Goal: Task Accomplishment & Management: Complete application form

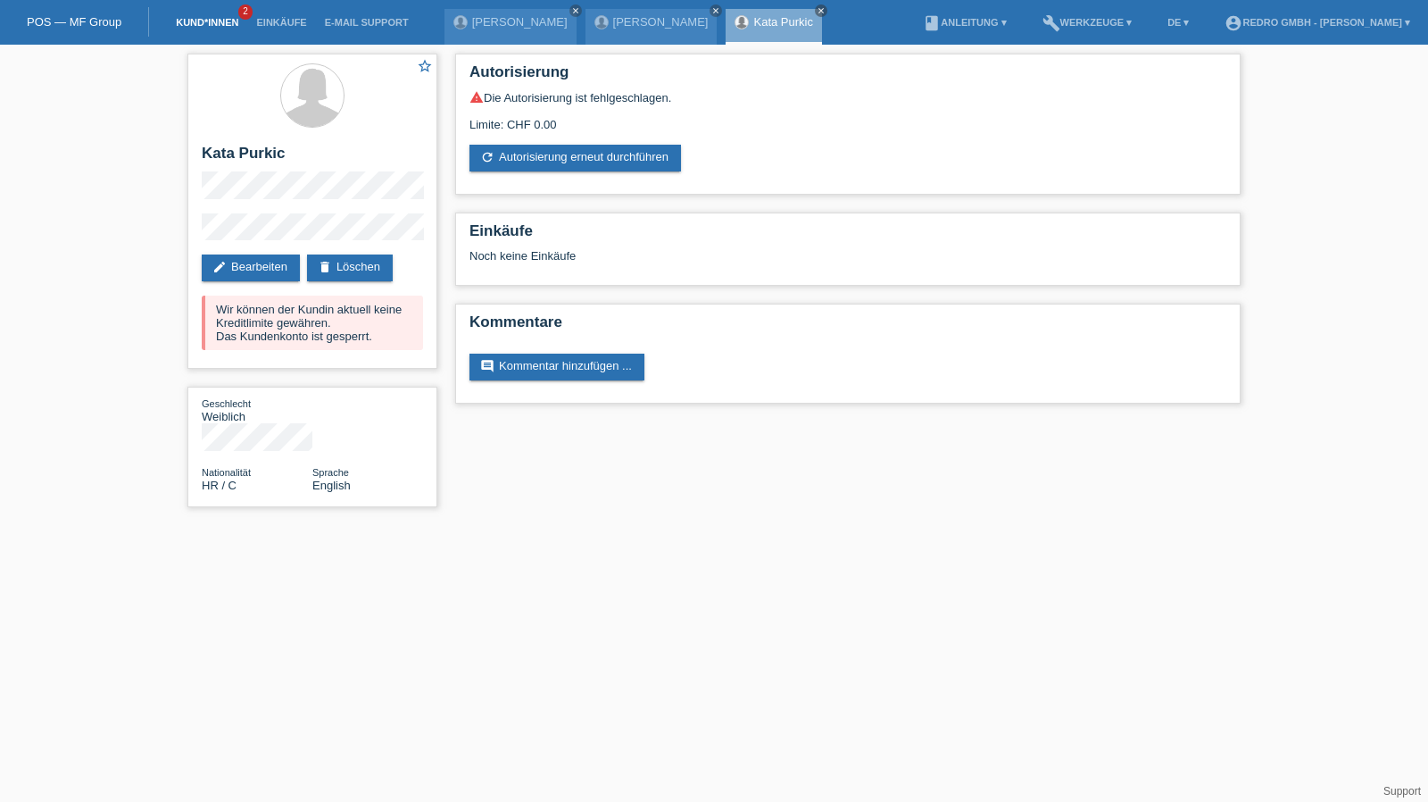
click at [224, 24] on link "Kund*innen" at bounding box center [207, 22] width 80 height 11
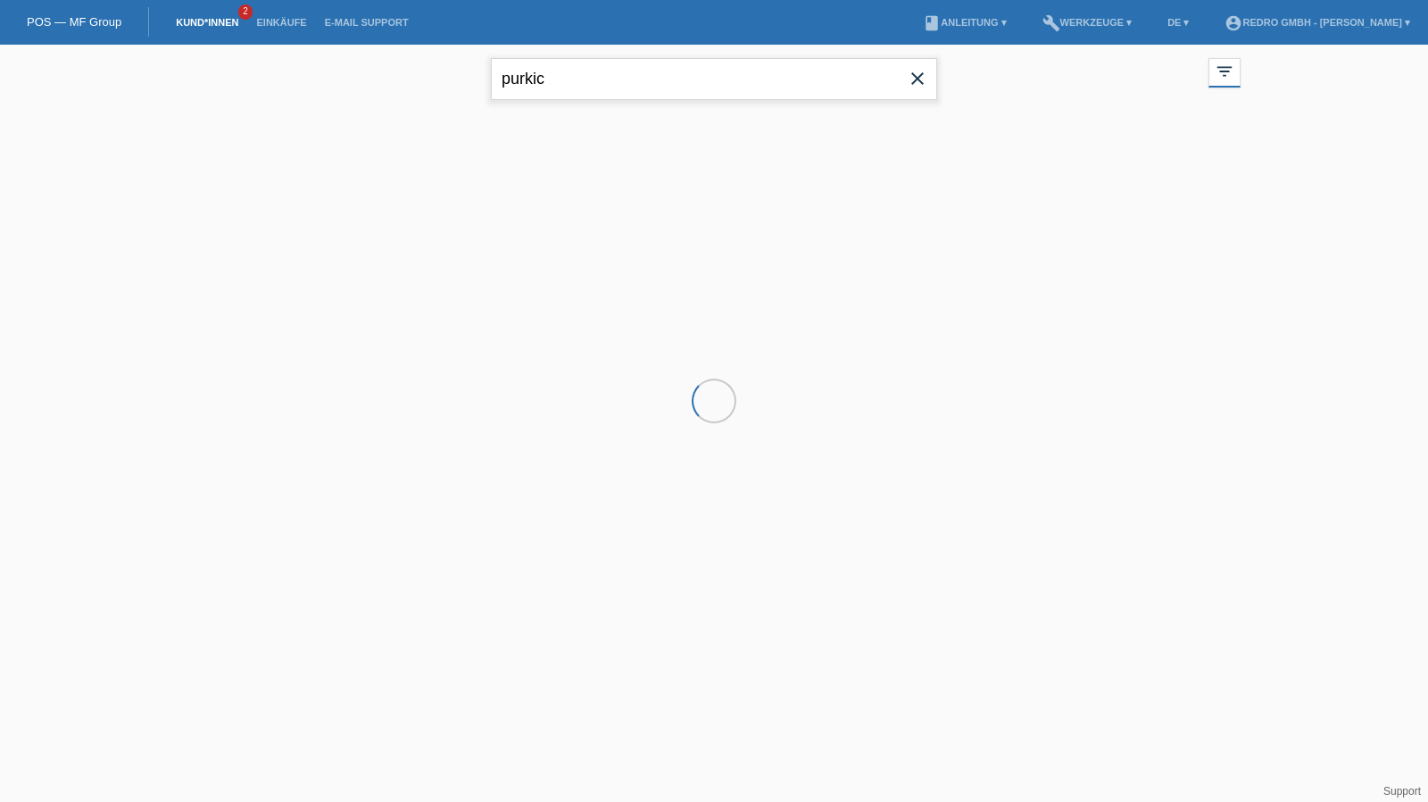
click at [581, 94] on input "purkic" at bounding box center [714, 79] width 446 height 42
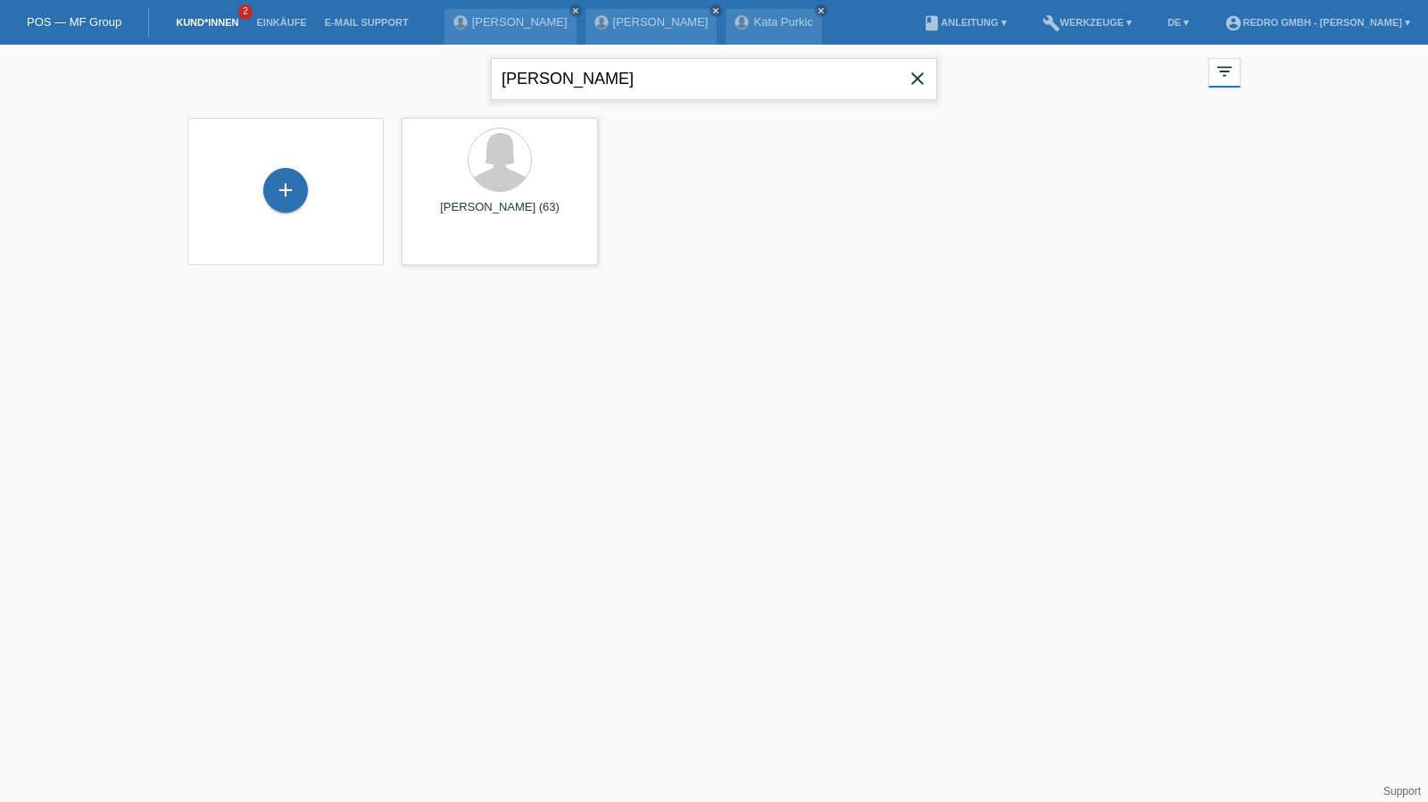
type input "reza yag"
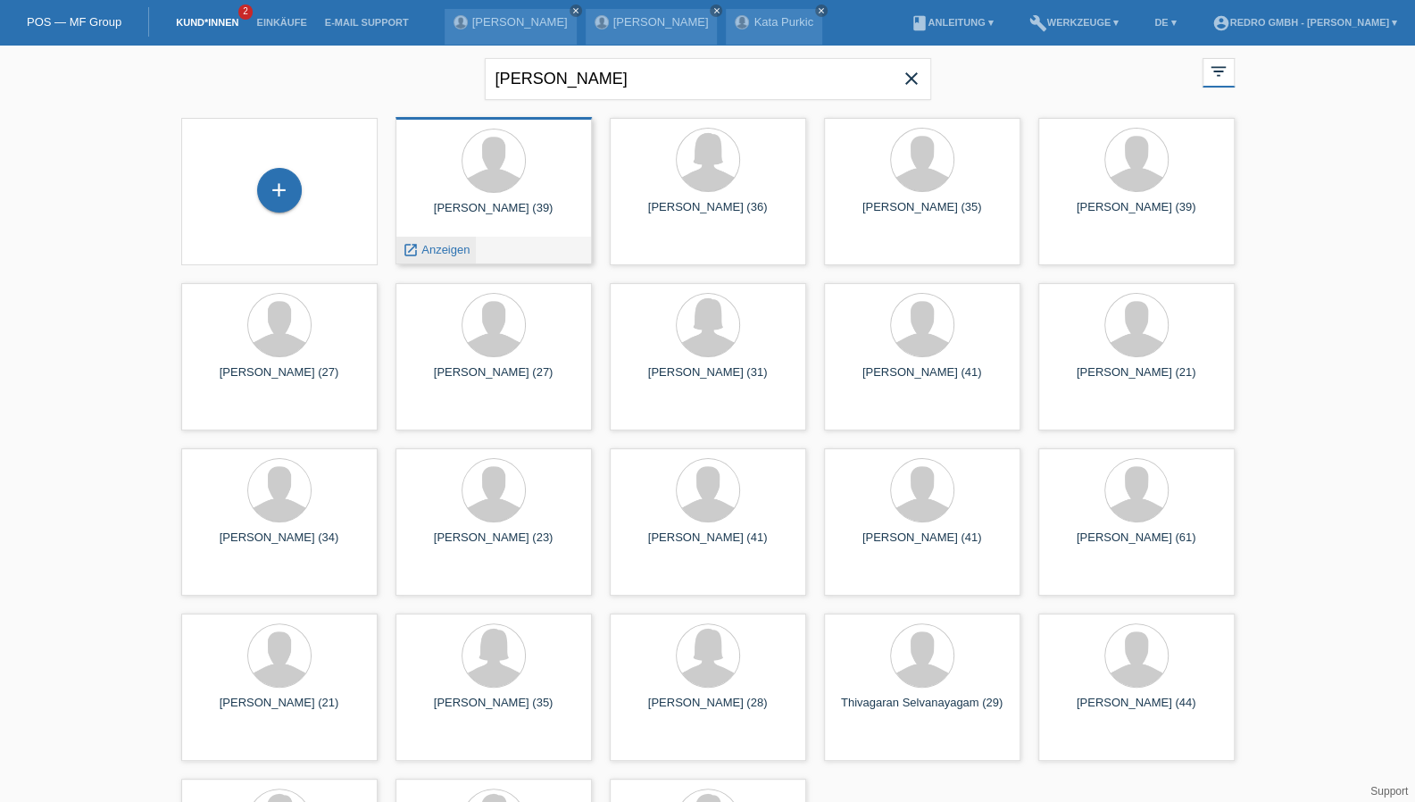
click at [443, 249] on span "Anzeigen" at bounding box center [445, 249] width 48 height 13
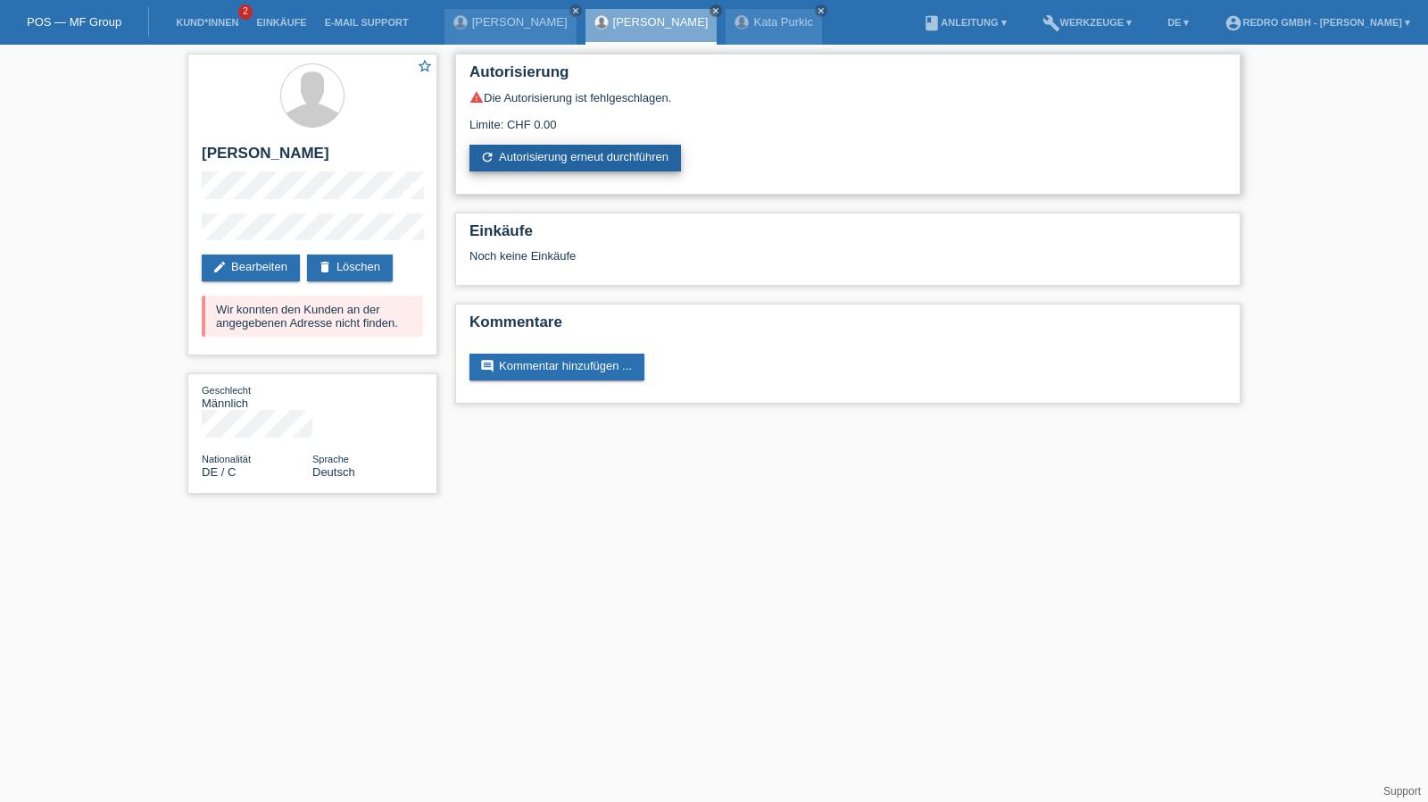
click at [593, 171] on link "refresh Autorisierung erneut durchführen" at bounding box center [576, 158] width 212 height 27
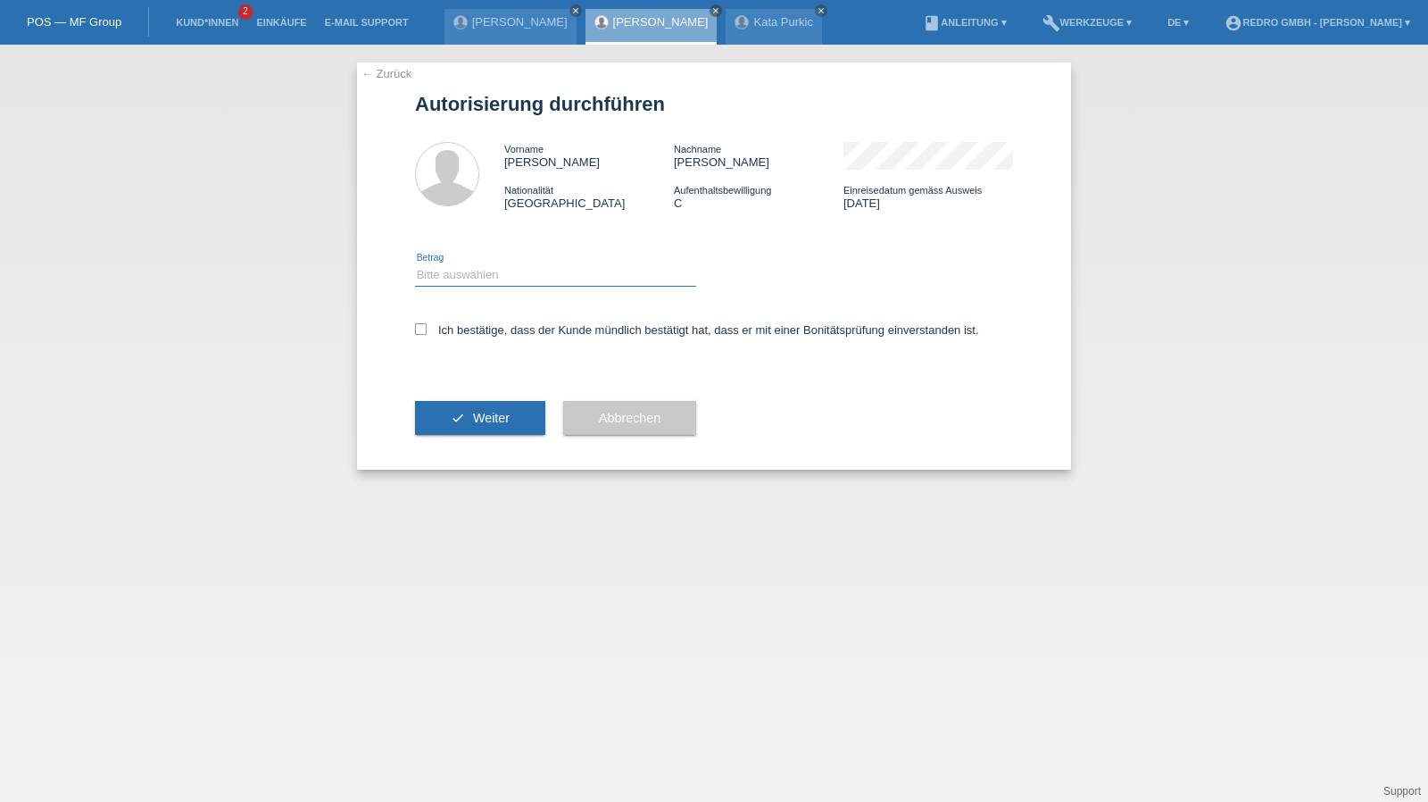
click at [492, 281] on select "Bitte auswählen CHF 1.00 - CHF 499.00 CHF 500.00 - CHF 1'999.00 CHF 2'000.00 - …" at bounding box center [555, 274] width 281 height 21
select select "1"
click at [415, 264] on select "Bitte auswählen CHF 1.00 - CHF 499.00 CHF 500.00 - CHF 1'999.00 CHF 2'000.00 - …" at bounding box center [555, 274] width 281 height 21
click at [485, 335] on label "Ich bestätige, dass der Kunde mündlich bestätigt hat, dass er mit einer Bonität…" at bounding box center [697, 329] width 564 height 13
click at [427, 335] on input "Ich bestätige, dass der Kunde mündlich bestätigt hat, dass er mit einer Bonität…" at bounding box center [421, 329] width 12 height 12
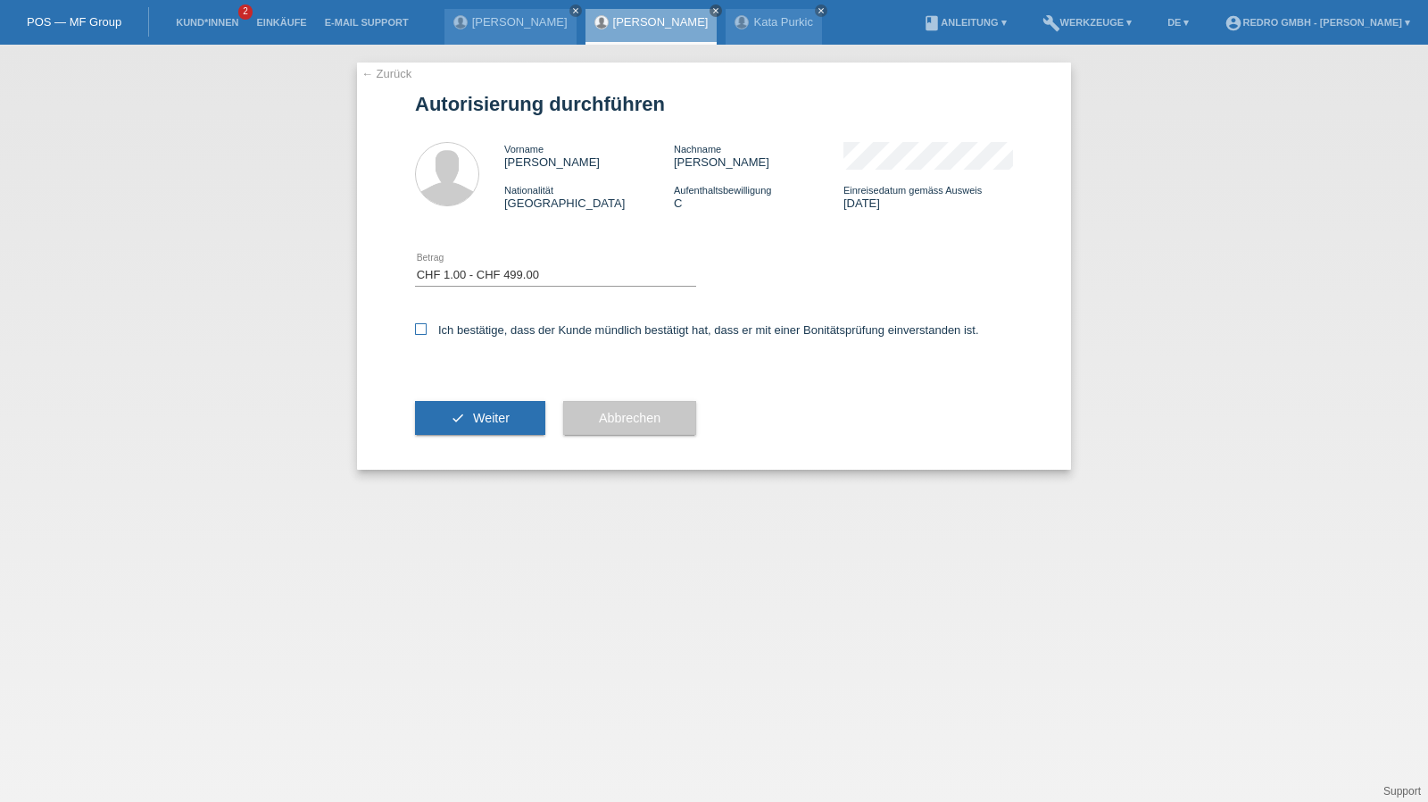
checkbox input "true"
click at [491, 415] on span "Weiter" at bounding box center [491, 418] width 37 height 14
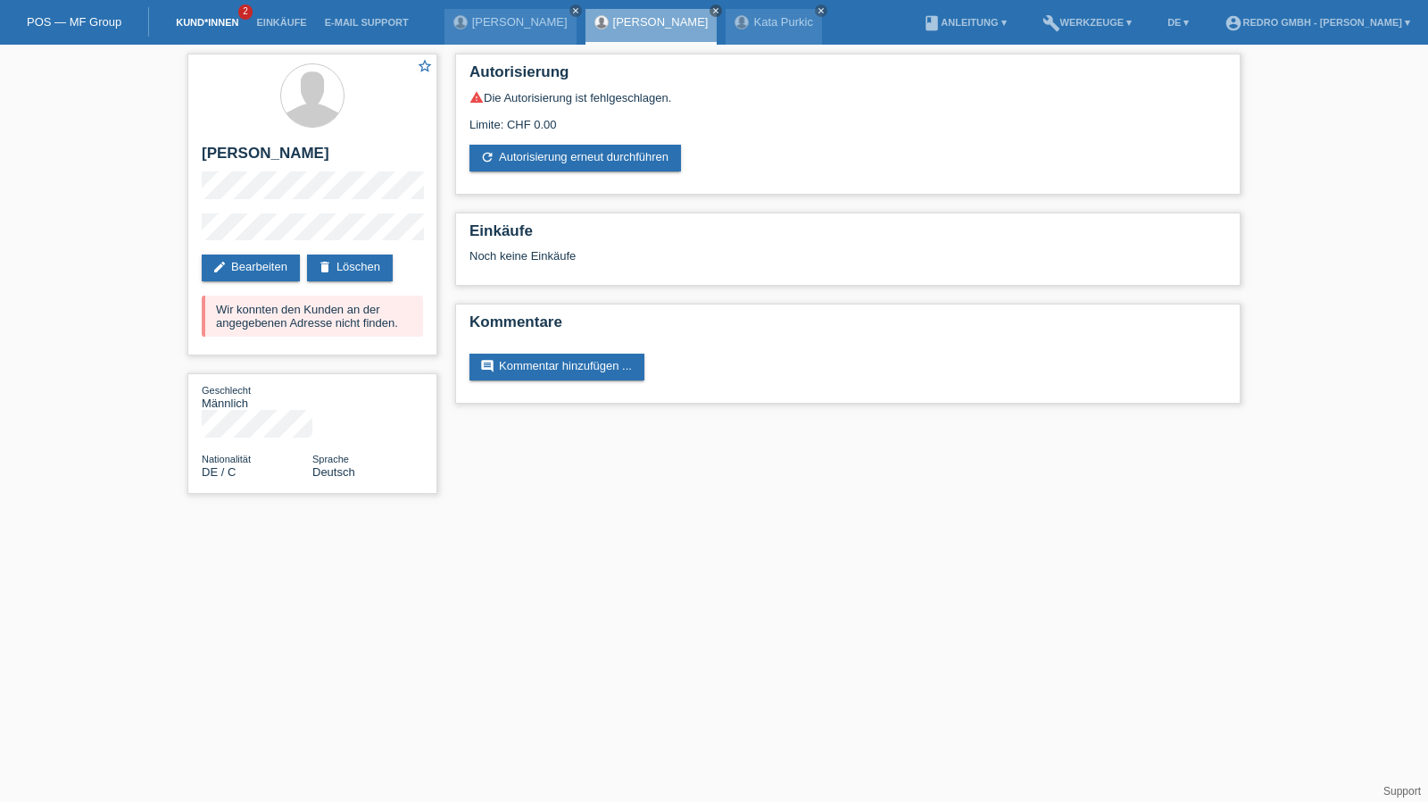
click at [205, 25] on link "Kund*innen" at bounding box center [207, 22] width 80 height 11
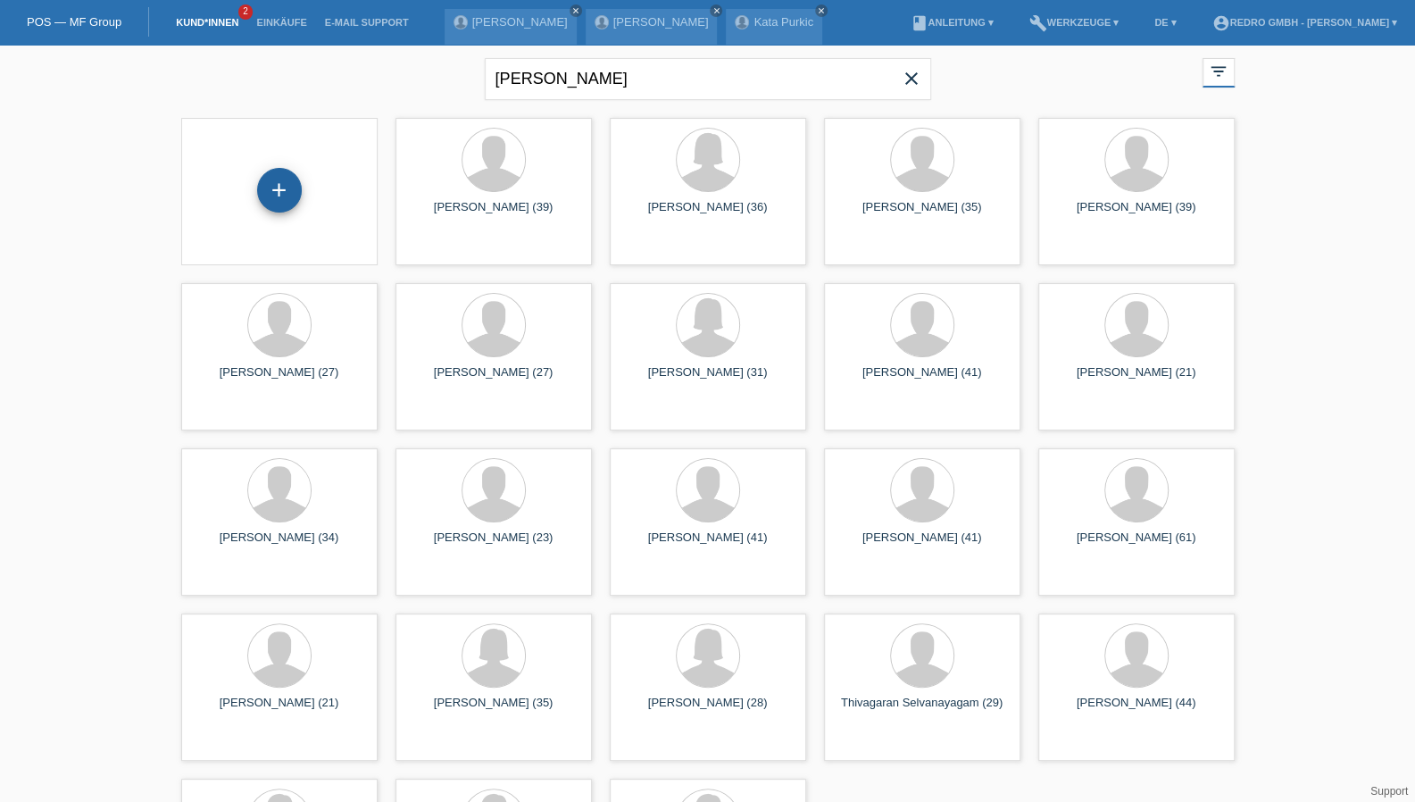
click at [296, 181] on div "+" at bounding box center [279, 190] width 43 height 30
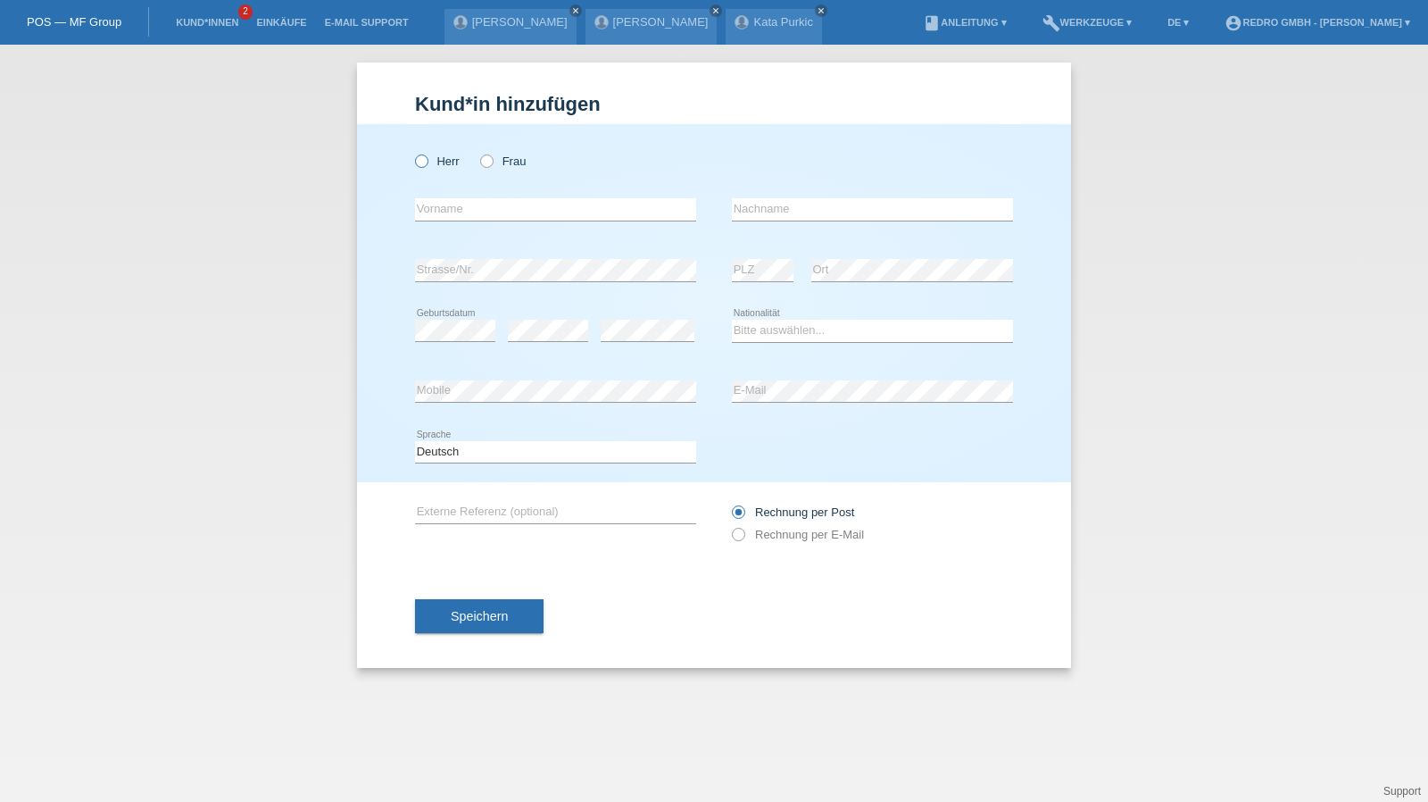
click at [434, 160] on label "Herr" at bounding box center [437, 160] width 45 height 13
click at [427, 160] on input "Herr" at bounding box center [421, 160] width 12 height 12
radio input "true"
click at [444, 201] on input "text" at bounding box center [555, 209] width 281 height 22
click at [453, 205] on input "text" at bounding box center [555, 209] width 281 height 22
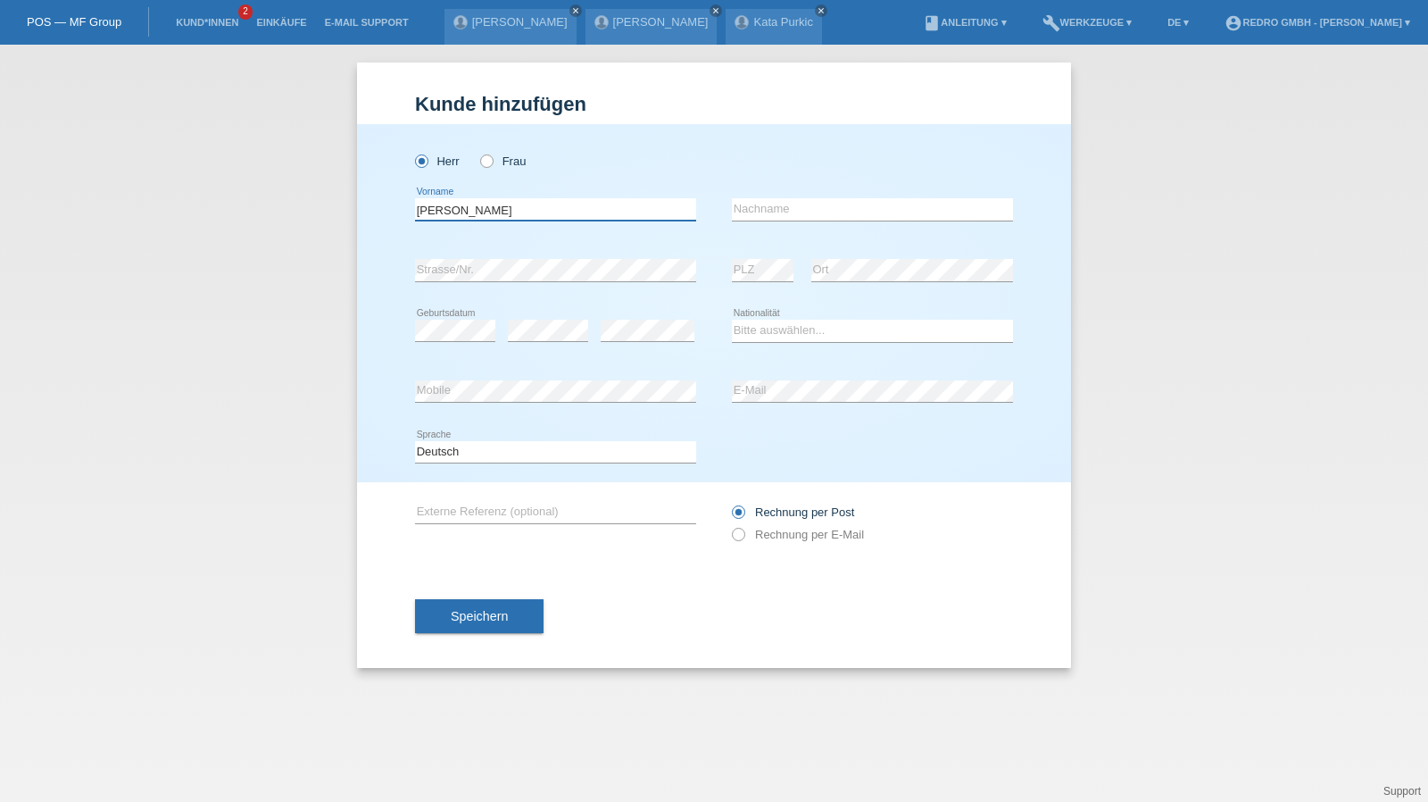
type input "Adrian"
click at [205, 22] on link "Kund*innen" at bounding box center [207, 22] width 80 height 11
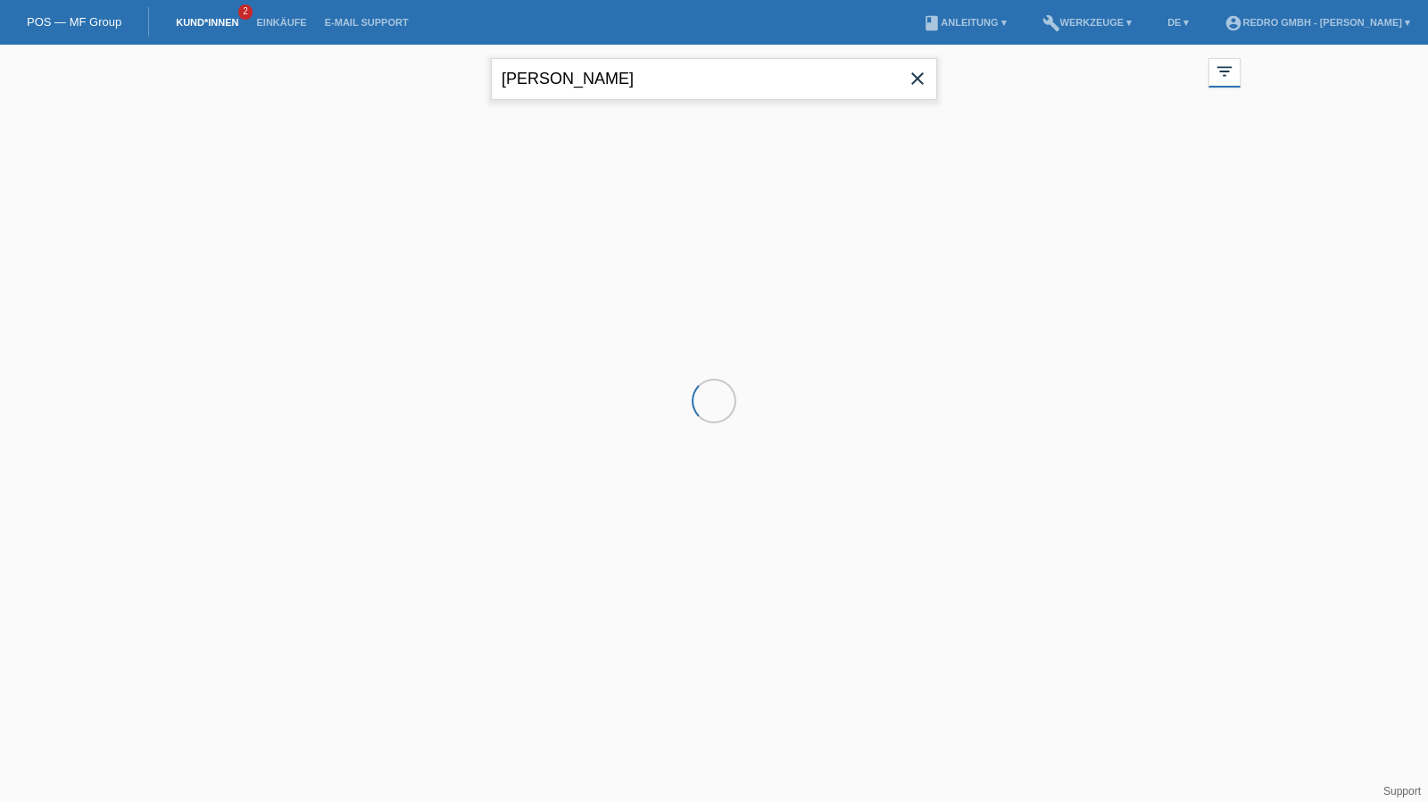
click at [620, 89] on input "[PERSON_NAME]" at bounding box center [714, 79] width 446 height 42
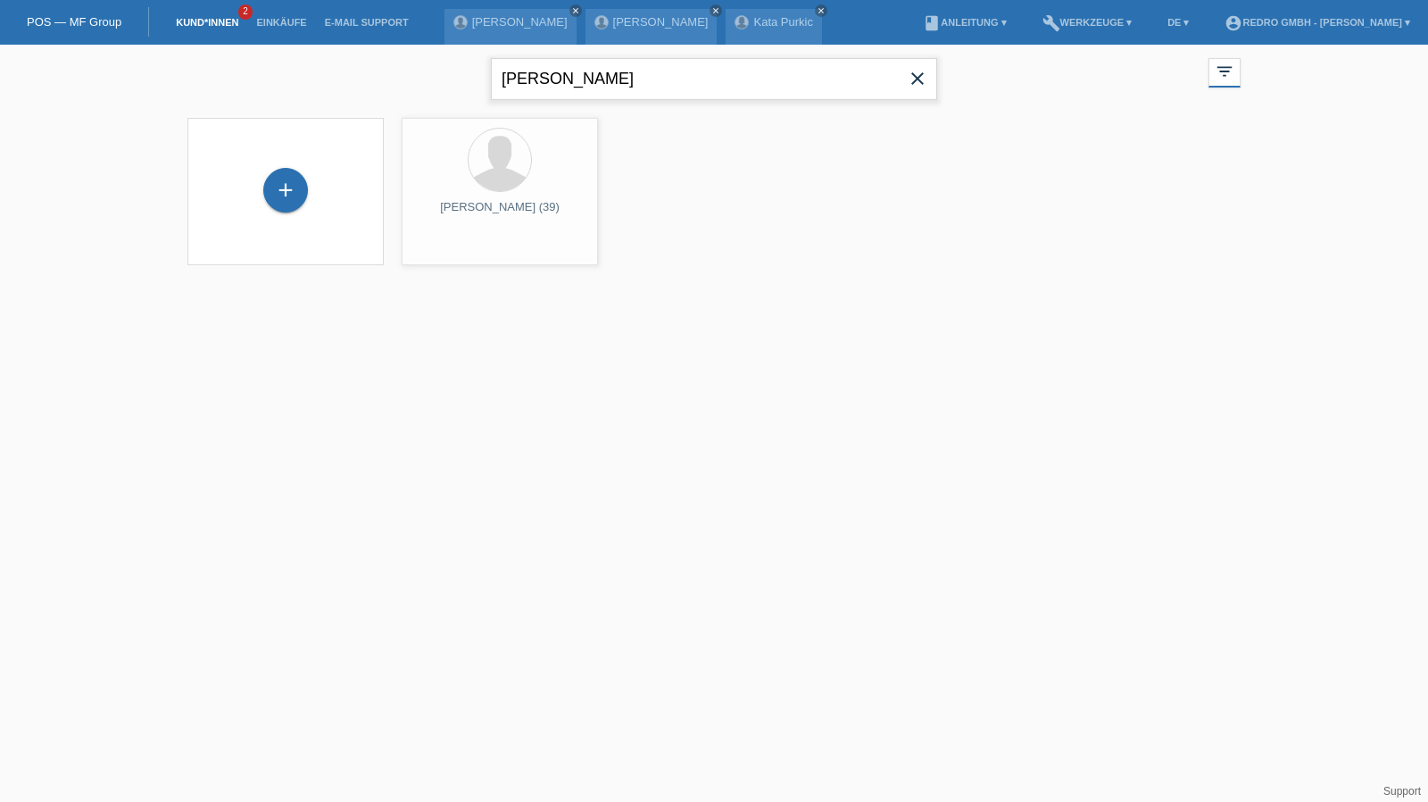
click at [620, 89] on input "[PERSON_NAME]" at bounding box center [714, 79] width 446 height 42
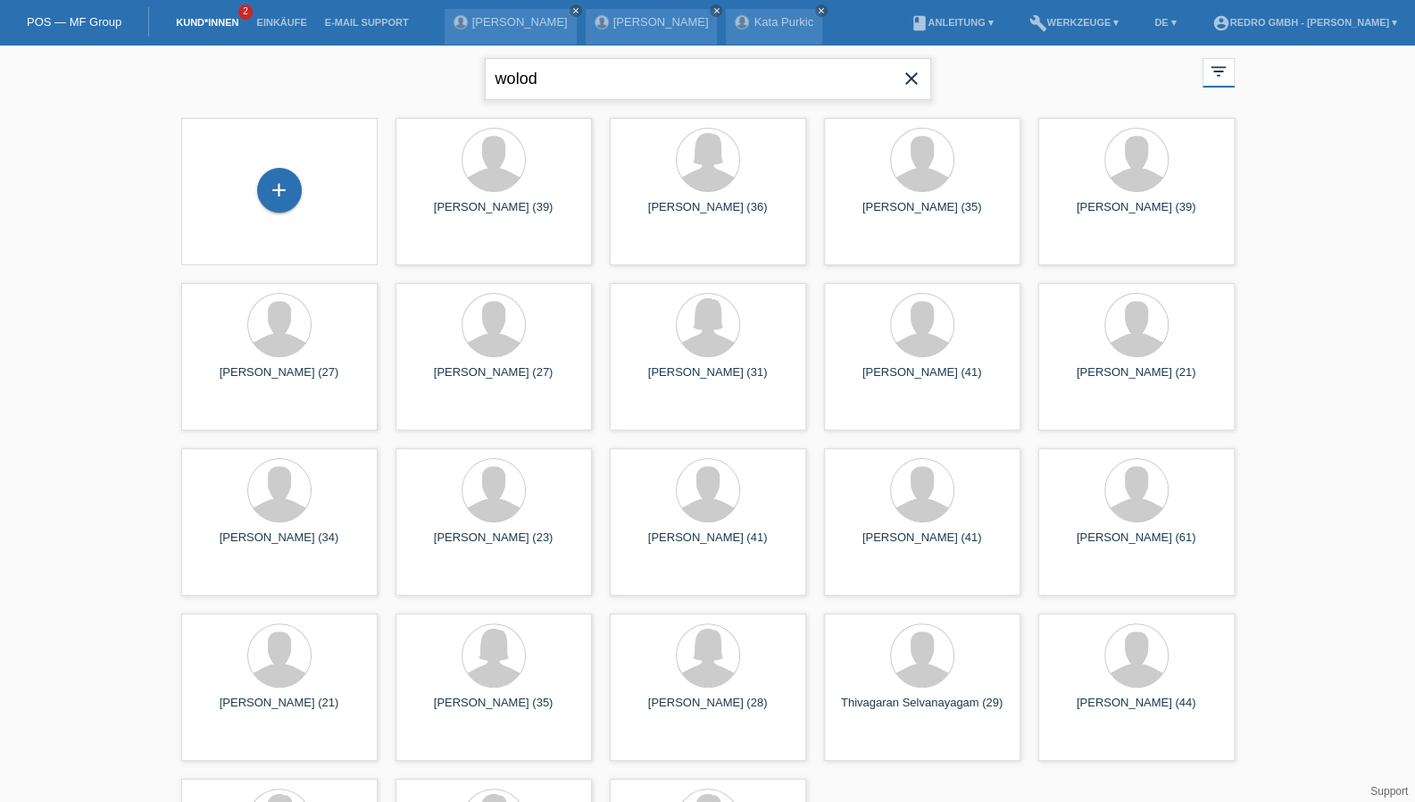
type input "wolod"
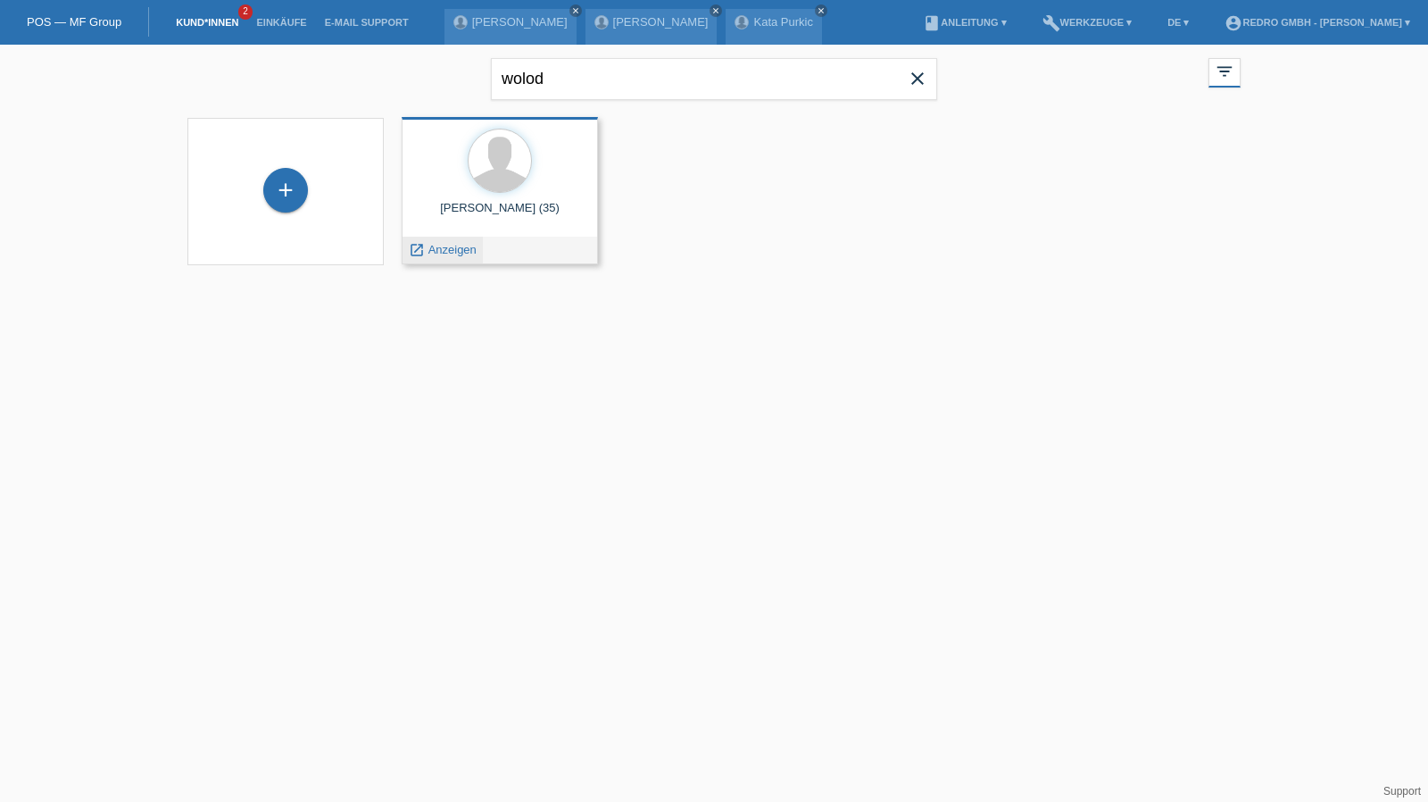
click at [446, 249] on span "Anzeigen" at bounding box center [453, 249] width 48 height 13
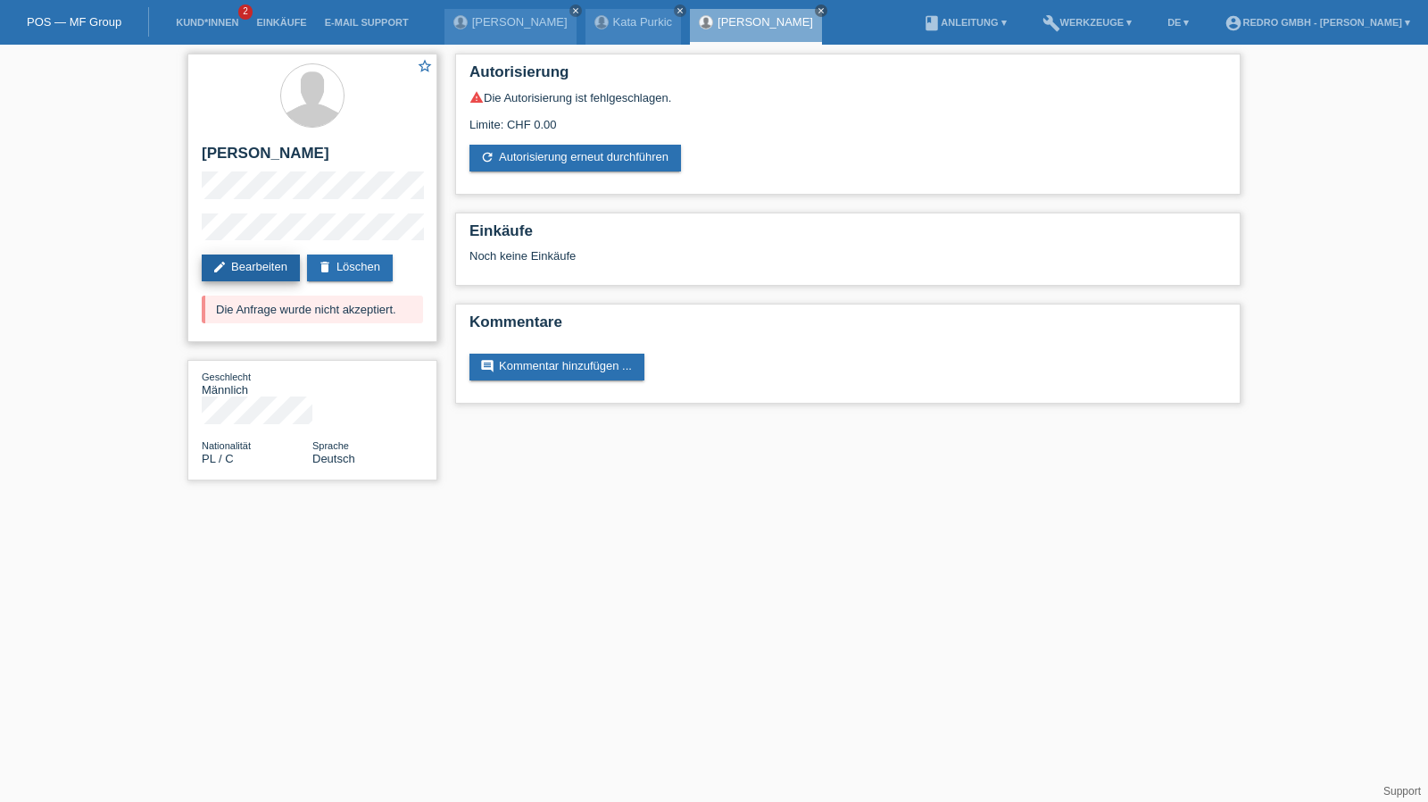
click at [266, 269] on link "edit Bearbeiten" at bounding box center [251, 267] width 98 height 27
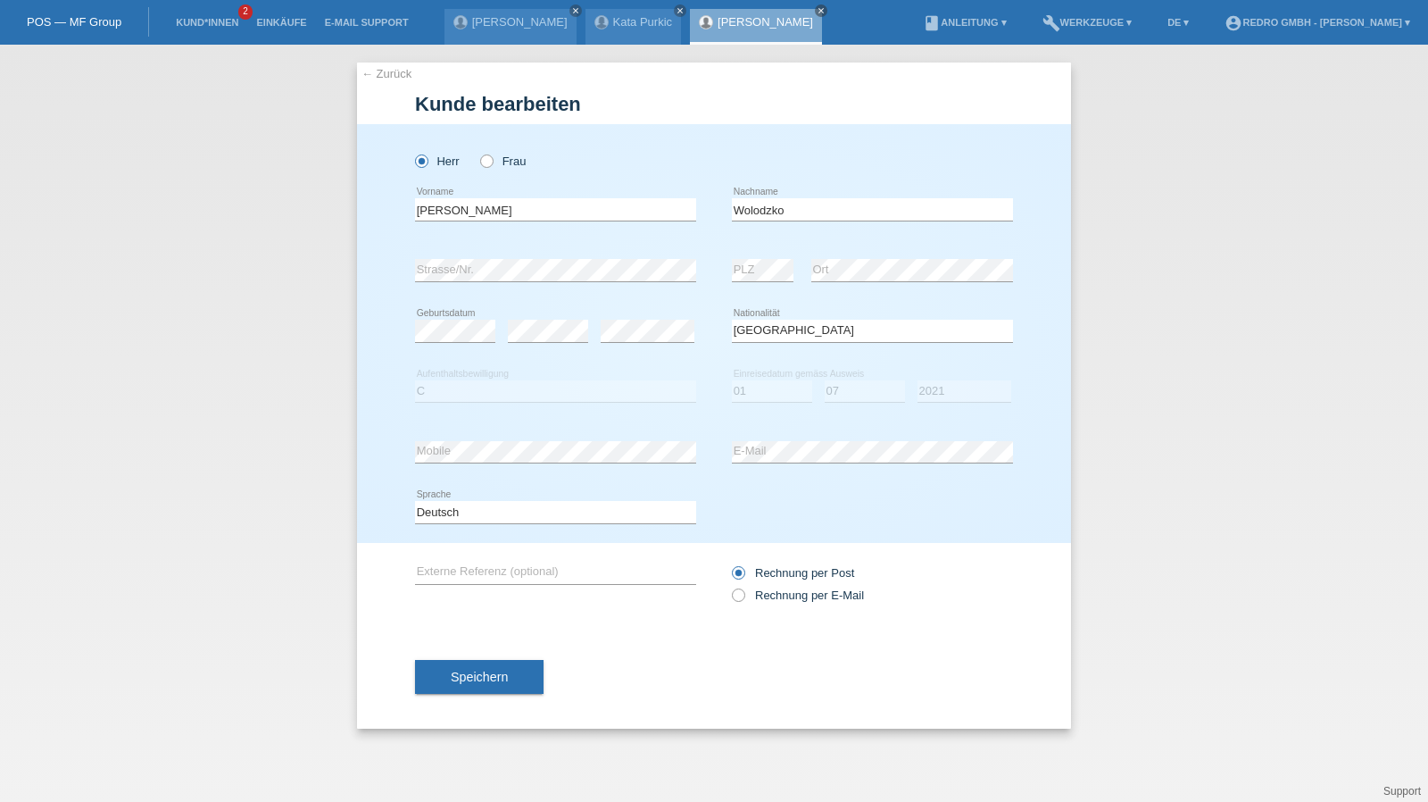
select select "PL"
select select "C"
select select "01"
select select "07"
select select "2021"
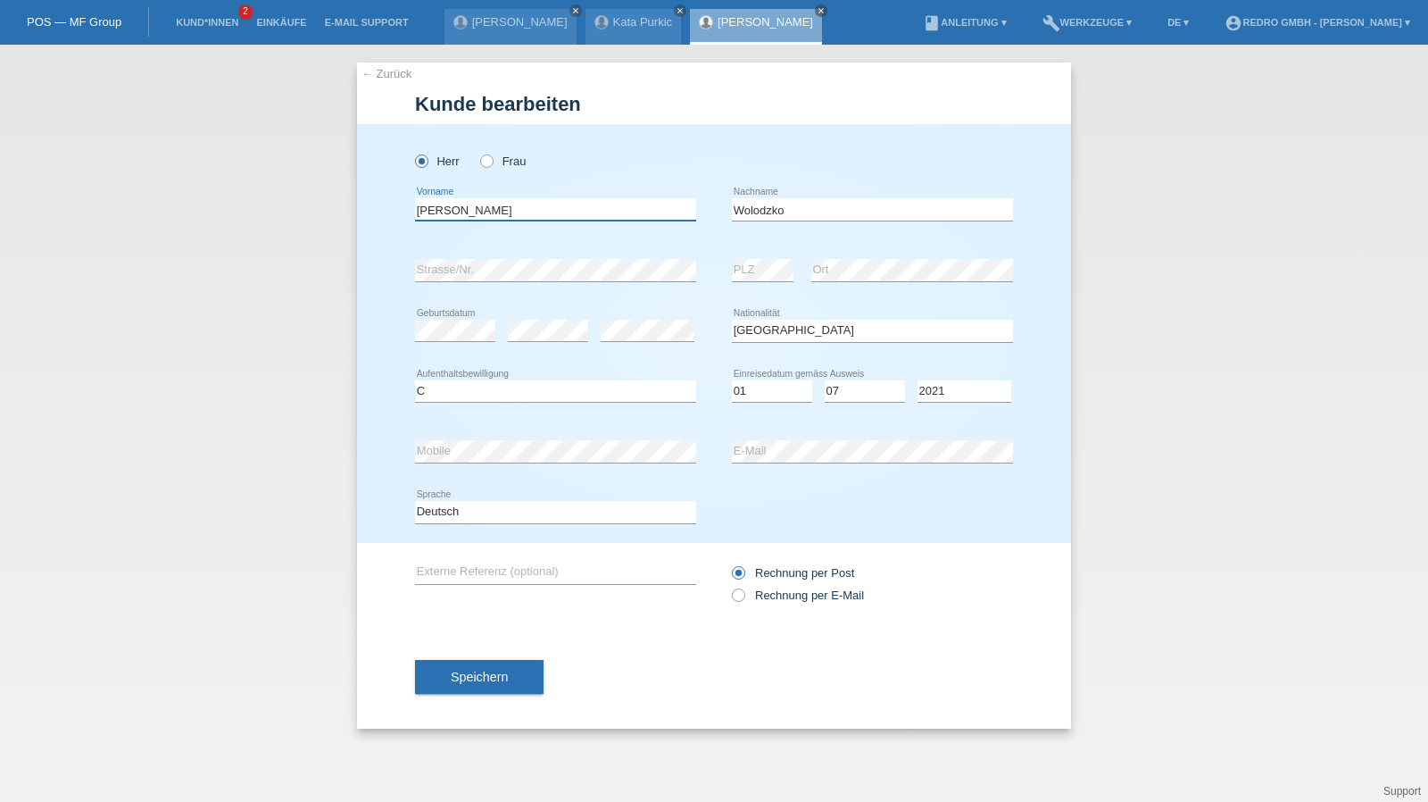
click at [581, 212] on input "Adrian" at bounding box center [555, 209] width 281 height 22
select select "B"
click at [495, 675] on span "Speichern" at bounding box center [479, 677] width 57 height 14
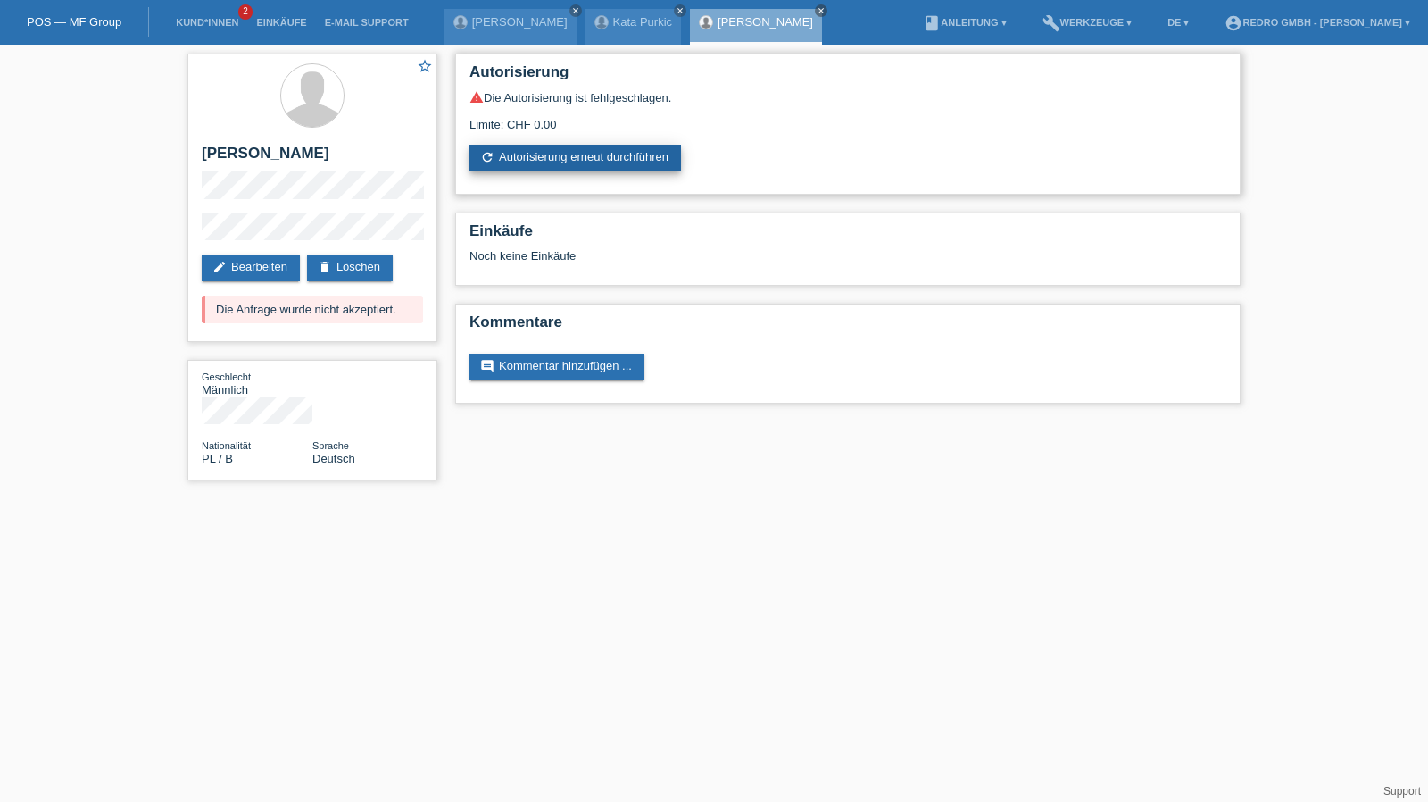
click at [564, 166] on link "refresh Autorisierung erneut durchführen" at bounding box center [576, 158] width 212 height 27
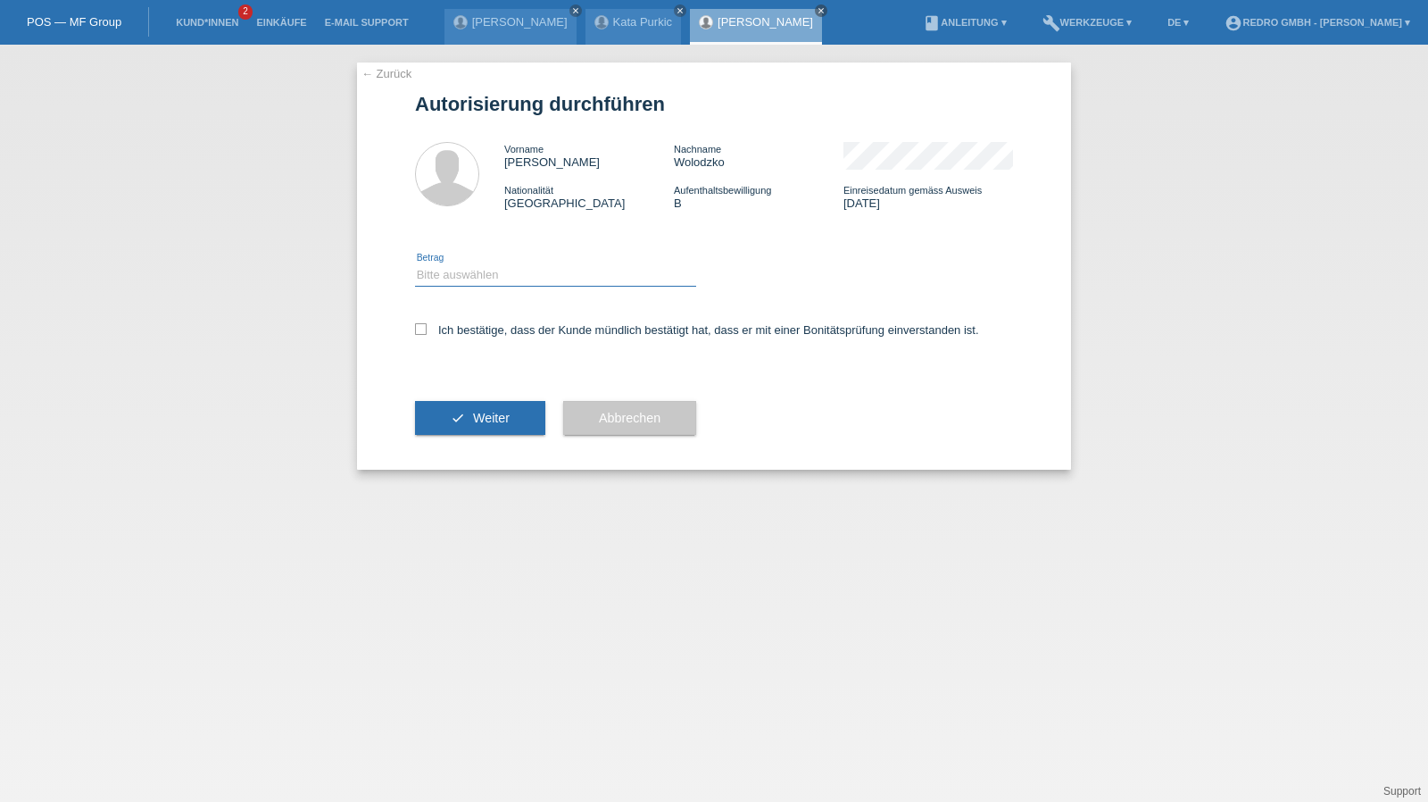
click at [481, 285] on select "Bitte auswählen CHF 1.00 - CHF 499.00 CHF 500.00 - CHF 1'999.00 CHF 2'000.00 - …" at bounding box center [555, 274] width 281 height 21
select select "1"
click at [415, 264] on select "Bitte auswählen CHF 1.00 - CHF 499.00 CHF 500.00 - CHF 1'999.00 CHF 2'000.00 - …" at bounding box center [555, 274] width 281 height 21
click at [475, 337] on label "Ich bestätige, dass der Kunde mündlich bestätigt hat, dass er mit einer Bonität…" at bounding box center [697, 329] width 564 height 13
click at [427, 335] on input "Ich bestätige, dass der Kunde mündlich bestätigt hat, dass er mit einer Bonität…" at bounding box center [421, 329] width 12 height 12
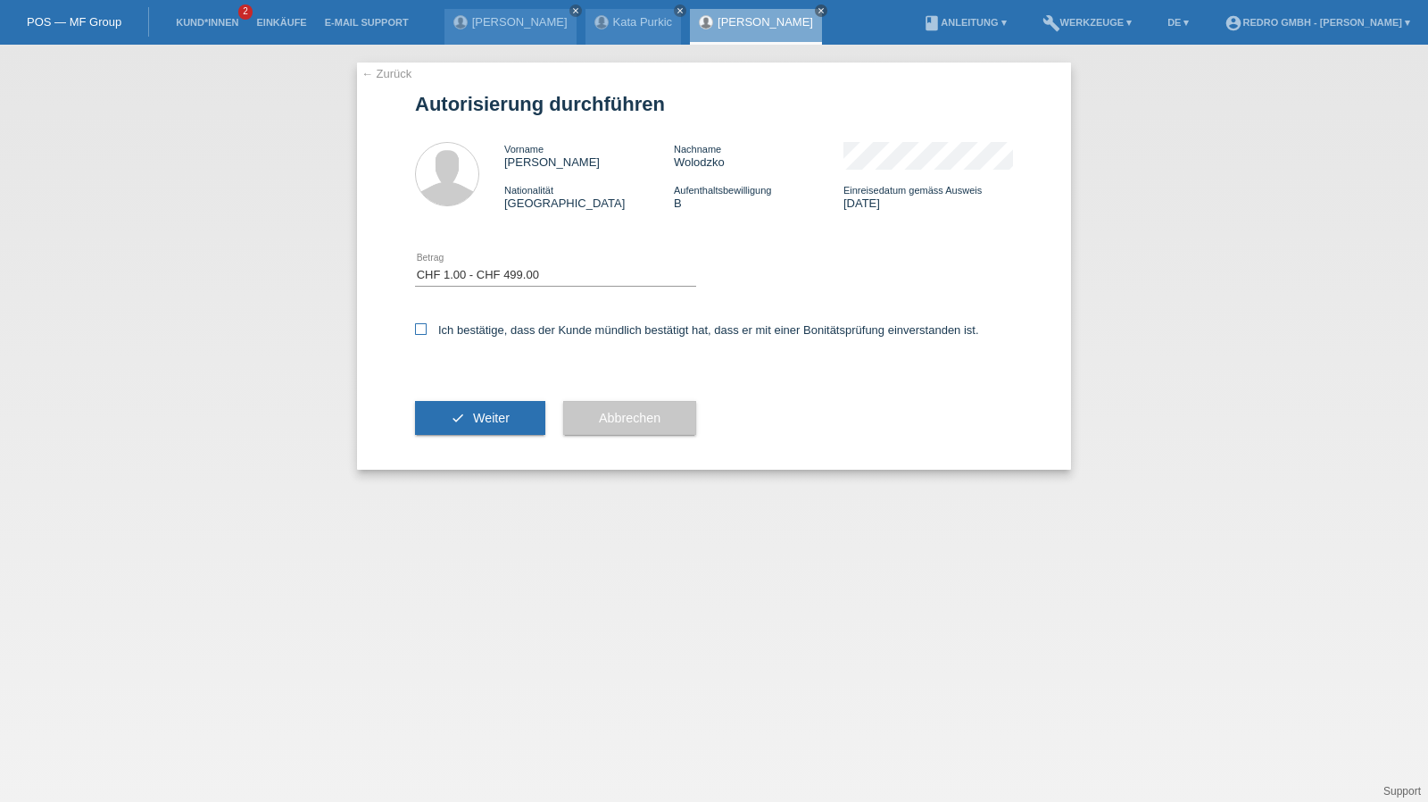
checkbox input "true"
click at [468, 415] on button "check Weiter" at bounding box center [480, 418] width 130 height 34
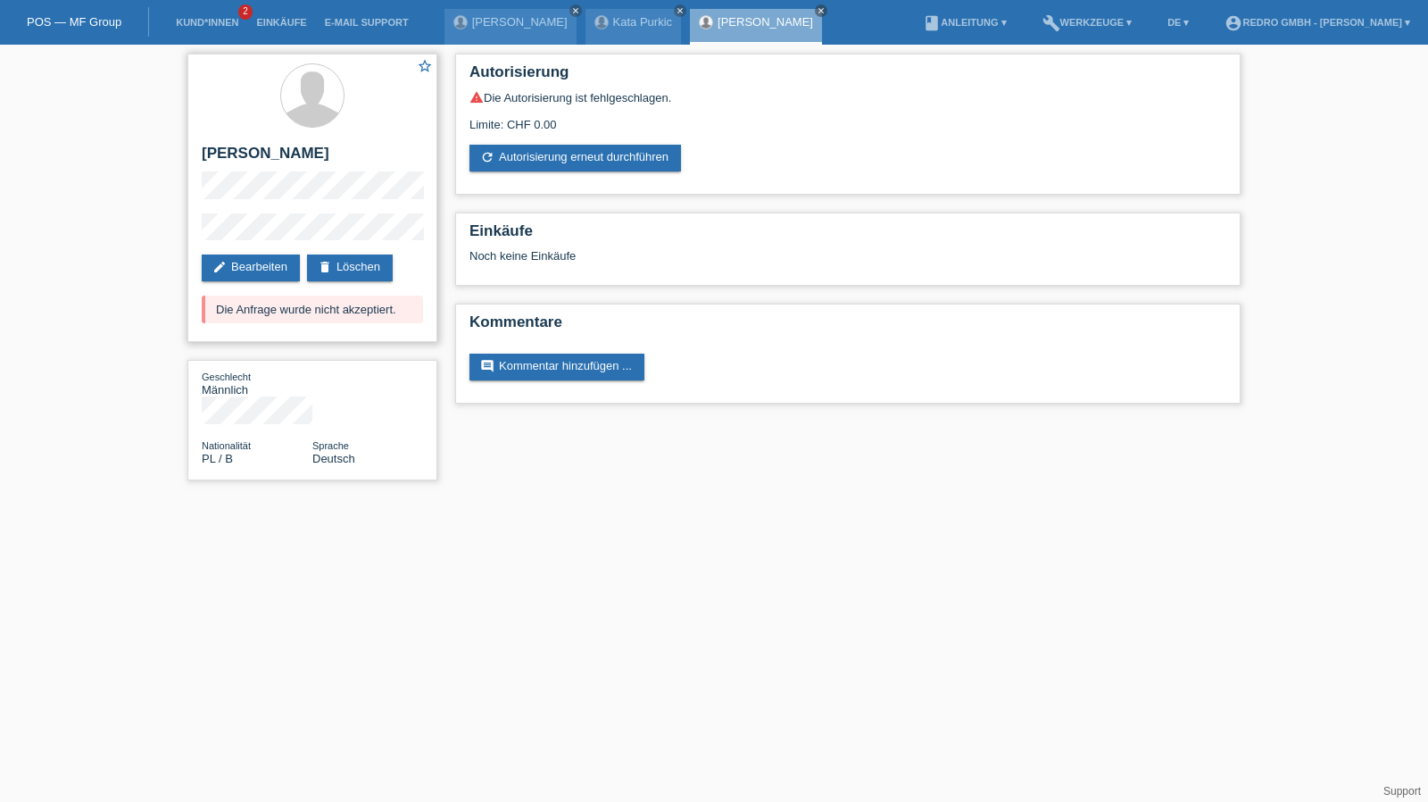
click at [295, 158] on h2 "[PERSON_NAME]" at bounding box center [312, 158] width 221 height 27
copy div "[PERSON_NAME]"
click at [179, 236] on div "star_border Adrian Wolodzko edit Bearbeiten delete Löschen Die Anfrage wurde ni…" at bounding box center [313, 272] width 268 height 454
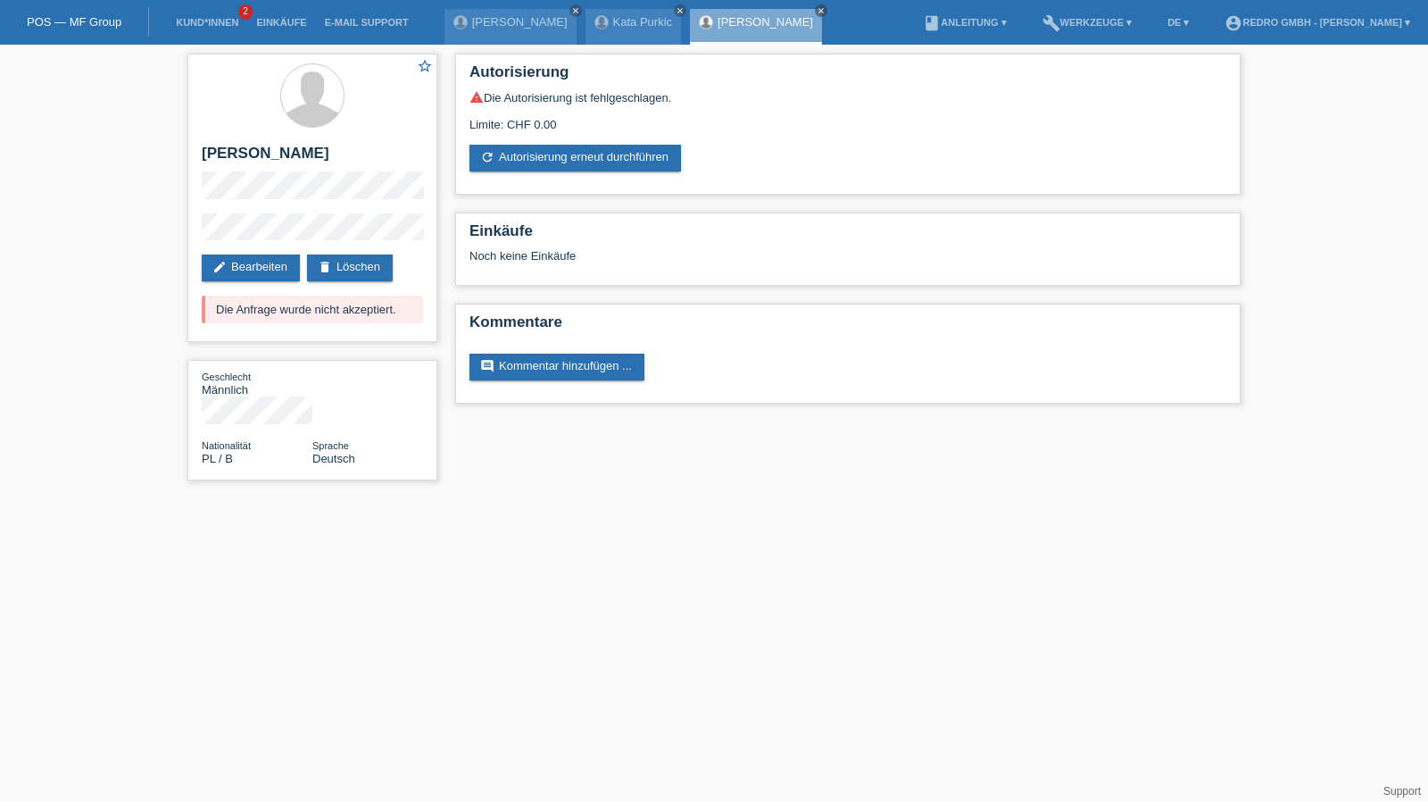
click at [198, 32] on li "Kund*innen 2" at bounding box center [207, 23] width 80 height 46
click at [212, 21] on link "Kund*innen" at bounding box center [207, 22] width 80 height 11
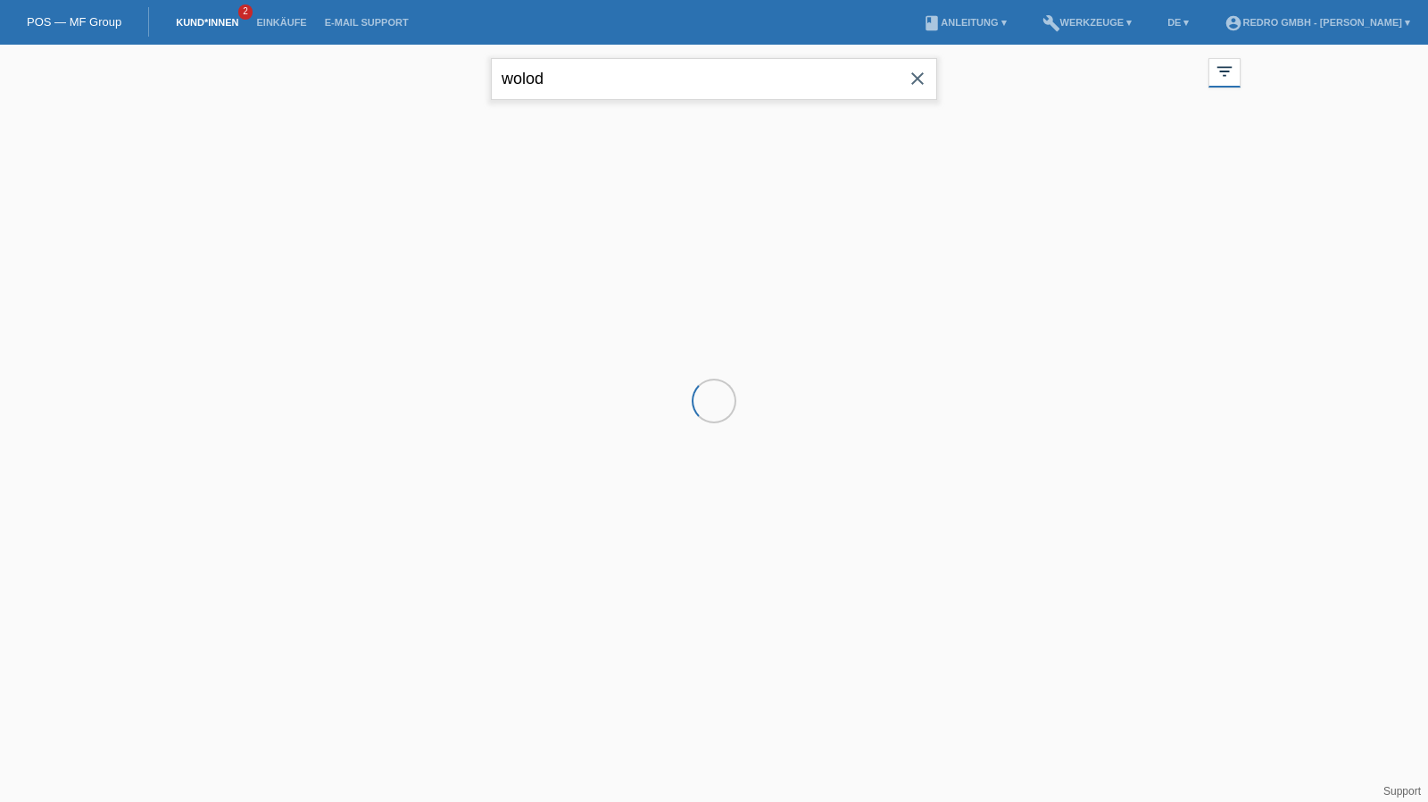
click at [602, 78] on input "wolod" at bounding box center [714, 79] width 446 height 42
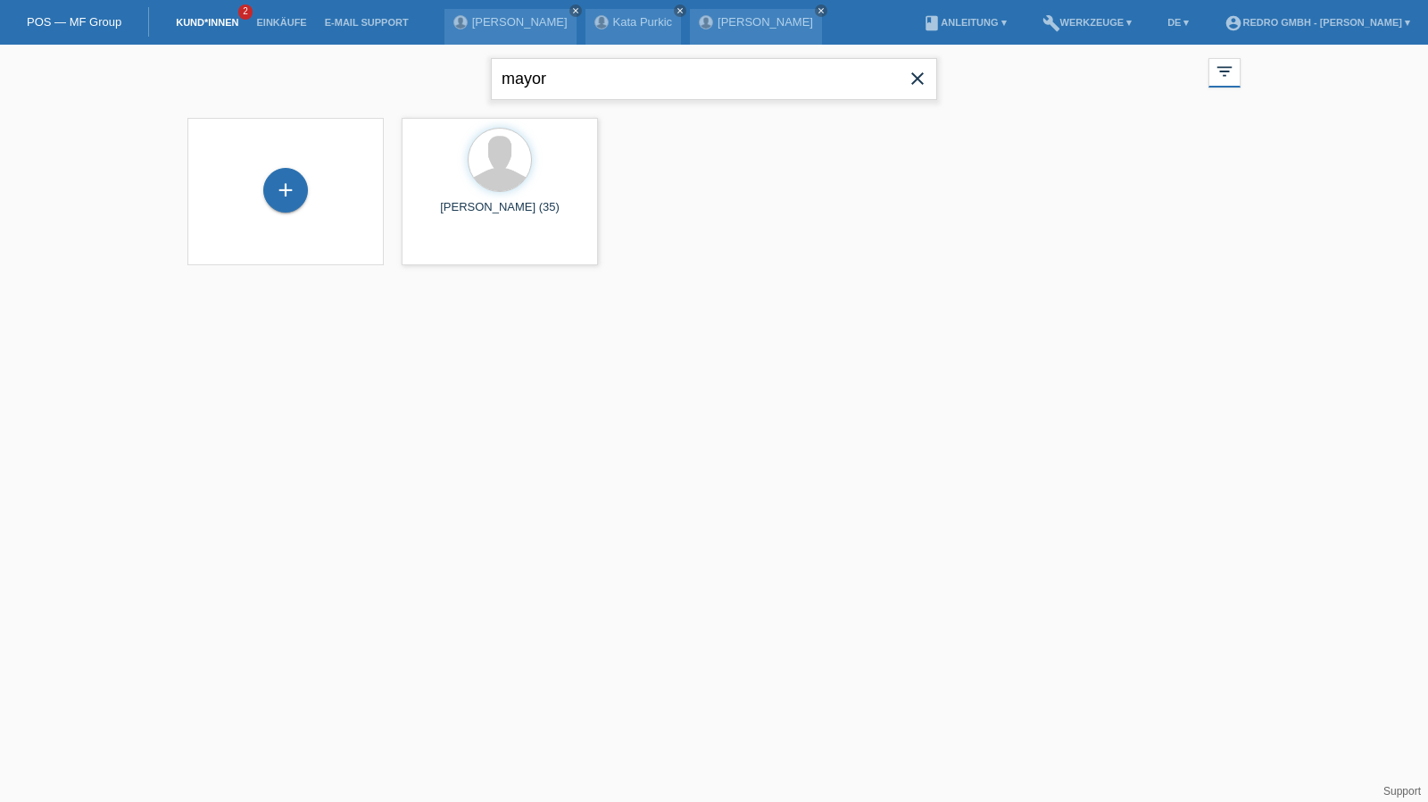
type input "mayor"
click at [451, 250] on span "Anzeigen" at bounding box center [453, 249] width 48 height 13
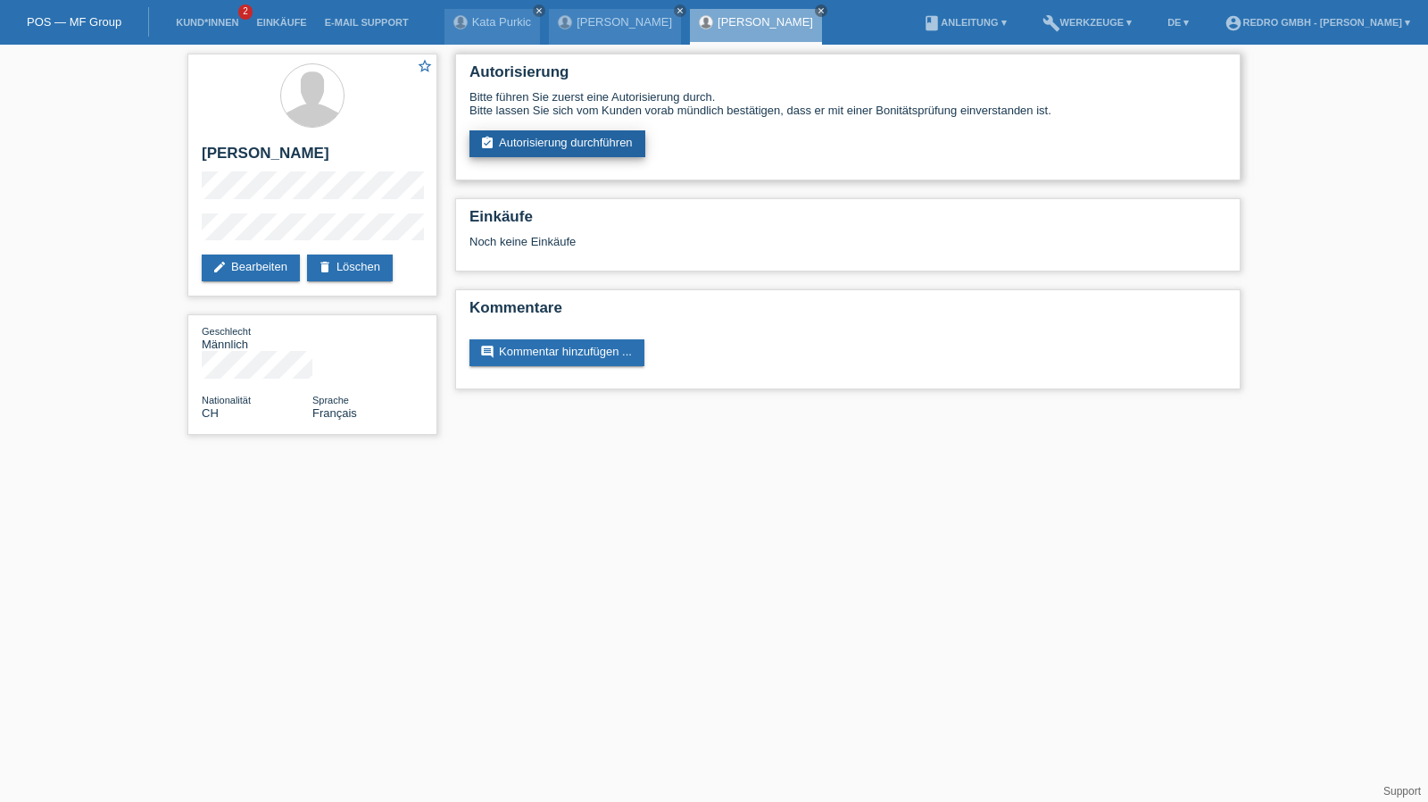
click at [496, 141] on link "assignment_turned_in Autorisierung durchführen" at bounding box center [558, 143] width 176 height 27
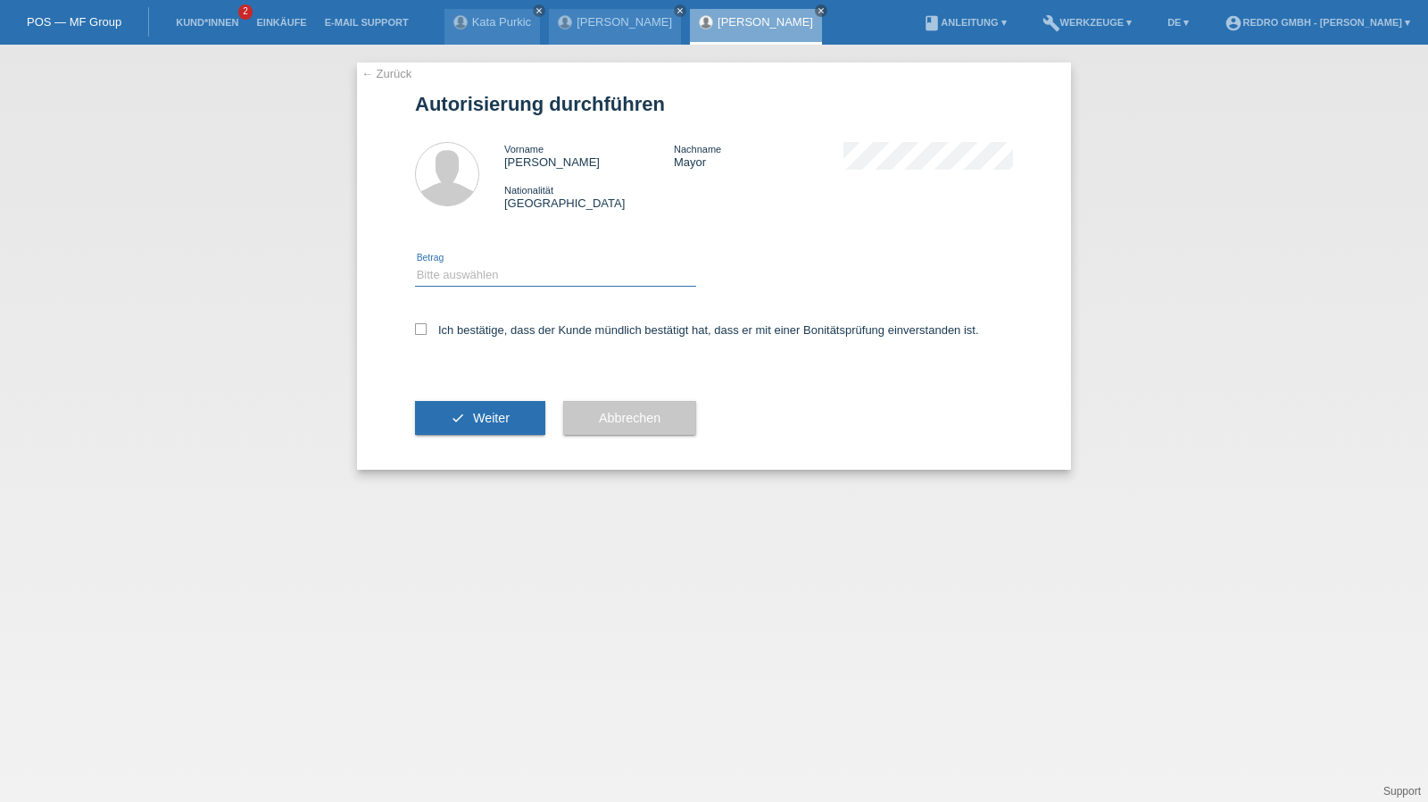
click at [491, 274] on select "Bitte auswählen CHF 1.00 - CHF 499.00 CHF 500.00 - CHF 1'999.00 CHF 2'000.00 - …" at bounding box center [555, 274] width 281 height 21
select select "1"
click at [415, 264] on select "Bitte auswählen CHF 1.00 - CHF 499.00 CHF 500.00 - CHF 1'999.00 CHF 2'000.00 - …" at bounding box center [555, 274] width 281 height 21
click at [459, 337] on label "Ich bestätige, dass der Kunde mündlich bestätigt hat, dass er mit einer Bonität…" at bounding box center [697, 329] width 564 height 13
click at [427, 335] on input "Ich bestätige, dass der Kunde mündlich bestätigt hat, dass er mit einer Bonität…" at bounding box center [421, 329] width 12 height 12
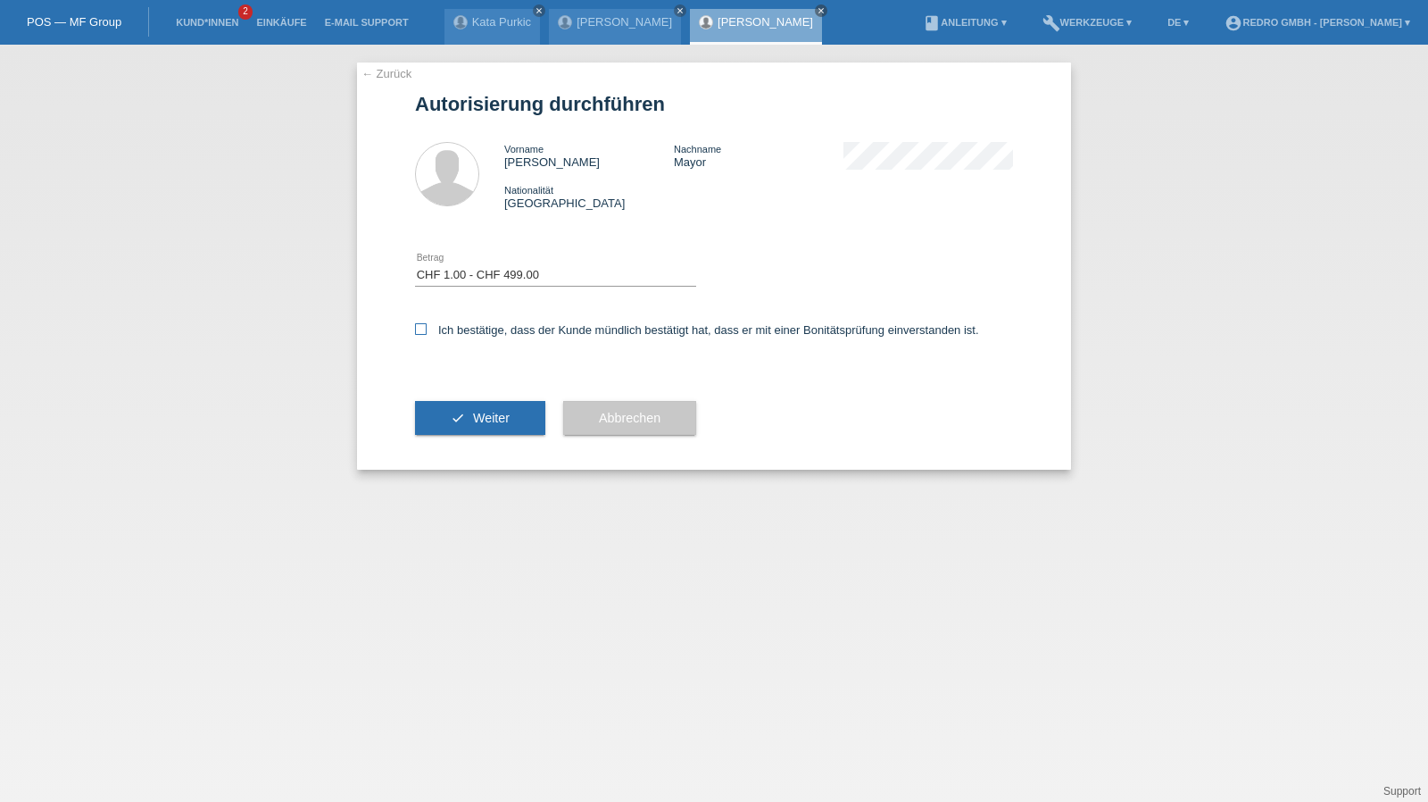
checkbox input "true"
click at [453, 419] on icon "check" at bounding box center [458, 418] width 14 height 14
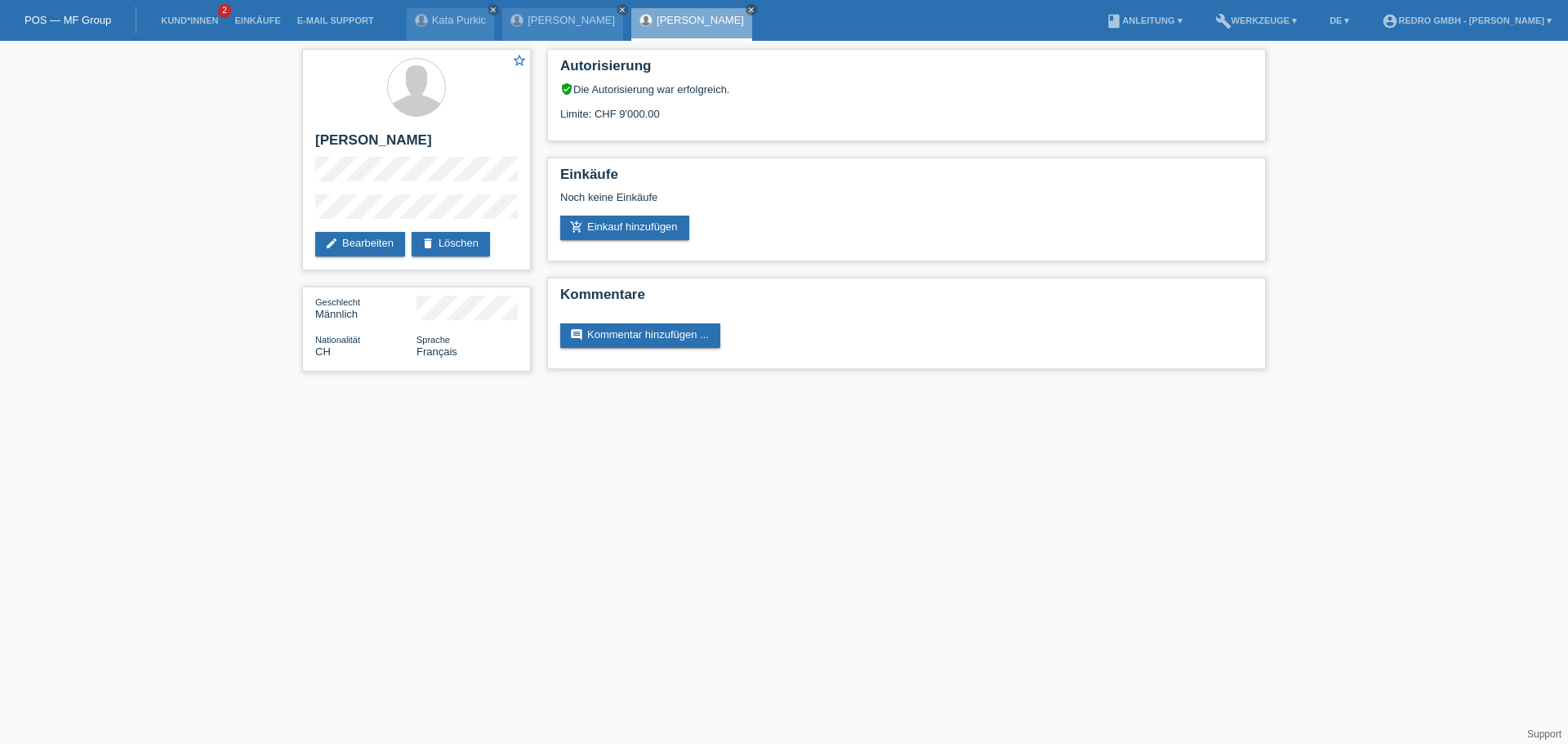
click at [294, 211] on div "star_border [PERSON_NAME] edit Bearbeiten delete Löschen Geschlecht Männlich Na…" at bounding box center [784, 214] width 1568 height 347
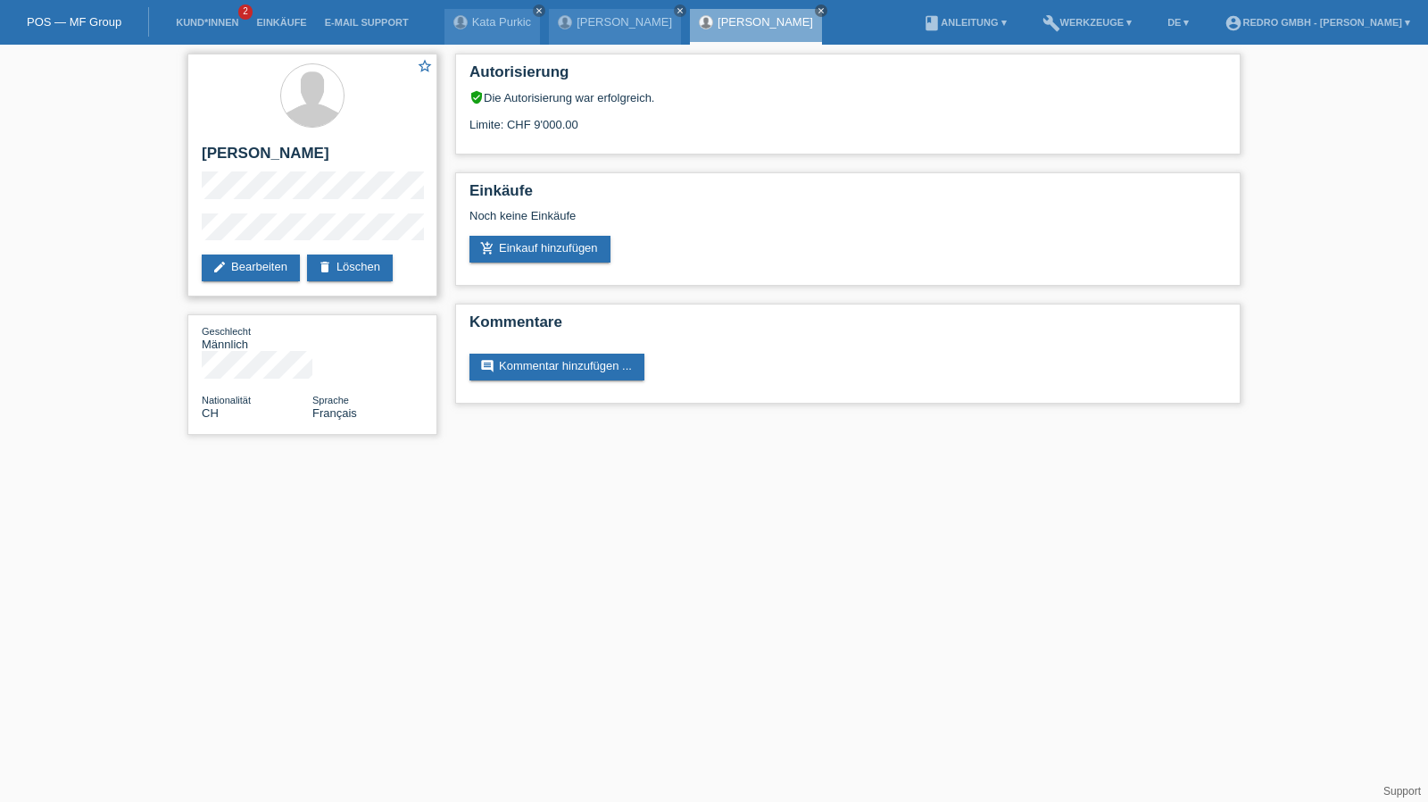
click at [256, 154] on h2 "[PERSON_NAME]" at bounding box center [312, 158] width 221 height 27
copy div "[PERSON_NAME]"
click at [184, 229] on div "star_border João Pedro Mayor edit Bearbeiten delete Löschen Geschlecht Männlich…" at bounding box center [313, 249] width 268 height 408
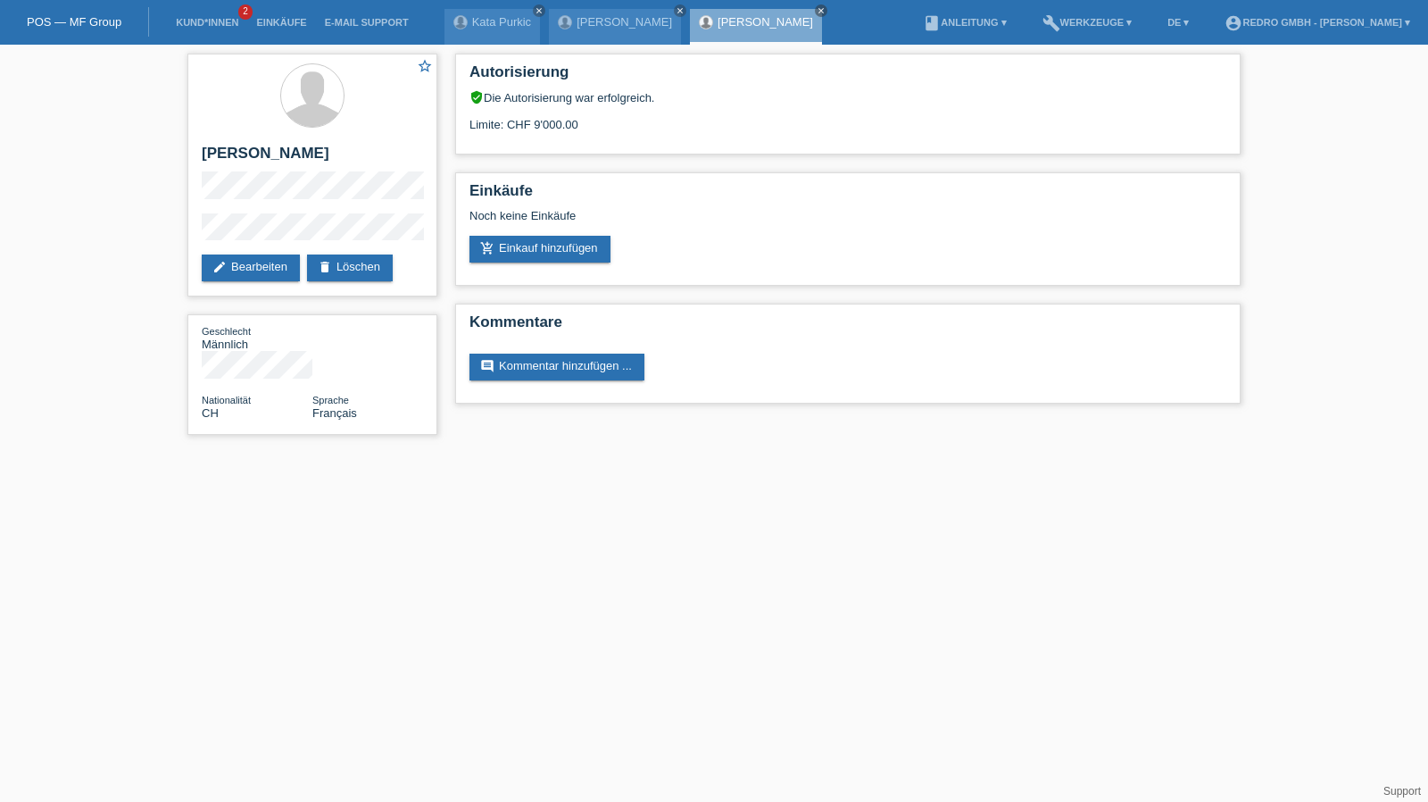
click at [189, 15] on li "Kund*innen 2" at bounding box center [207, 23] width 80 height 46
click at [185, 21] on link "Kund*innen" at bounding box center [207, 22] width 80 height 11
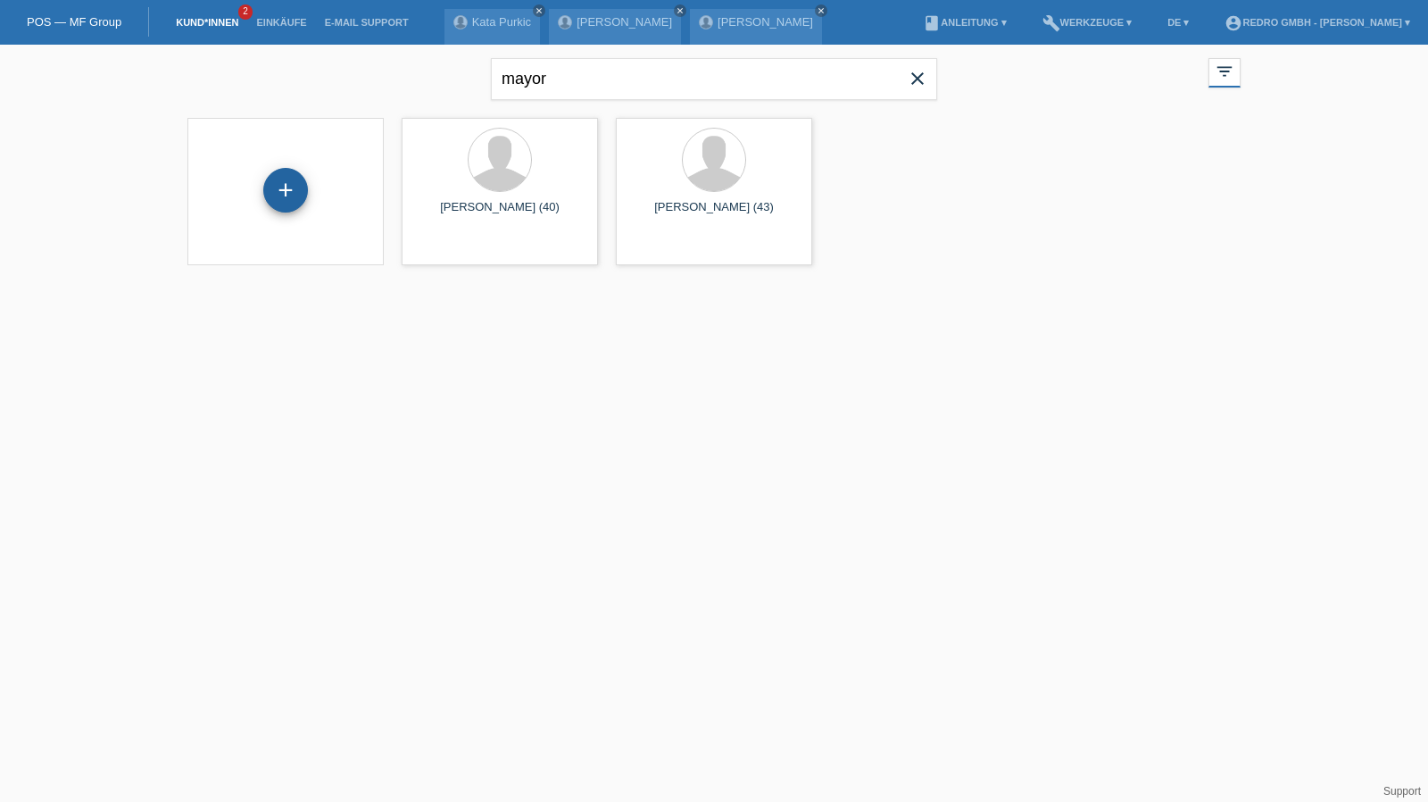
click at [295, 186] on div "+" at bounding box center [285, 190] width 45 height 45
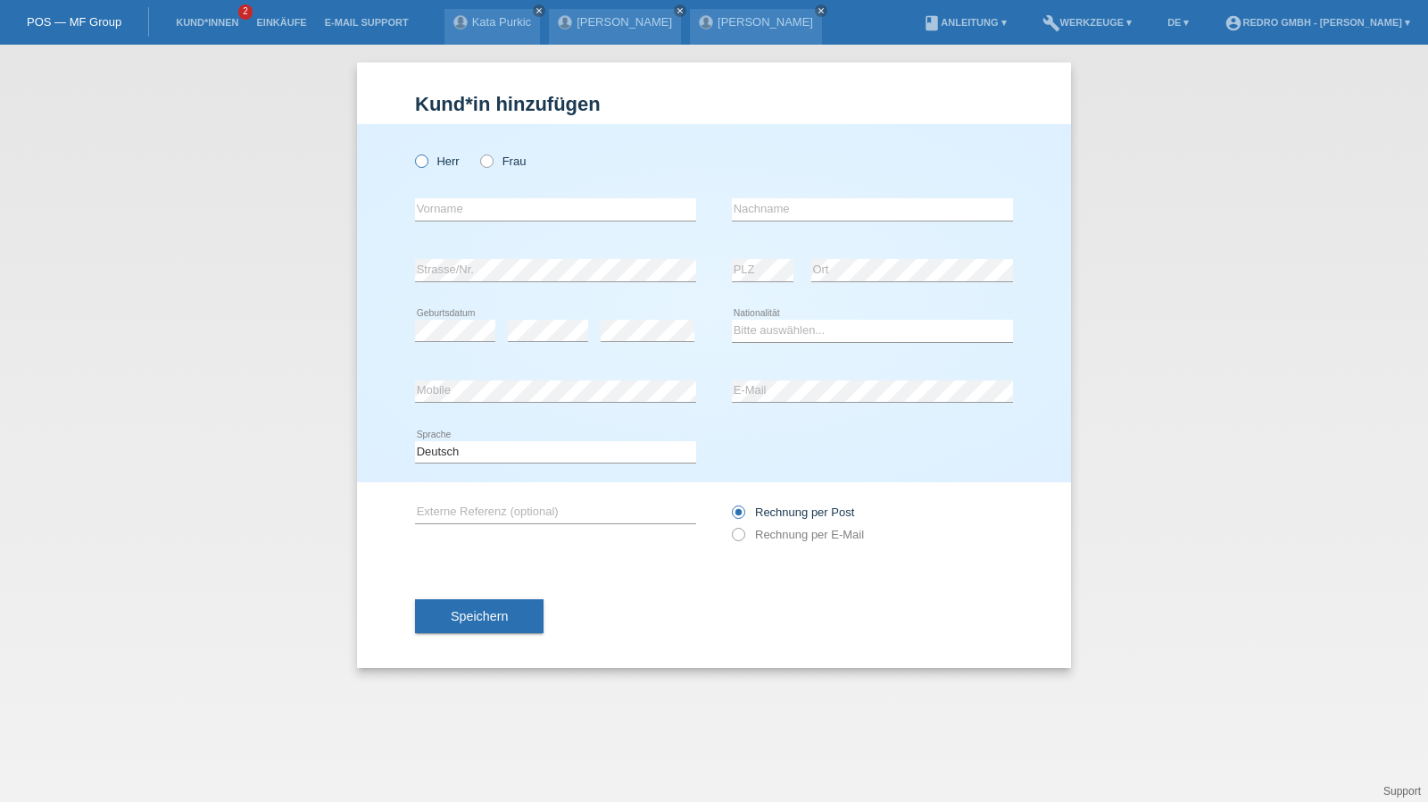
click at [455, 160] on label "Herr" at bounding box center [437, 160] width 45 height 13
click at [427, 160] on input "Herr" at bounding box center [421, 160] width 12 height 12
radio input "true"
click at [806, 324] on select "Bitte auswählen... [GEOGRAPHIC_DATA] [GEOGRAPHIC_DATA] [GEOGRAPHIC_DATA] [GEOGR…" at bounding box center [872, 330] width 281 height 21
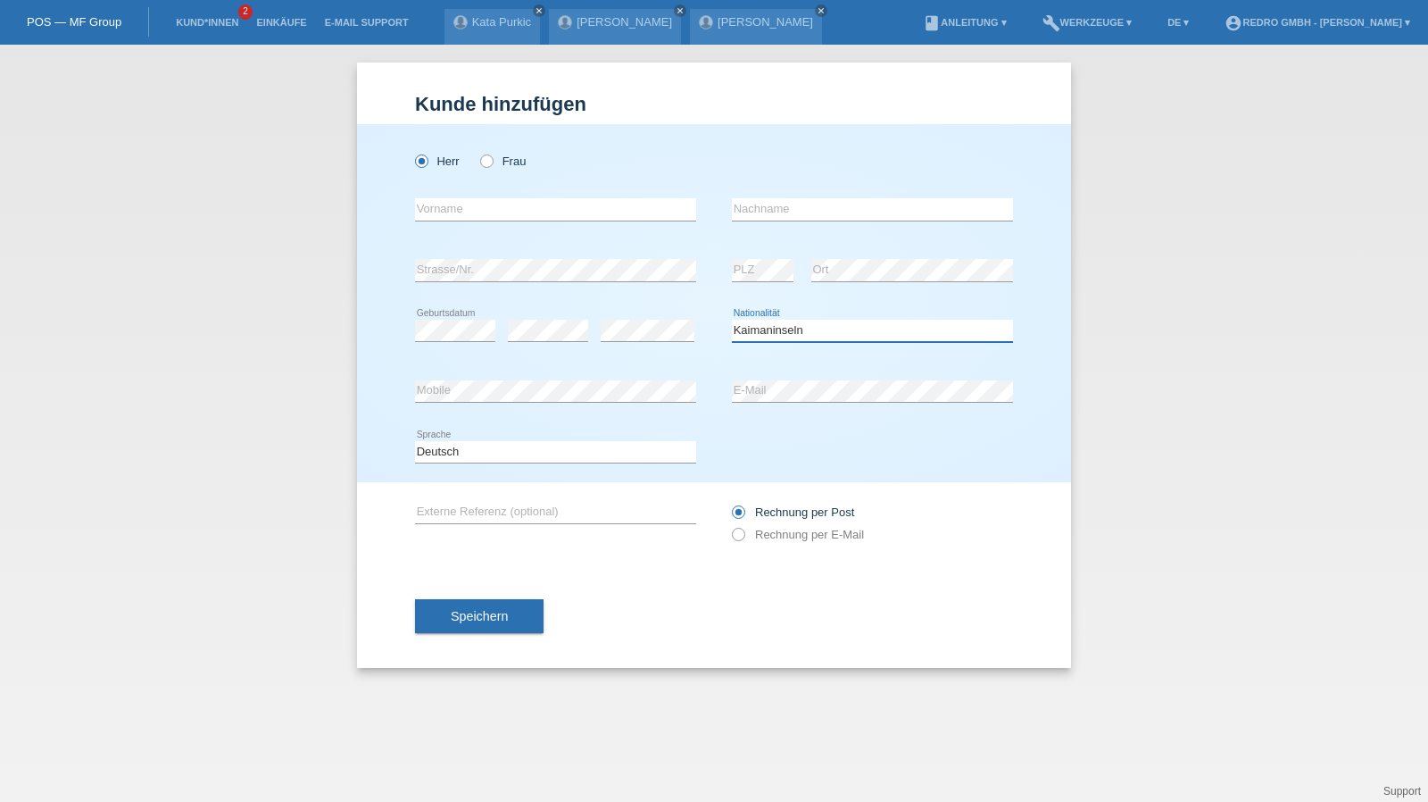
select select "HR"
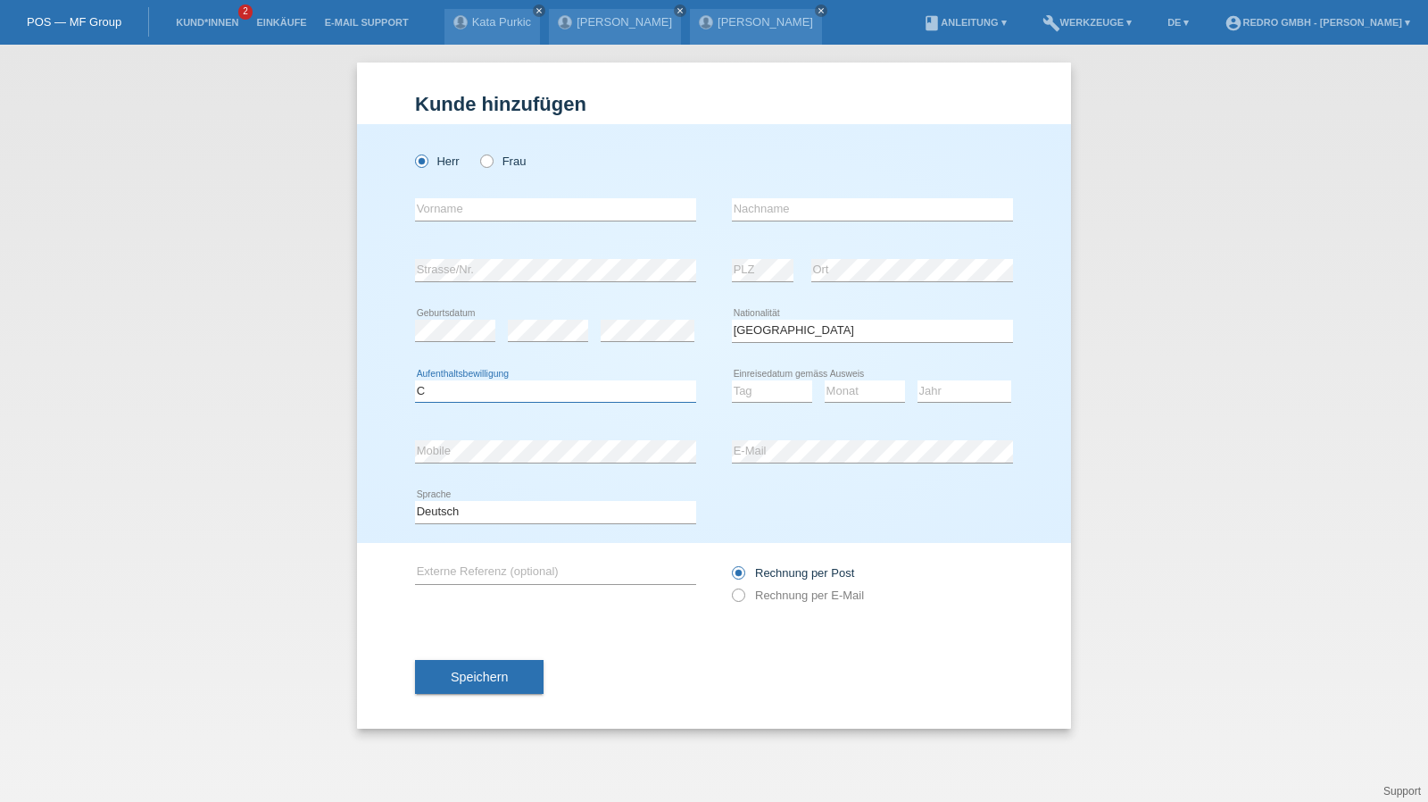
select select "B"
select select "26"
select select "01"
select select "2022"
click at [448, 212] on input "text" at bounding box center [555, 209] width 281 height 22
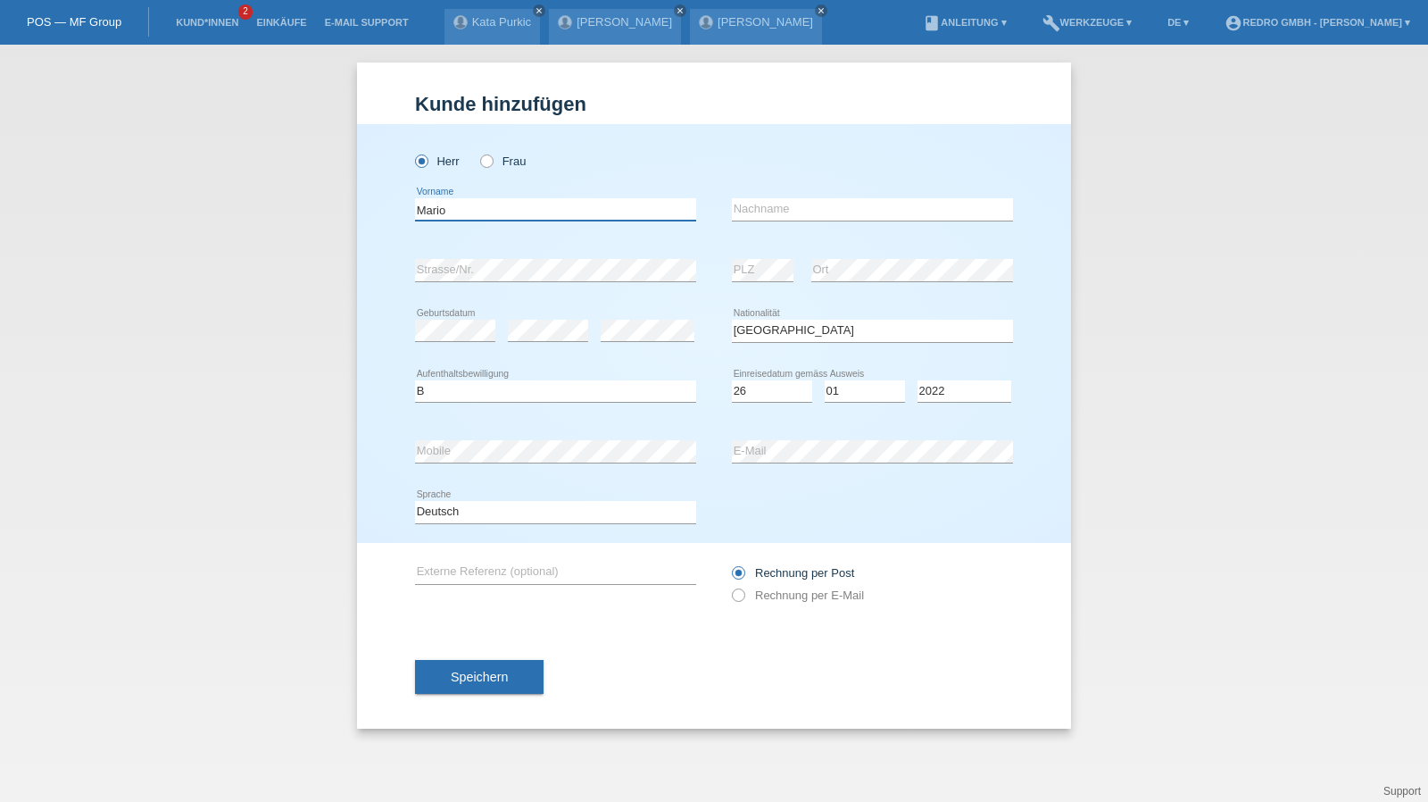
type input "Mario"
type input "Bojic"
click at [539, 257] on div "error Strasse/Nr." at bounding box center [555, 270] width 281 height 61
click at [478, 660] on button "Speichern" at bounding box center [479, 677] width 129 height 34
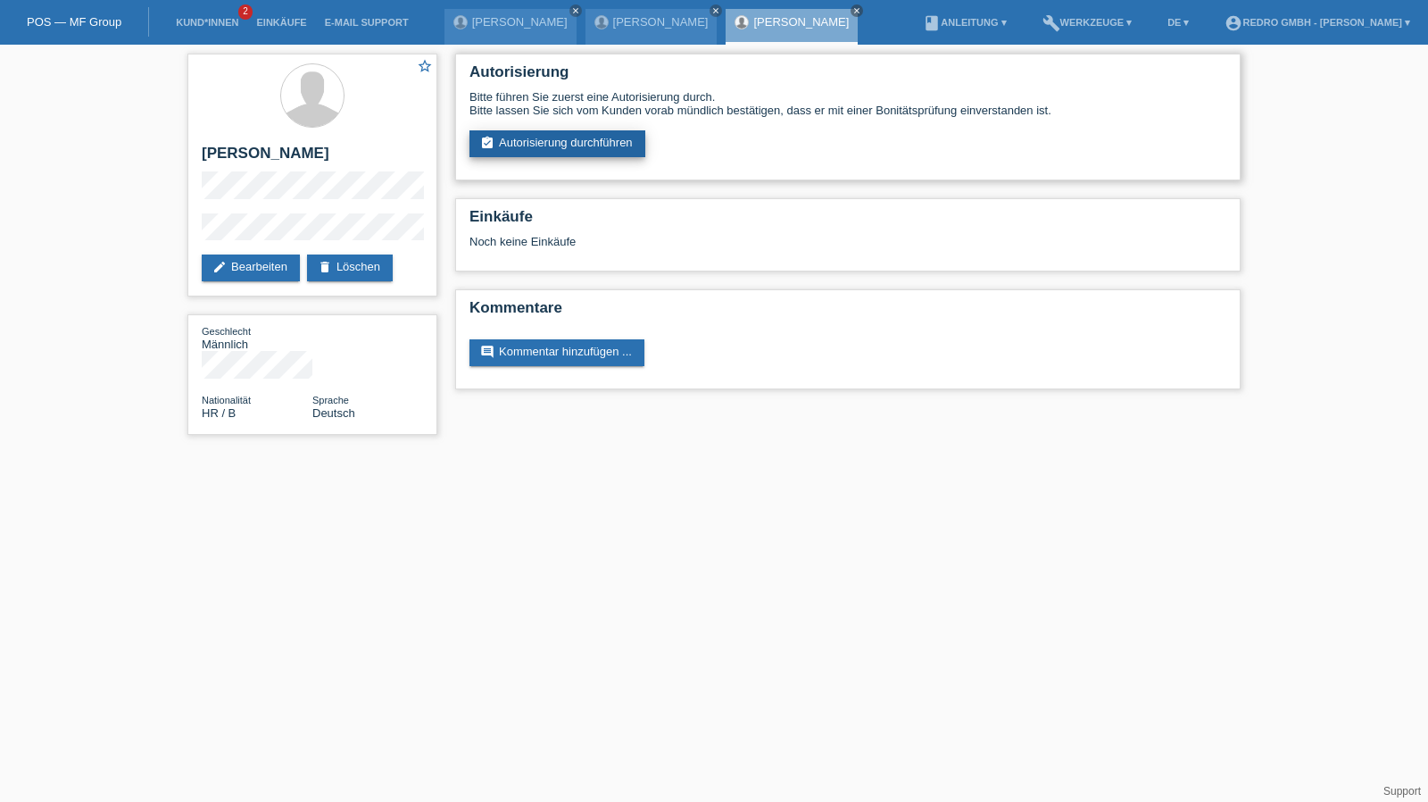
click at [514, 135] on link "assignment_turned_in Autorisierung durchführen" at bounding box center [558, 143] width 176 height 27
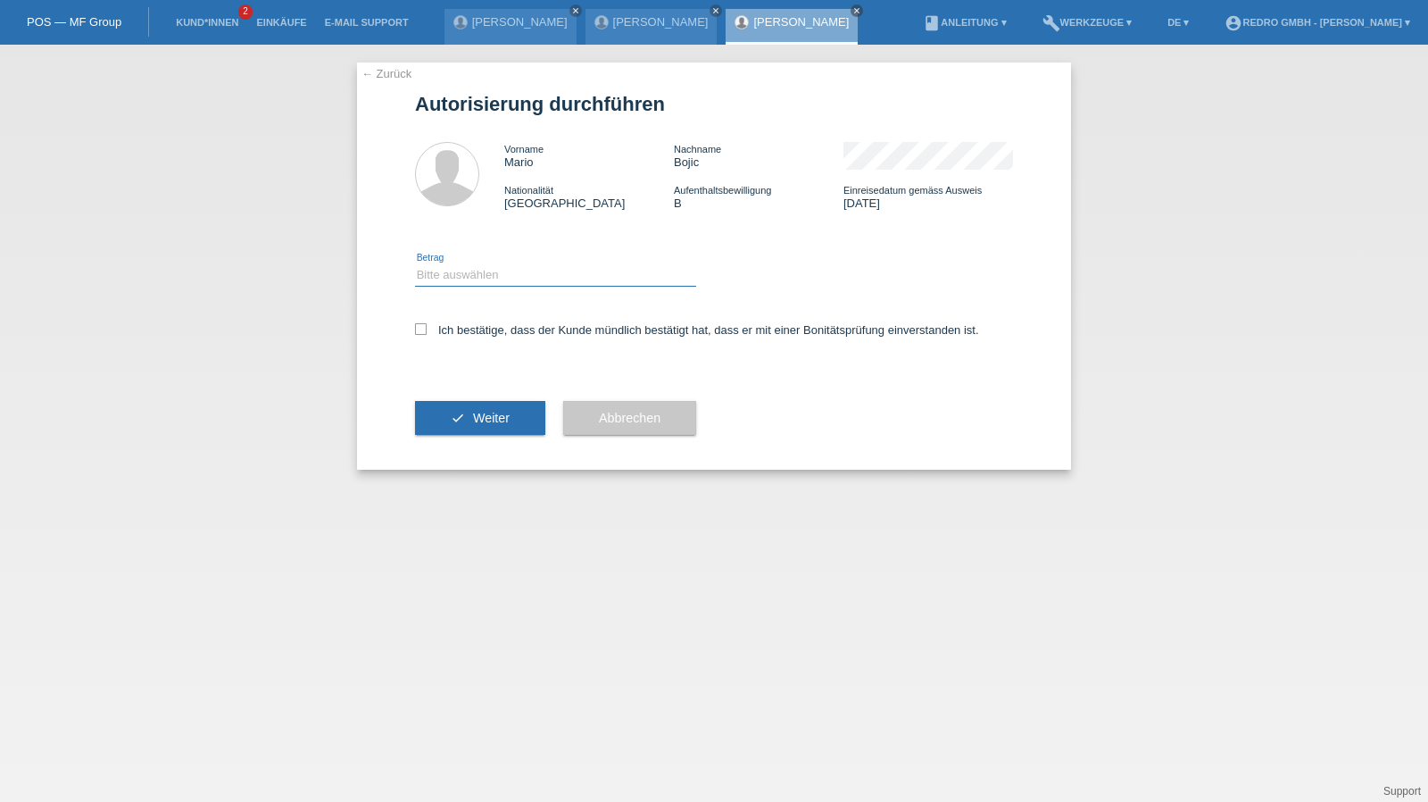
drag, startPoint x: 471, startPoint y: 273, endPoint x: 470, endPoint y: 283, distance: 10.0
click at [471, 274] on select "Bitte auswählen CHF 1.00 - CHF 499.00 CHF 500.00 - CHF 1'999.00 CHF 2'000.00 - …" at bounding box center [555, 274] width 281 height 21
select select "1"
click at [415, 264] on select "Bitte auswählen CHF 1.00 - CHF 499.00 CHF 500.00 - CHF 1'999.00 CHF 2'000.00 - …" at bounding box center [555, 274] width 281 height 21
click at [456, 329] on label "Ich bestätige, dass der Kunde mündlich bestätigt hat, dass er mit einer Bonität…" at bounding box center [697, 329] width 564 height 13
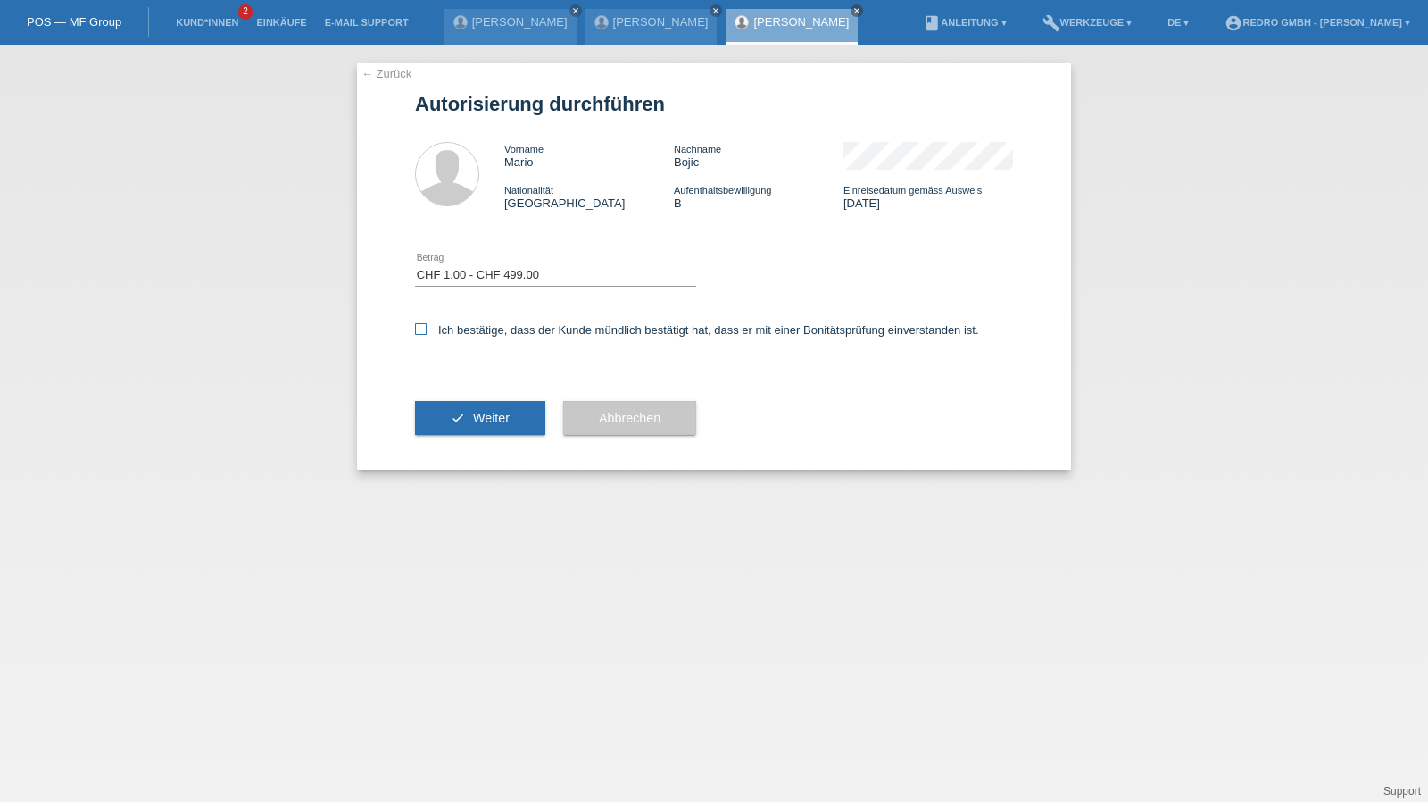
click at [427, 329] on input "Ich bestätige, dass der Kunde mündlich bestätigt hat, dass er mit einer Bonität…" at bounding box center [421, 329] width 12 height 12
checkbox input "true"
click at [448, 421] on button "check Weiter" at bounding box center [480, 418] width 130 height 34
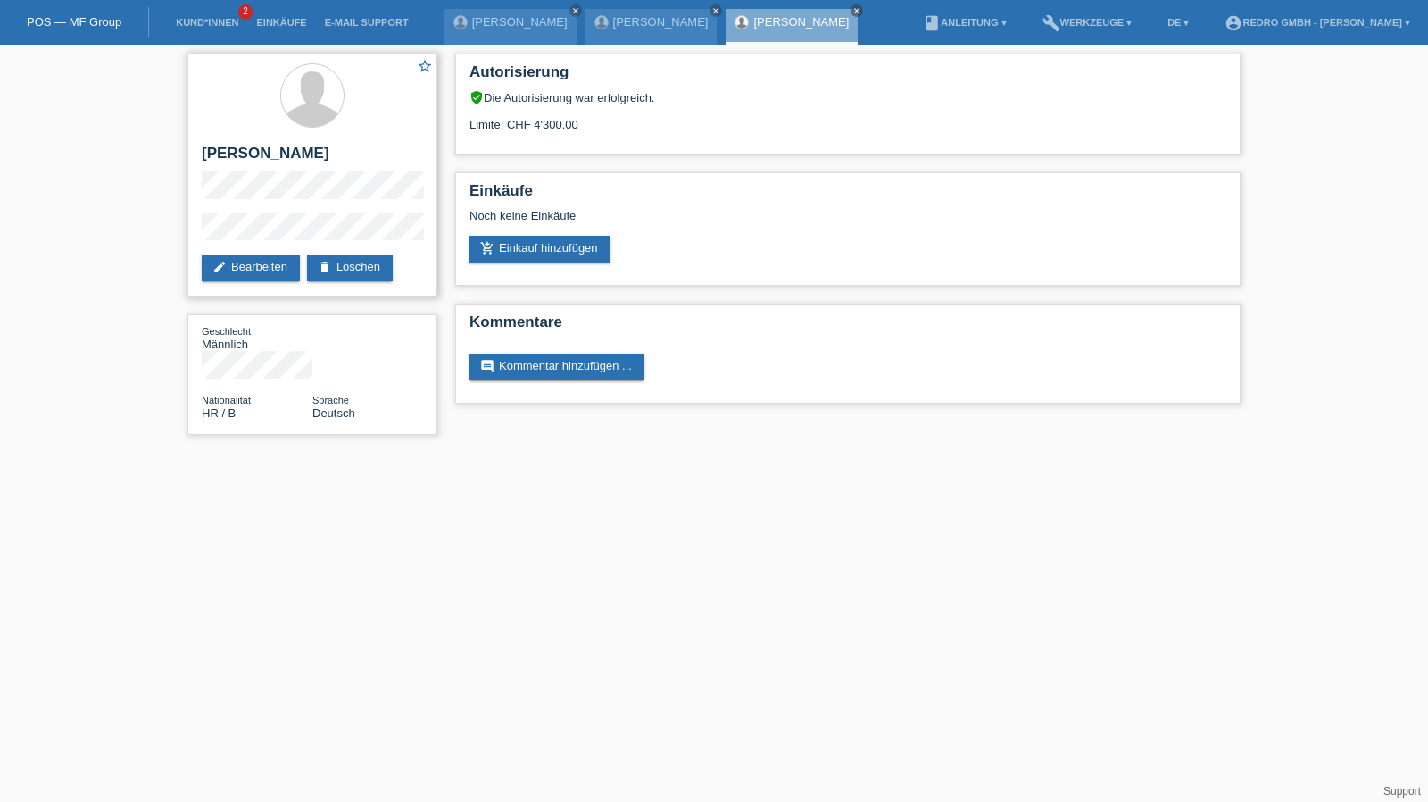
click at [209, 155] on h2 "[PERSON_NAME]" at bounding box center [312, 158] width 221 height 27
copy div "[PERSON_NAME]"
click at [106, 229] on div "star_border Mario Bojic edit Bearbeiten delete Löschen Geschlecht Männlich Nati…" at bounding box center [714, 249] width 1428 height 408
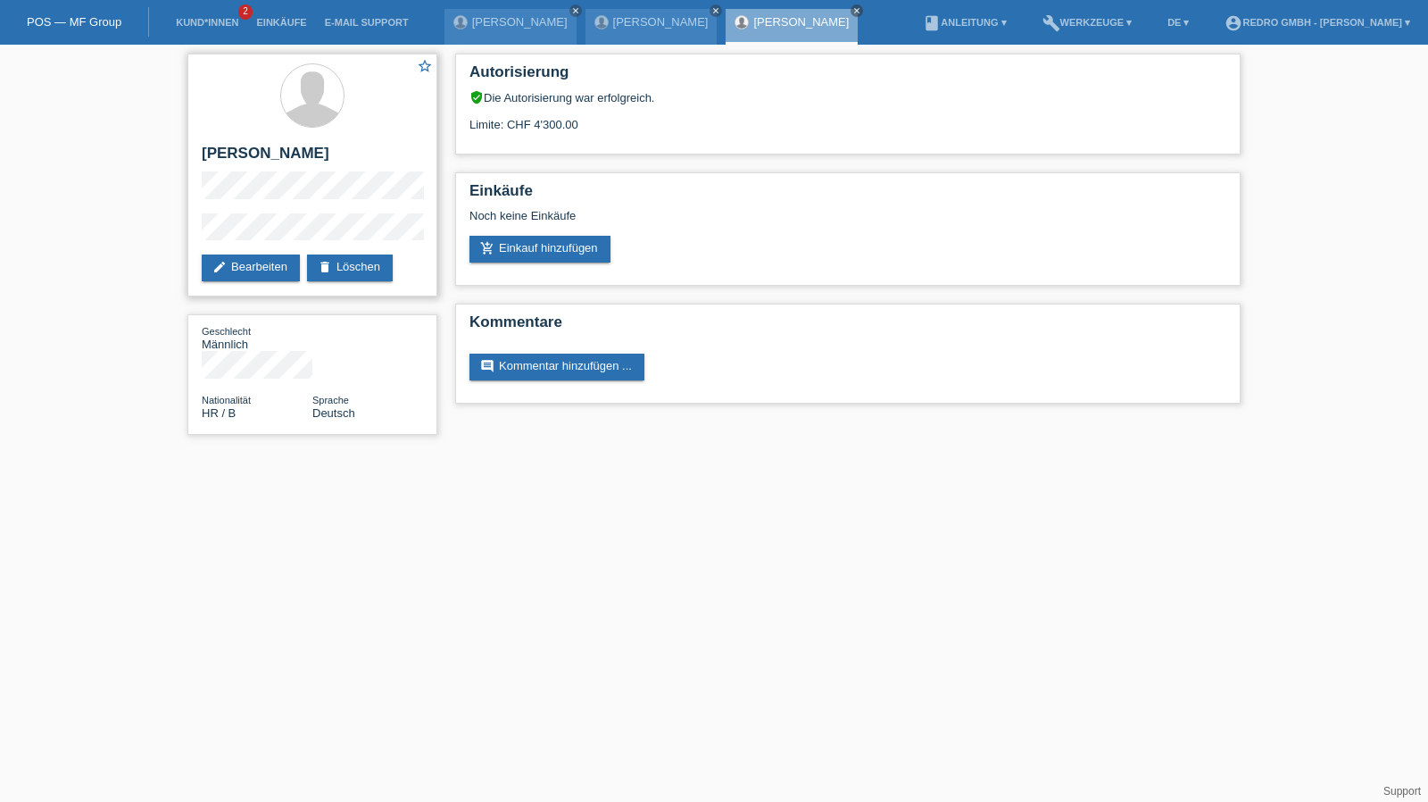
click at [227, 152] on h2 "[PERSON_NAME]" at bounding box center [312, 158] width 221 height 27
copy div "[PERSON_NAME]"
click at [226, 219] on div "star_border Mario Bojic edit Bearbeiten delete Löschen" at bounding box center [312, 175] width 250 height 243
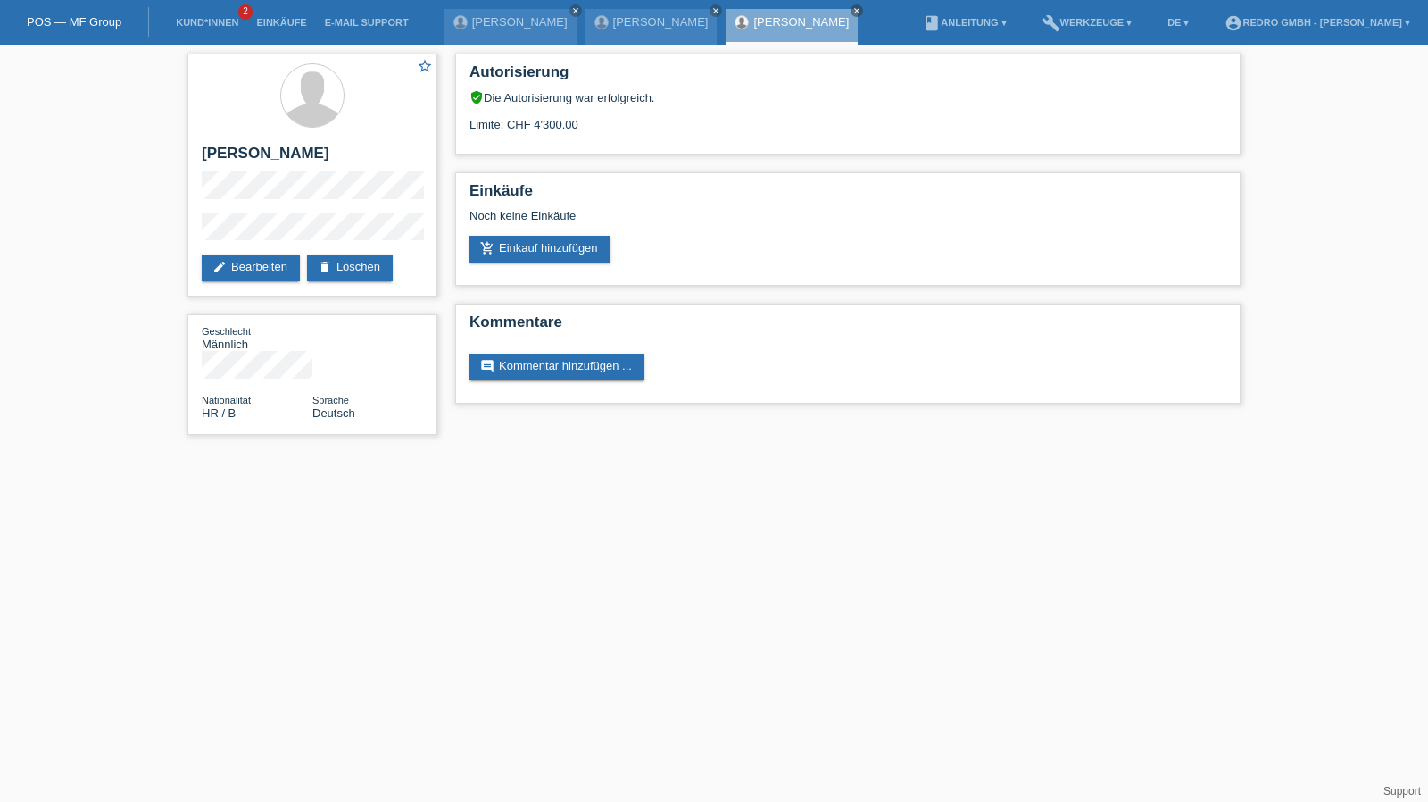
drag, startPoint x: 294, startPoint y: 212, endPoint x: 164, endPoint y: 233, distance: 131.2
click at [164, 233] on div "star_border Mario Bojic edit Bearbeiten delete Löschen Geschlecht Männlich Nati…" at bounding box center [714, 249] width 1428 height 408
click at [175, 231] on div "star_border Mario Bojic edit Bearbeiten delete Löschen Geschlecht Männlich Nati…" at bounding box center [714, 249] width 1428 height 408
drag, startPoint x: 220, startPoint y: 28, endPoint x: 243, endPoint y: 22, distance: 23.8
click at [220, 28] on link "Kund*innen" at bounding box center [207, 22] width 80 height 11
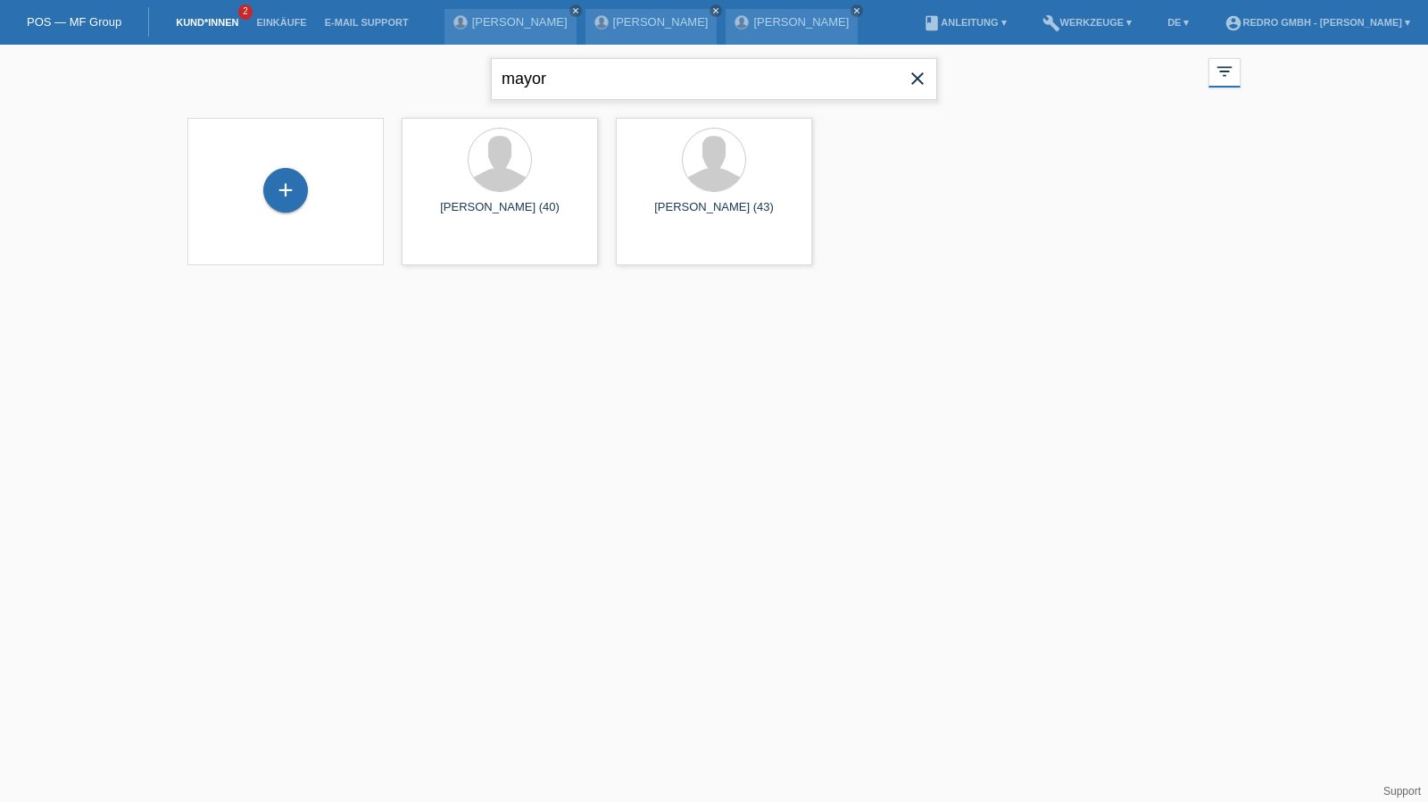
click at [573, 67] on input "mayor" at bounding box center [714, 79] width 446 height 42
type input "garo matos"
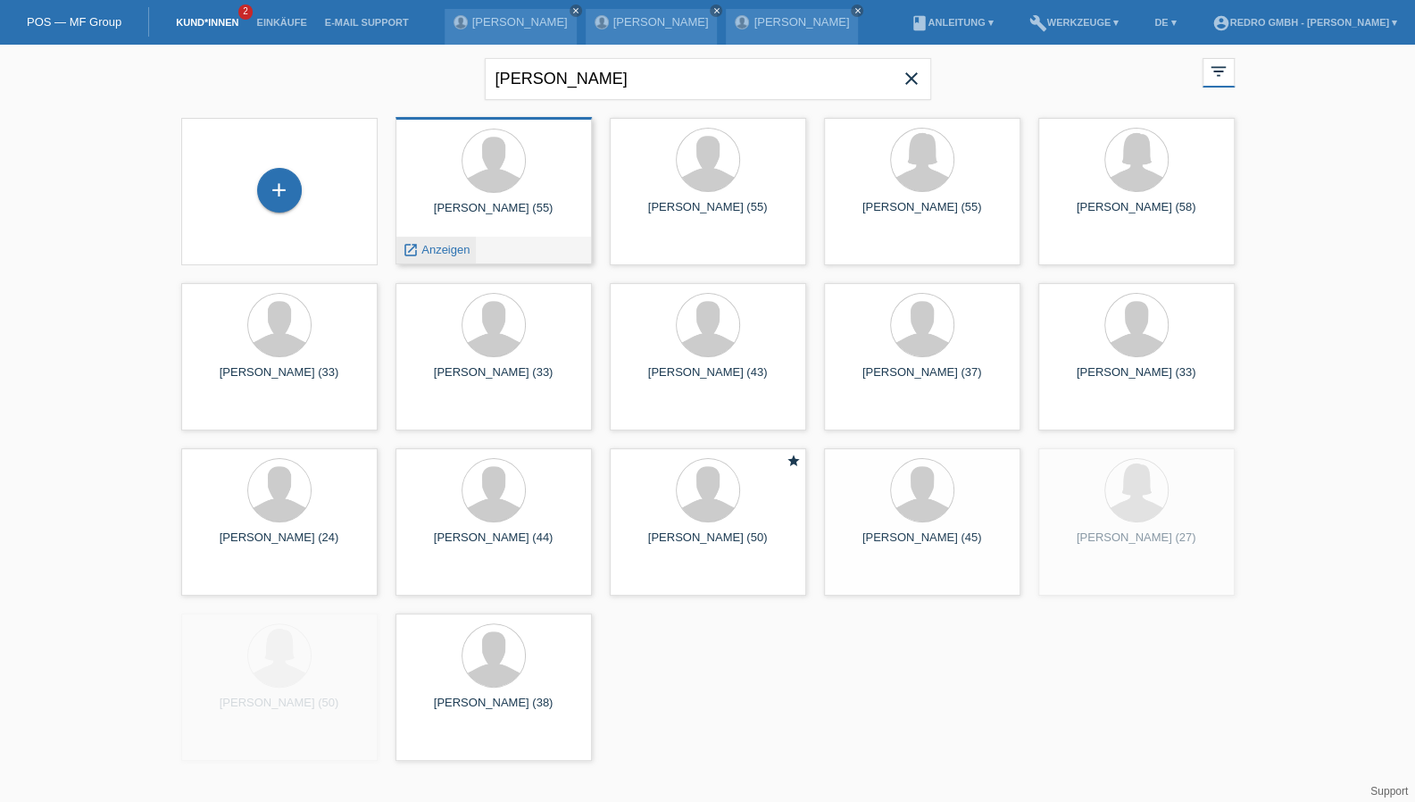
click at [439, 249] on span "Anzeigen" at bounding box center [445, 249] width 48 height 13
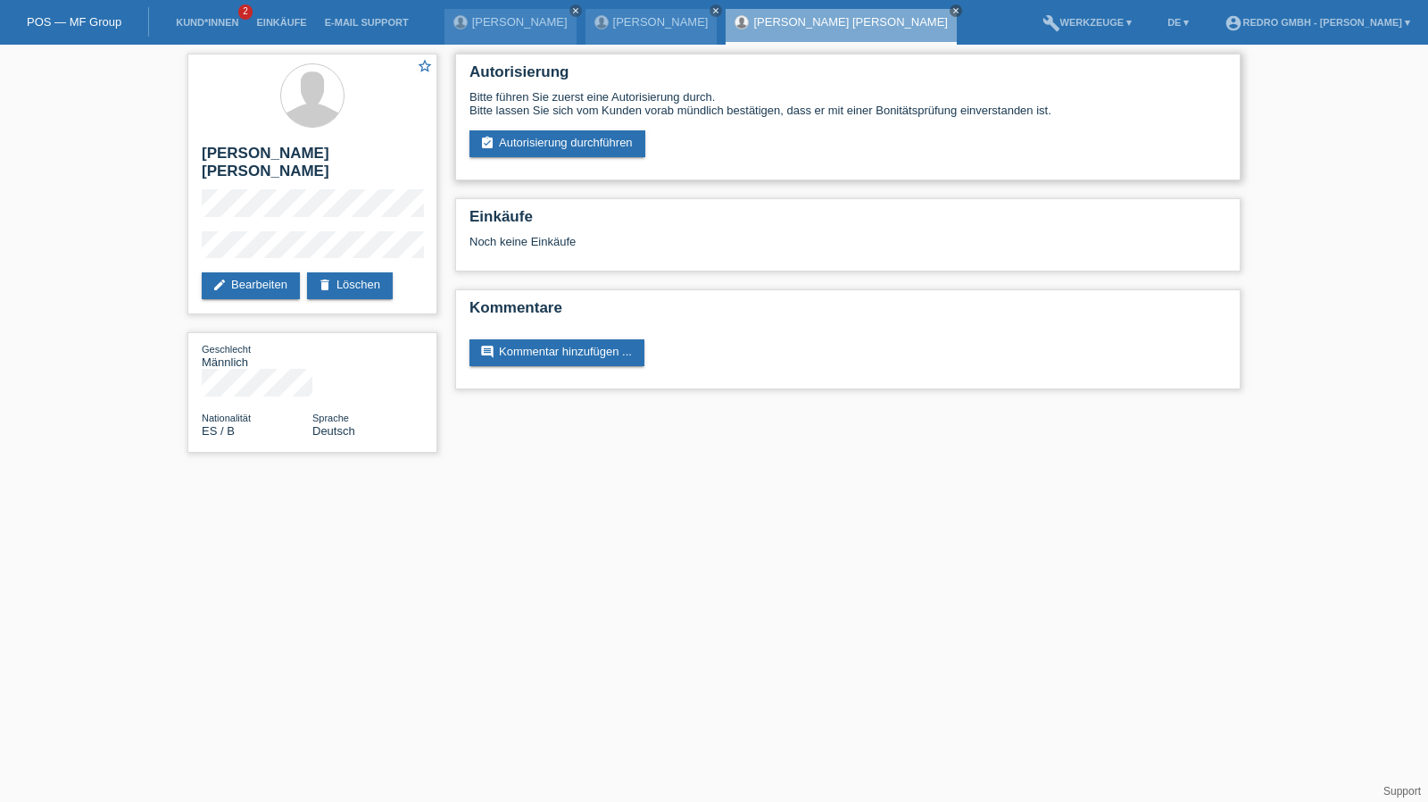
click at [559, 162] on div "Autorisierung Bitte führen Sie zuerst eine Autorisierung durch. Bitte lassen Si…" at bounding box center [848, 117] width 786 height 127
click at [561, 154] on link "assignment_turned_in Autorisierung durchführen" at bounding box center [558, 143] width 176 height 27
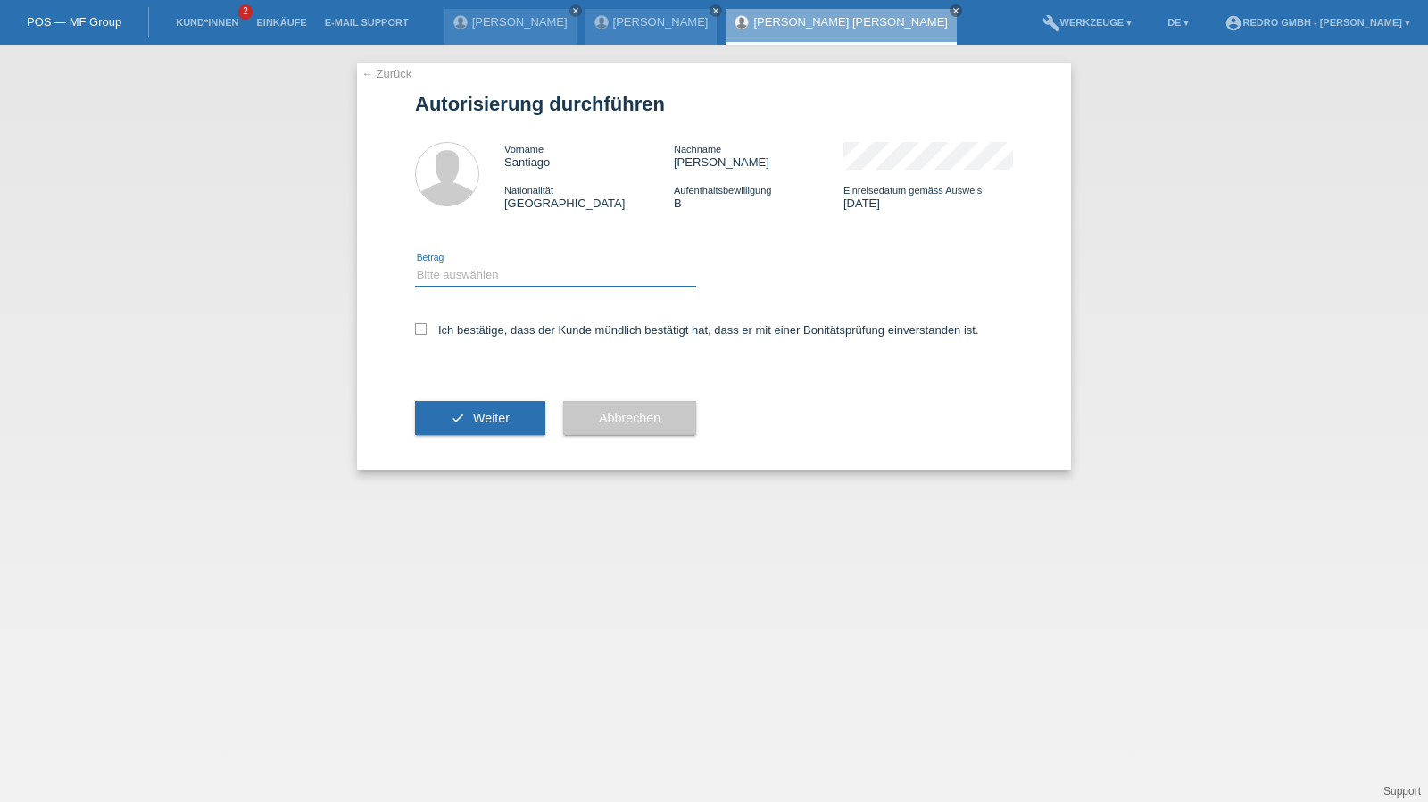
drag, startPoint x: 502, startPoint y: 268, endPoint x: 500, endPoint y: 285, distance: 17.1
click at [502, 268] on select "Bitte auswählen CHF 1.00 - CHF 499.00 CHF 500.00 - CHF 1'999.00 CHF 2'000.00 - …" at bounding box center [555, 274] width 281 height 21
select select "1"
click at [415, 264] on select "Bitte auswählen CHF 1.00 - CHF 499.00 CHF 500.00 - CHF 1'999.00 CHF 2'000.00 - …" at bounding box center [555, 274] width 281 height 21
click at [484, 326] on label "Ich bestätige, dass der Kunde mündlich bestätigt hat, dass er mit einer Bonität…" at bounding box center [697, 329] width 564 height 13
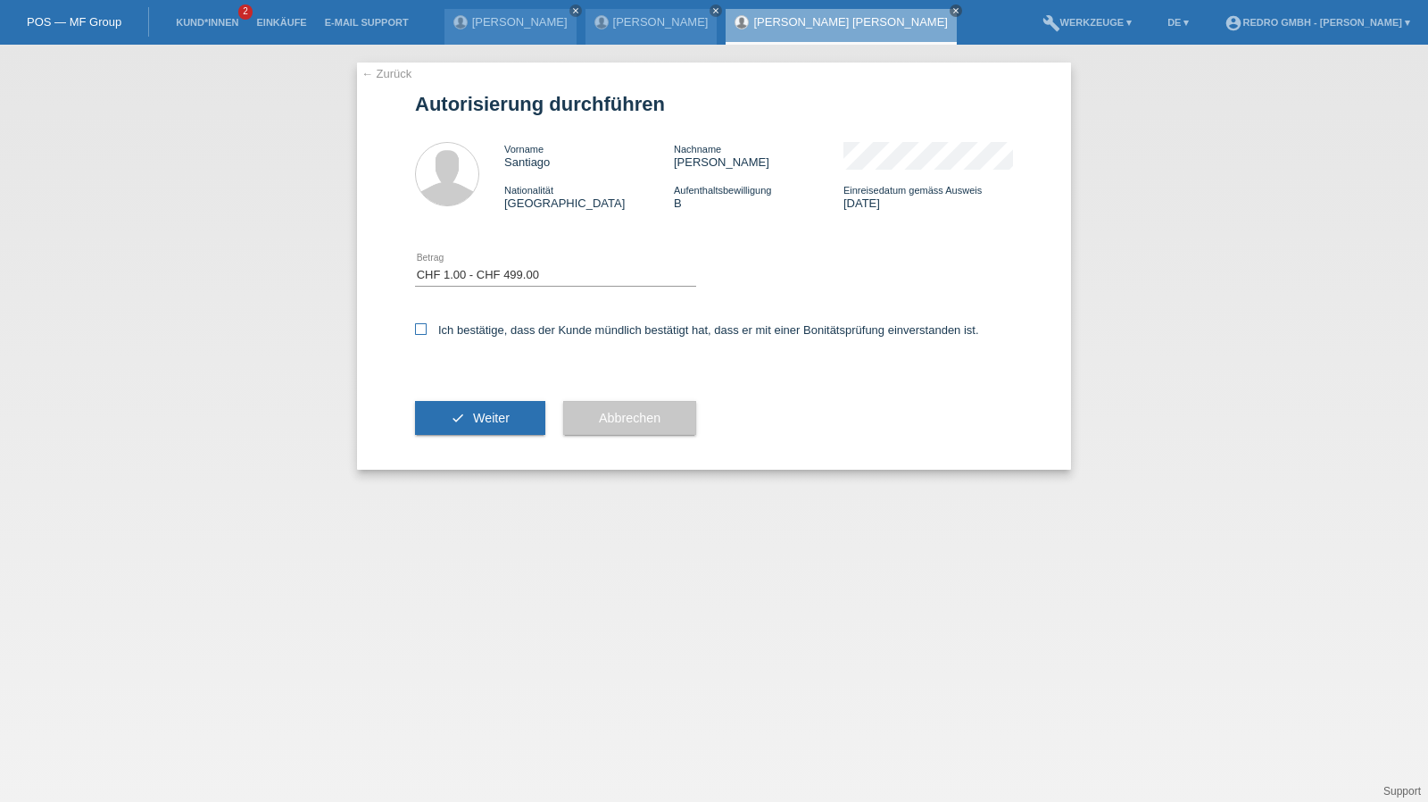
click at [427, 326] on input "Ich bestätige, dass der Kunde mündlich bestätigt hat, dass er mit einer Bonität…" at bounding box center [421, 329] width 12 height 12
checkbox input "true"
click at [471, 412] on button "check Weiter" at bounding box center [480, 418] width 130 height 34
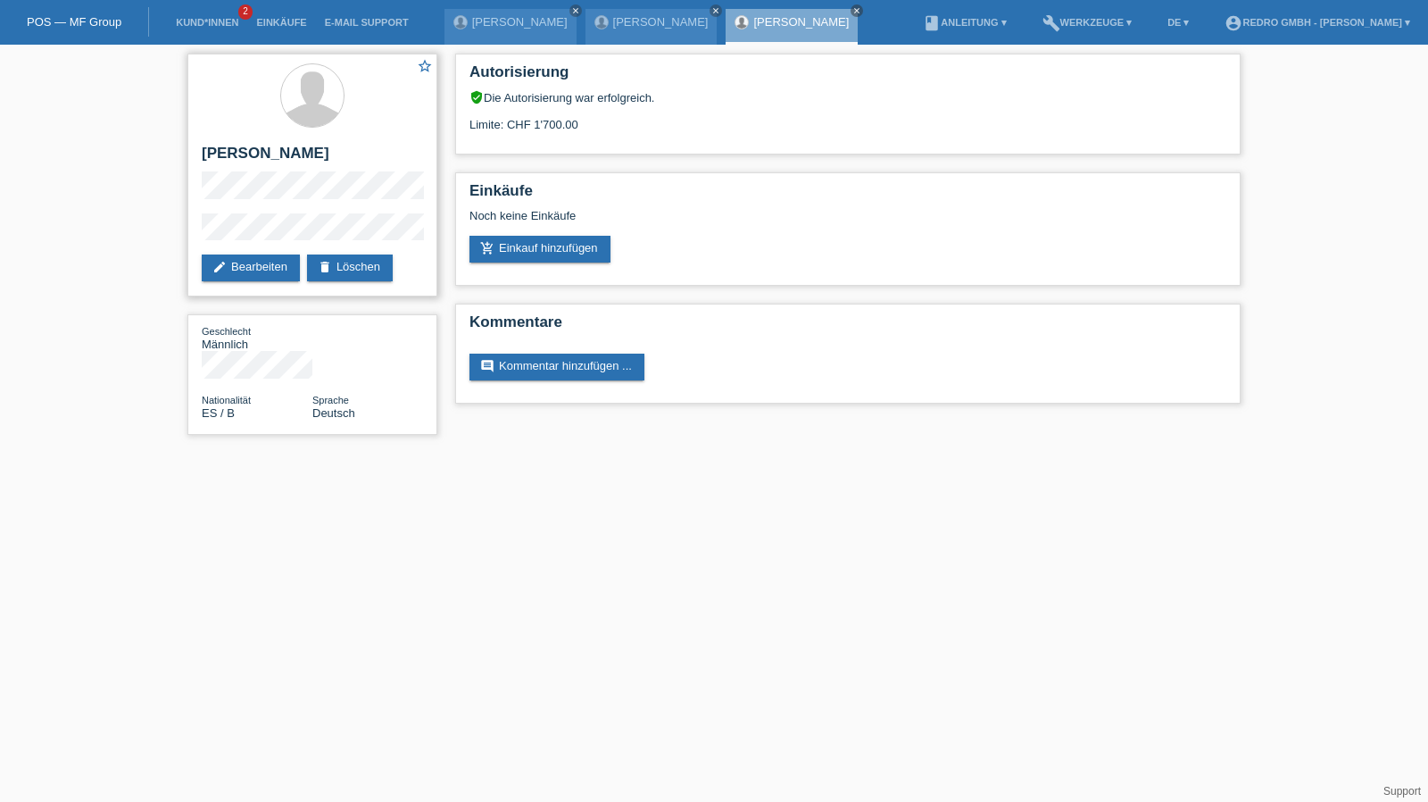
click at [189, 239] on div "star_border [PERSON_NAME] edit Bearbeiten delete Löschen" at bounding box center [312, 175] width 250 height 243
click at [286, 160] on h2 "[PERSON_NAME]" at bounding box center [312, 158] width 221 height 27
copy div "[PERSON_NAME]"
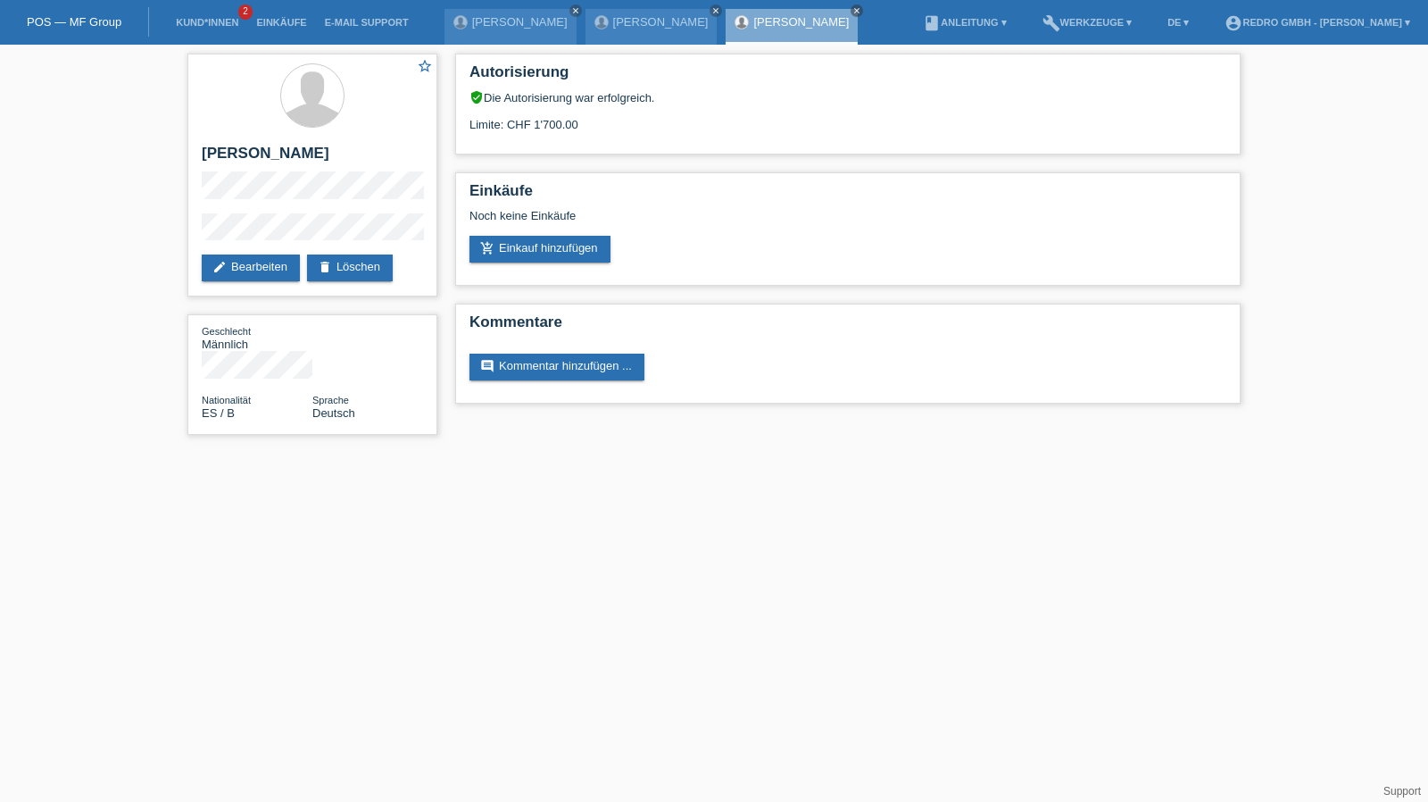
click at [179, 231] on div "star_border [PERSON_NAME] edit Bearbeiten delete Löschen Geschlecht Männlich Na…" at bounding box center [313, 249] width 268 height 408
click at [297, 162] on h2 "[PERSON_NAME]" at bounding box center [312, 158] width 221 height 27
click at [297, 161] on h2 "[PERSON_NAME]" at bounding box center [312, 158] width 221 height 27
copy div "[PERSON_NAME]"
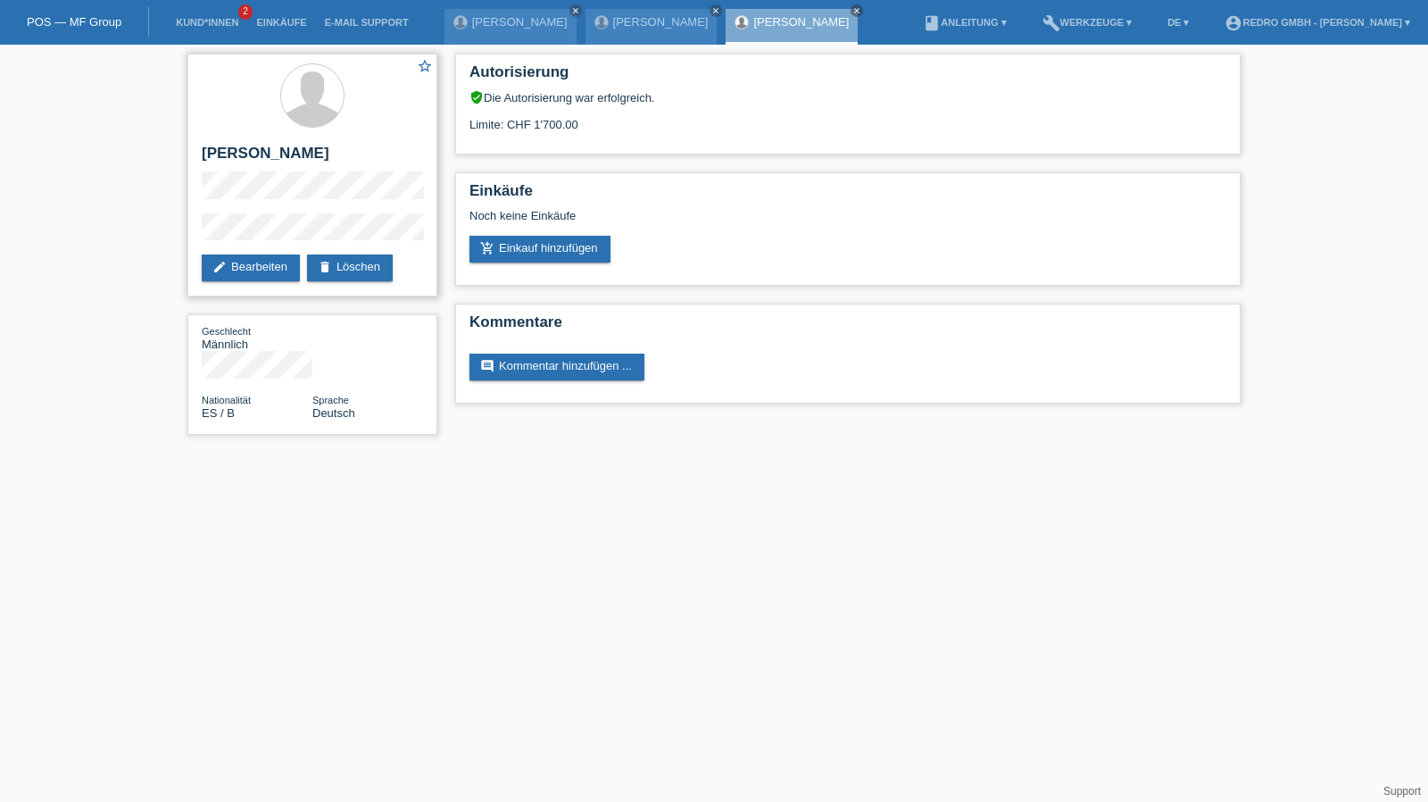
click at [223, 215] on div "star_border Santiago Garo Matos edit Bearbeiten delete Löschen" at bounding box center [312, 175] width 250 height 243
click at [206, 26] on link "Kund*innen" at bounding box center [207, 22] width 80 height 11
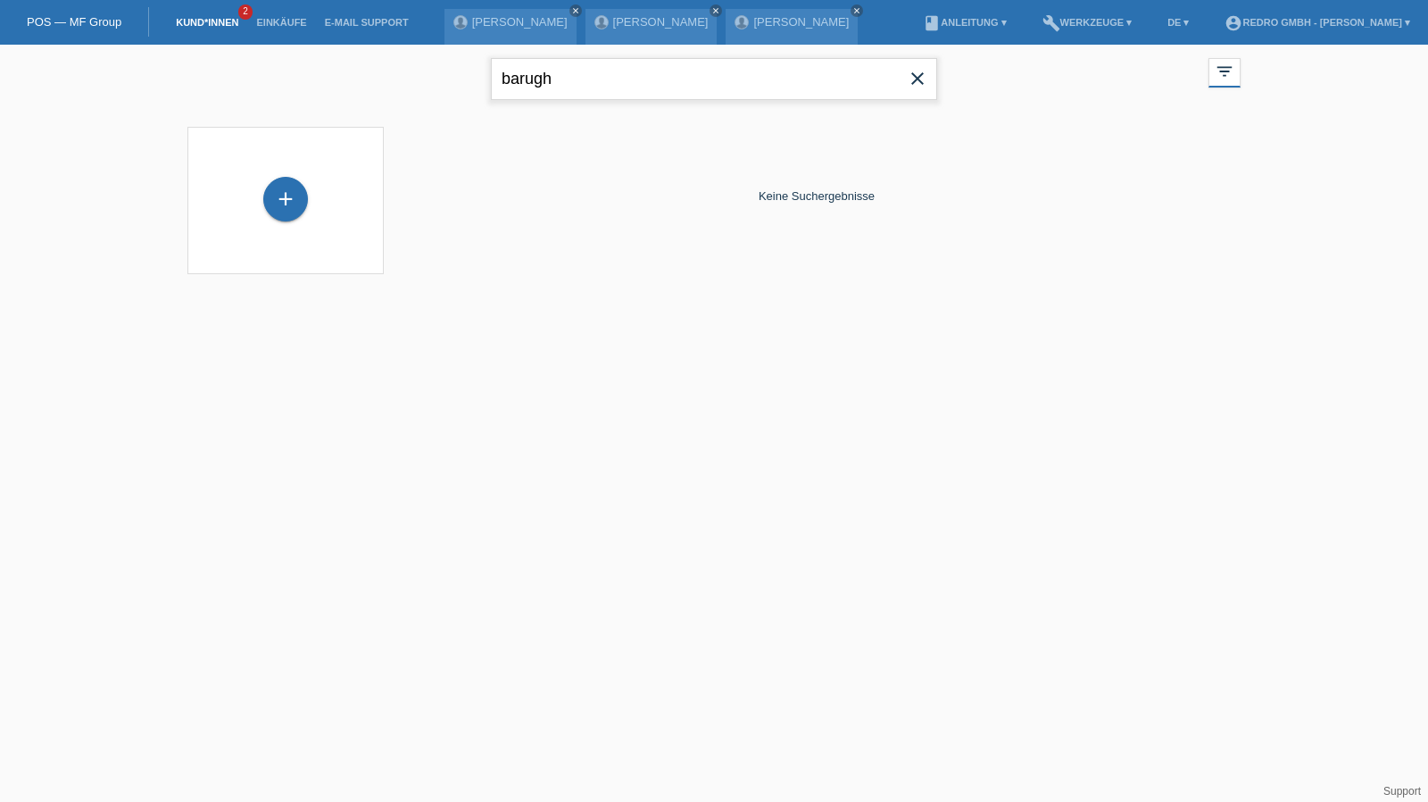
click at [564, 63] on input "barugh" at bounding box center [714, 79] width 446 height 42
type input "vinuja"
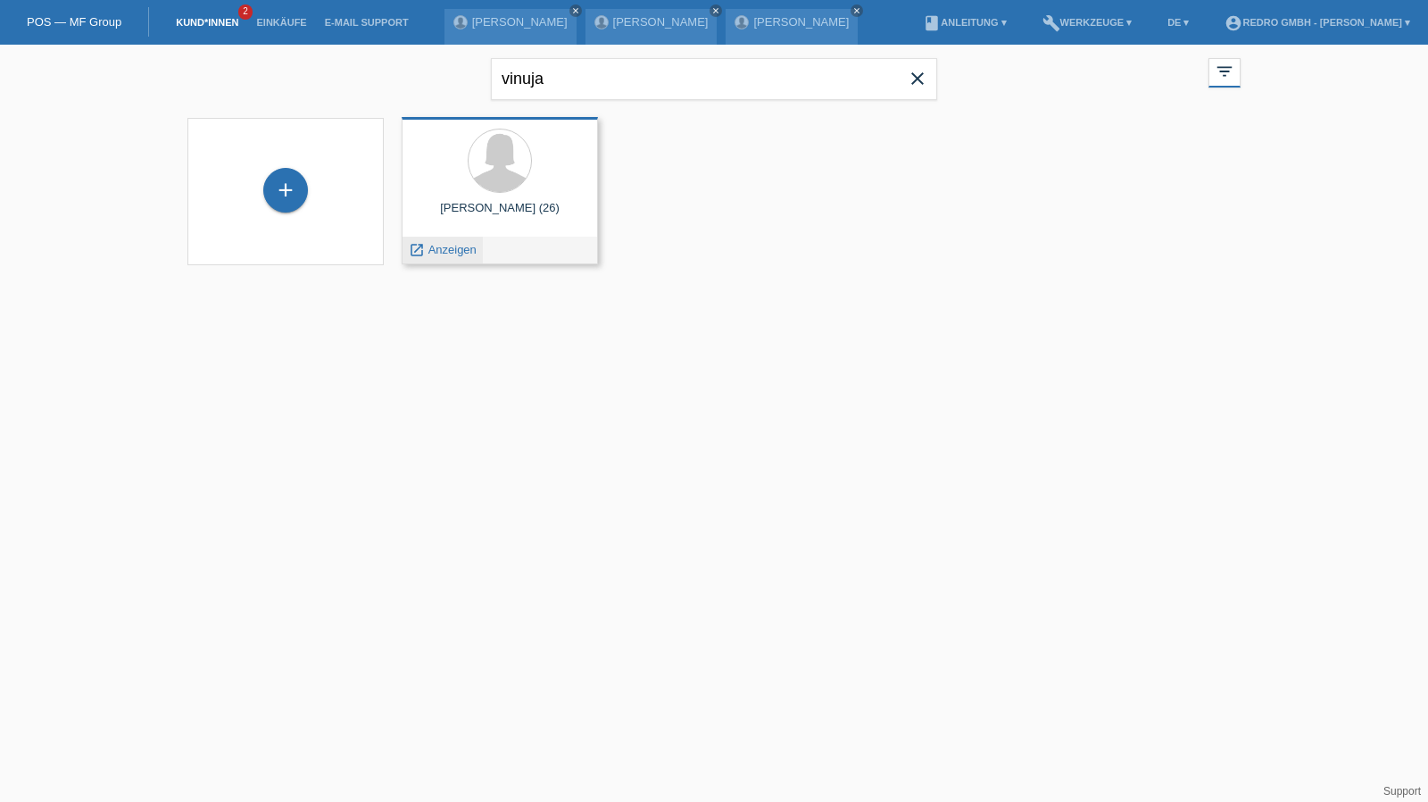
click at [445, 251] on span "Anzeigen" at bounding box center [453, 249] width 48 height 13
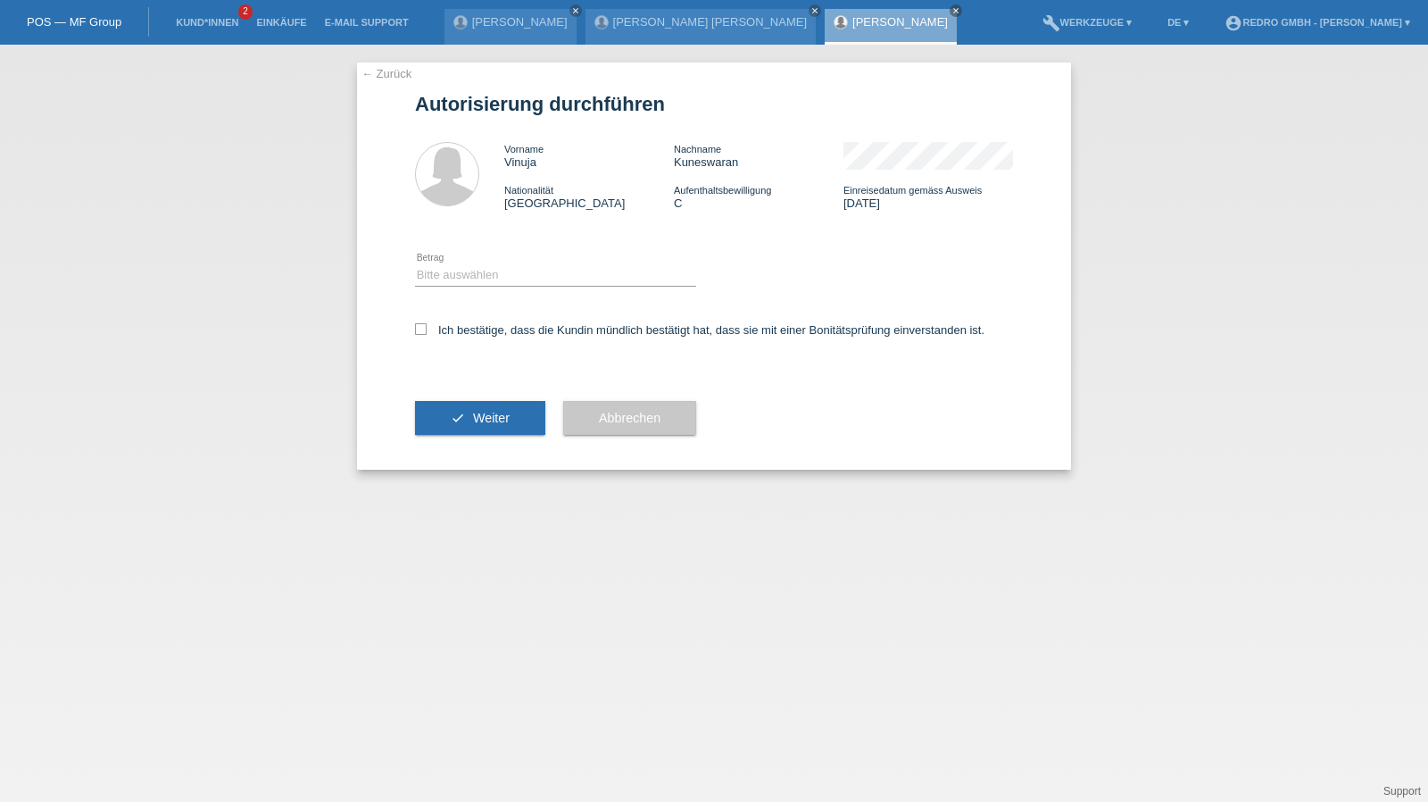
click at [480, 287] on icon at bounding box center [555, 286] width 281 height 1
click at [484, 280] on select "Bitte auswählen CHF 1.00 - CHF 499.00 CHF 500.00 - CHF 1'999.00 CHF 2'000.00 - …" at bounding box center [555, 274] width 281 height 21
select select "1"
click at [415, 264] on select "Bitte auswählen CHF 1.00 - CHF 499.00 CHF 500.00 - CHF 1'999.00 CHF 2'000.00 - …" at bounding box center [555, 274] width 281 height 21
click at [461, 335] on label "Ich bestätige, dass die Kundin mündlich bestätigt hat, dass sie mit einer Bonit…" at bounding box center [700, 329] width 570 height 13
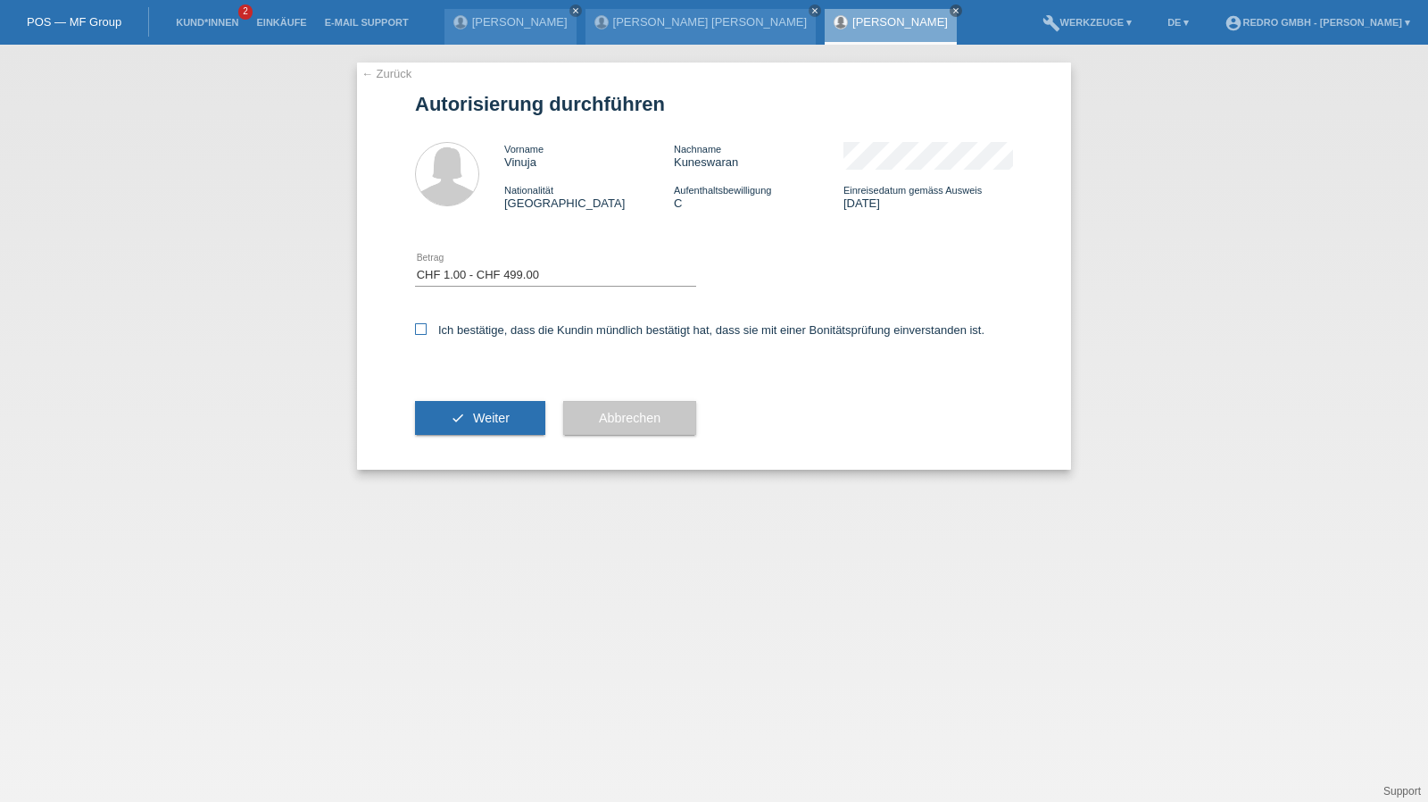
click at [427, 335] on input "Ich bestätige, dass die Kundin mündlich bestätigt hat, dass sie mit einer Bonit…" at bounding box center [421, 329] width 12 height 12
checkbox input "true"
click at [454, 424] on icon "check" at bounding box center [458, 418] width 14 height 14
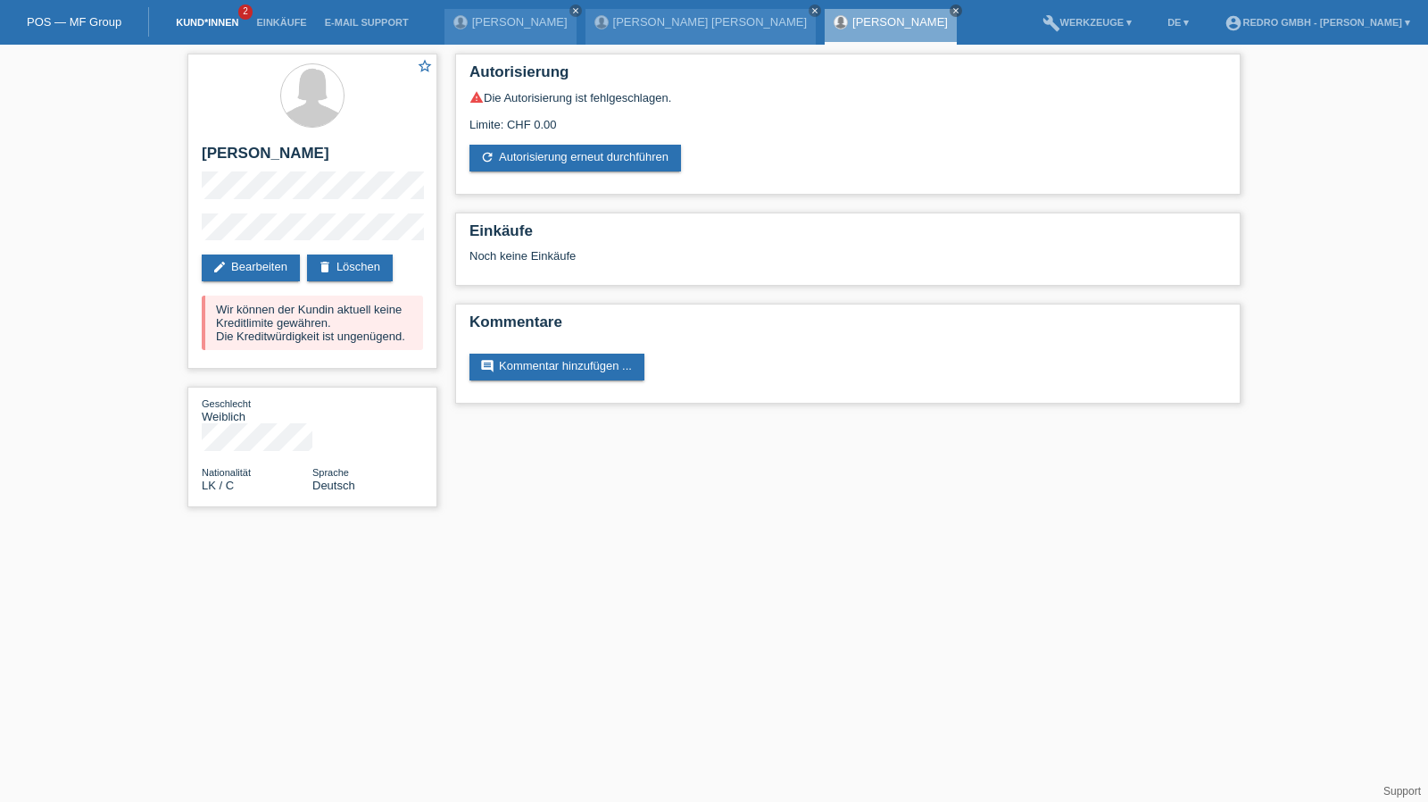
click at [202, 21] on link "Kund*innen" at bounding box center [207, 22] width 80 height 11
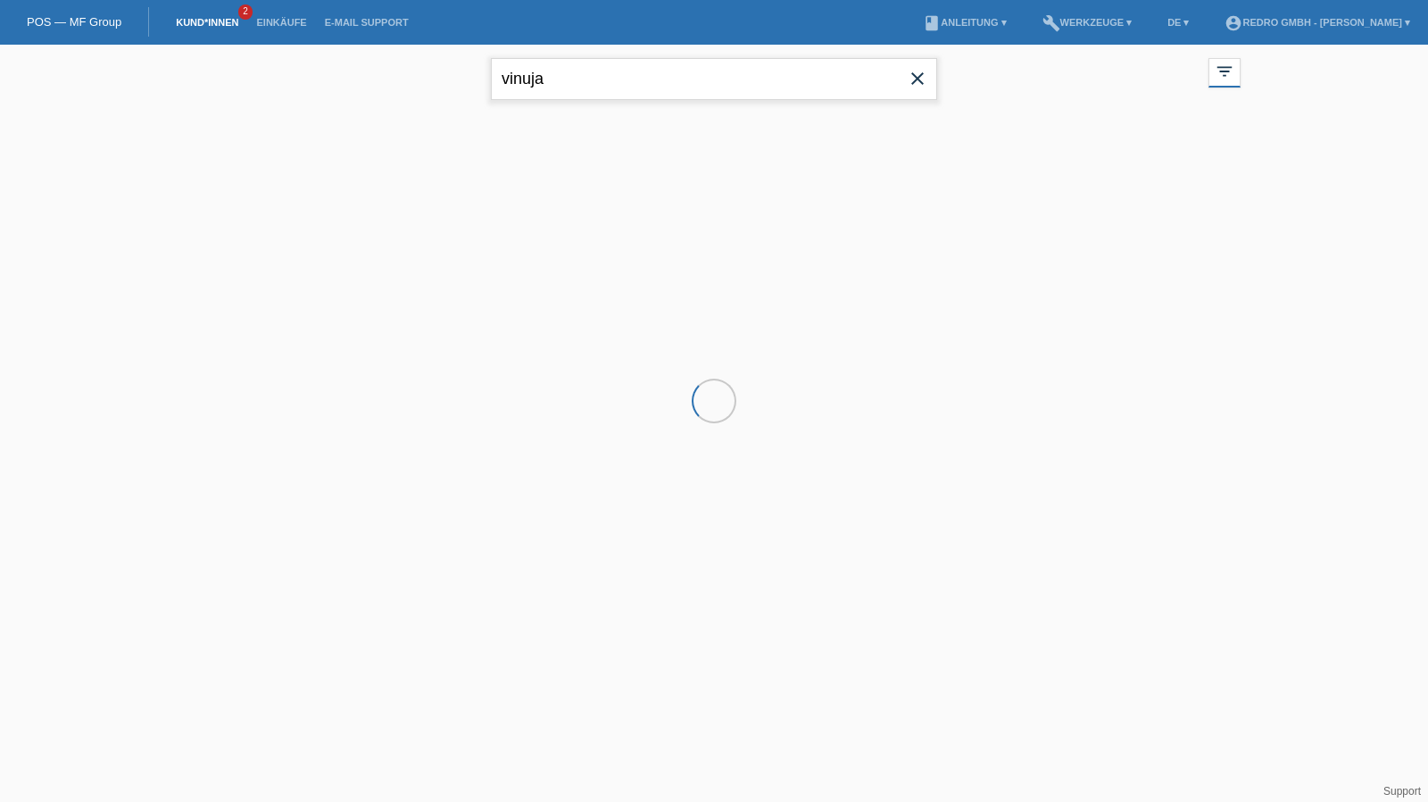
click at [850, 75] on input "vinuja" at bounding box center [714, 79] width 446 height 42
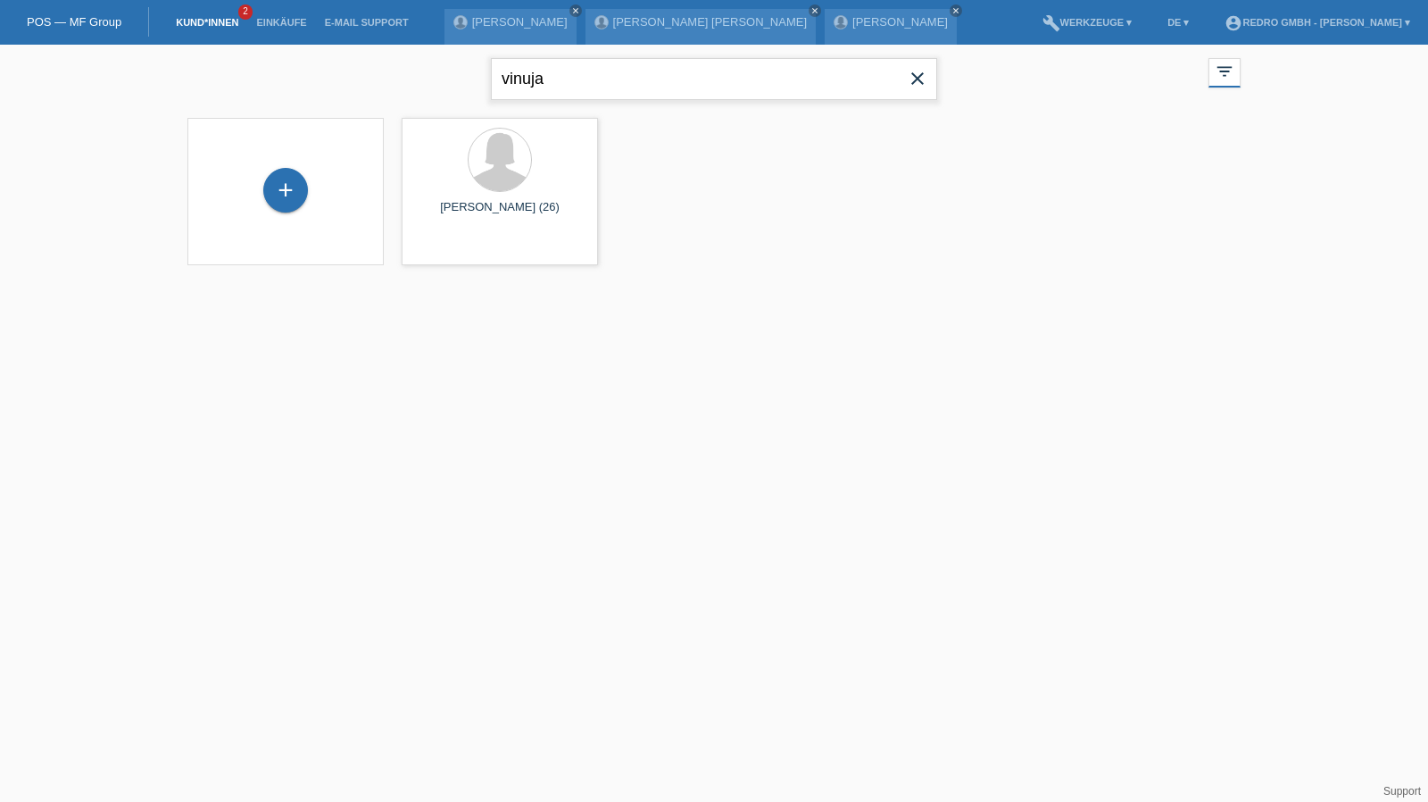
click at [850, 75] on input "vinuja" at bounding box center [714, 79] width 446 height 42
type input "mayor"
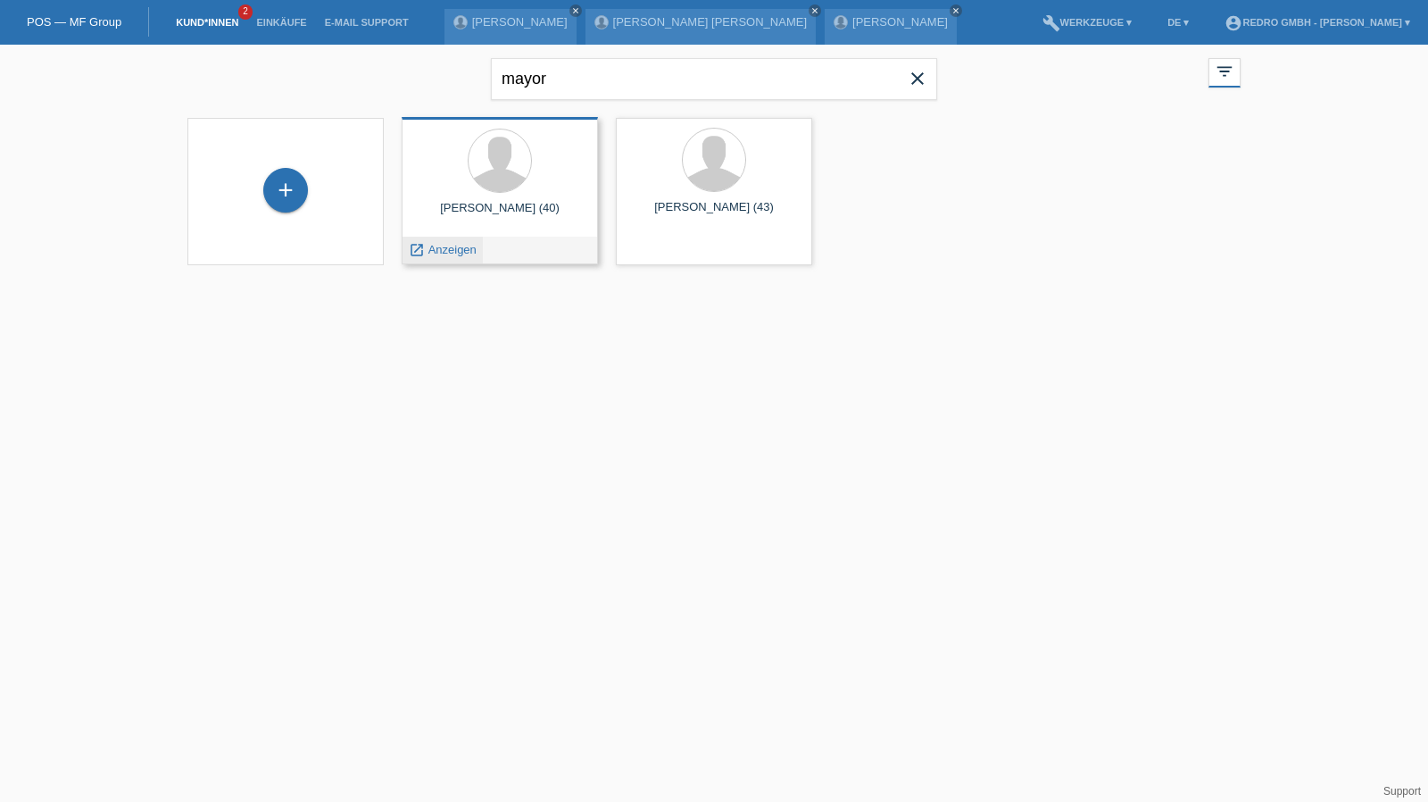
click at [454, 249] on span "Anzeigen" at bounding box center [453, 249] width 48 height 13
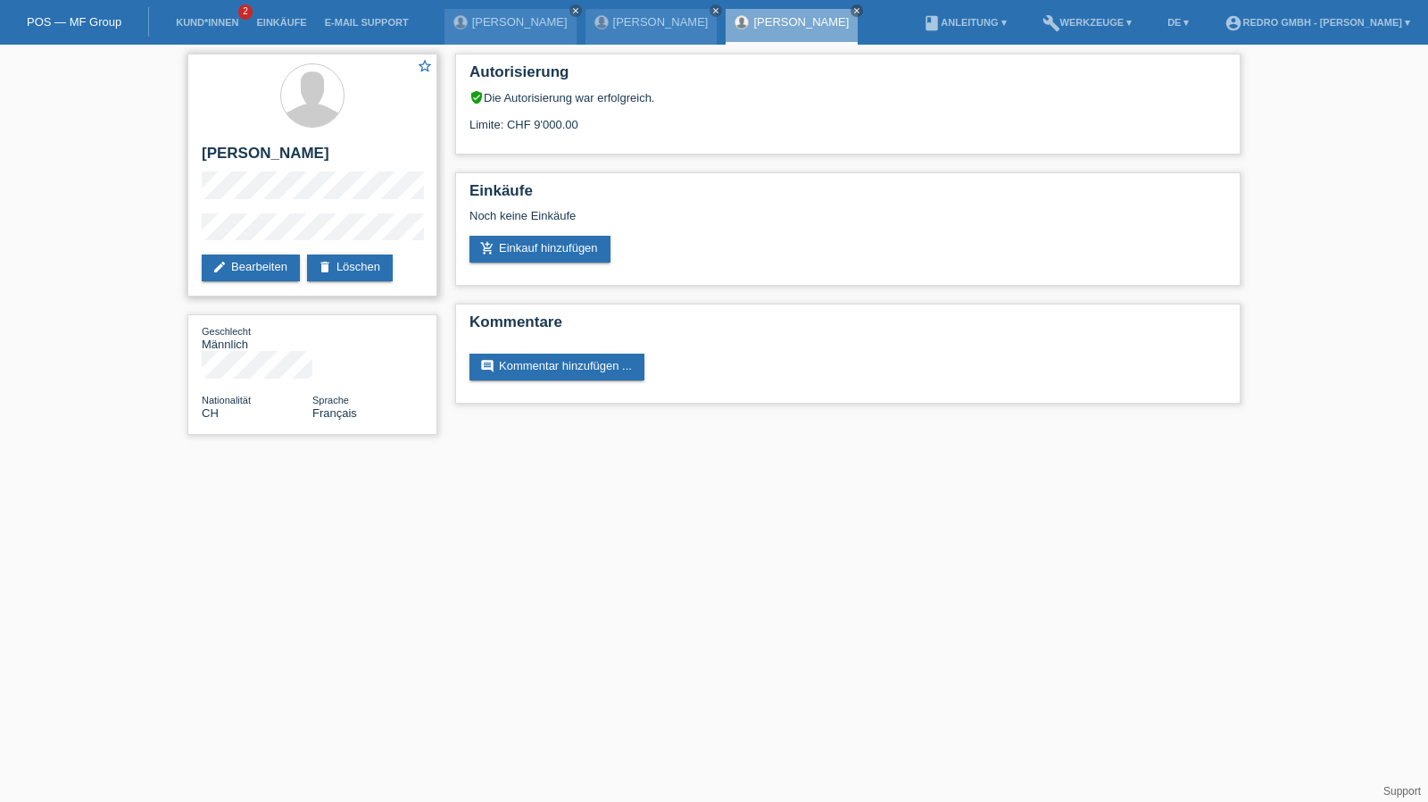
click at [286, 156] on h2 "João Pedro Mayor" at bounding box center [312, 158] width 221 height 27
copy div "João Pedro Mayor"
click at [136, 237] on div "star_border João Pedro Mayor edit Bearbeiten delete Löschen Geschlecht Männlich…" at bounding box center [714, 249] width 1428 height 408
